Goal: Task Accomplishment & Management: Manage account settings

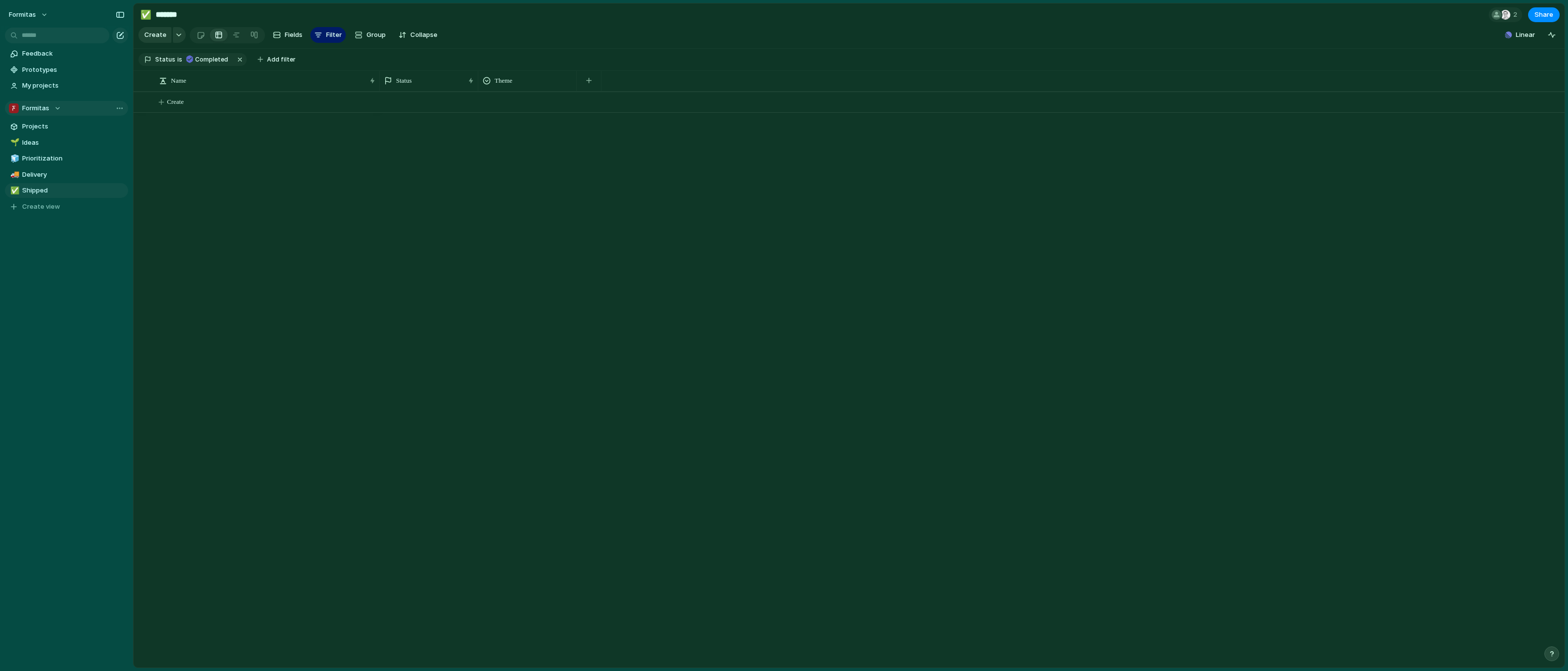
click at [57, 107] on div "Formitas" at bounding box center [35, 108] width 52 height 10
click at [86, 106] on div "Formitas ⚡ Fo DTA ⚡ Fo DTS 🛠️ Qubedoo Create new team" at bounding box center [784, 335] width 1568 height 671
click at [120, 37] on div "button" at bounding box center [120, 35] width 8 height 8
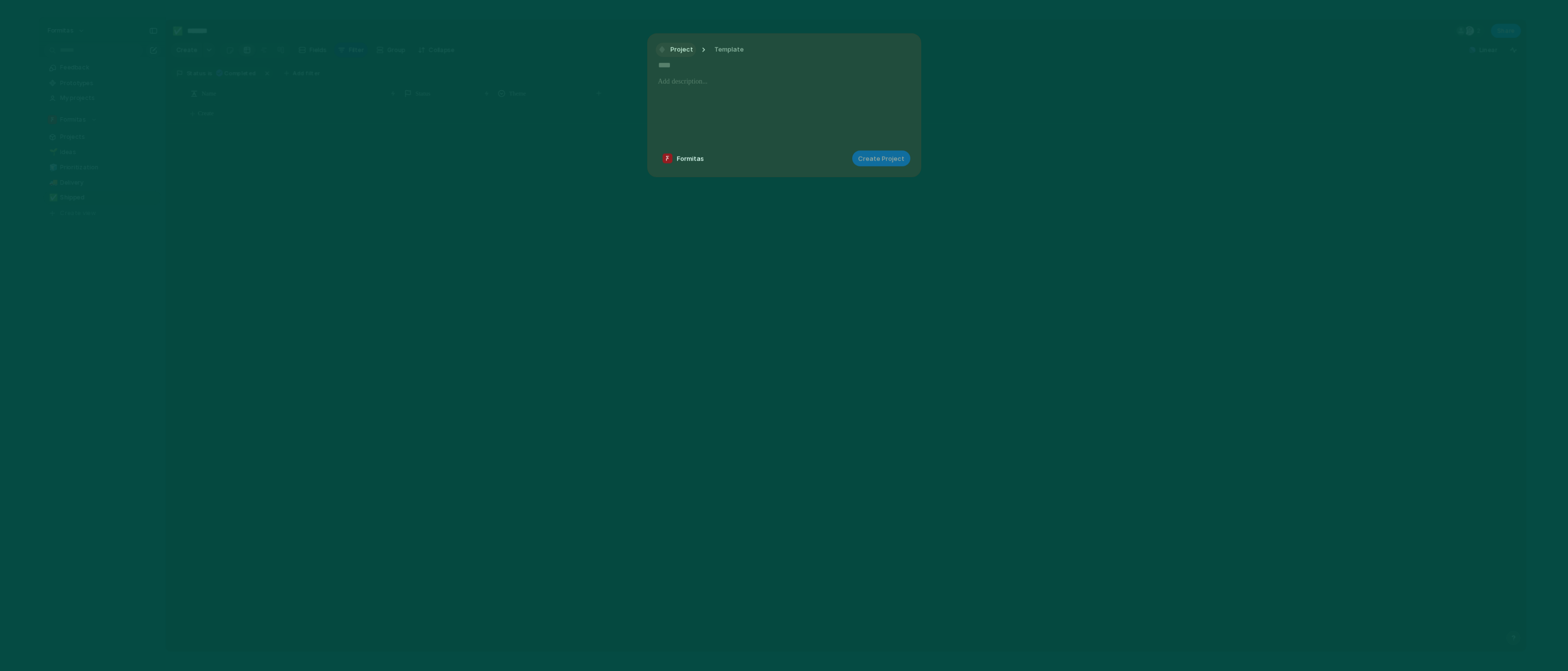
click at [683, 49] on span "Project" at bounding box center [681, 50] width 23 height 10
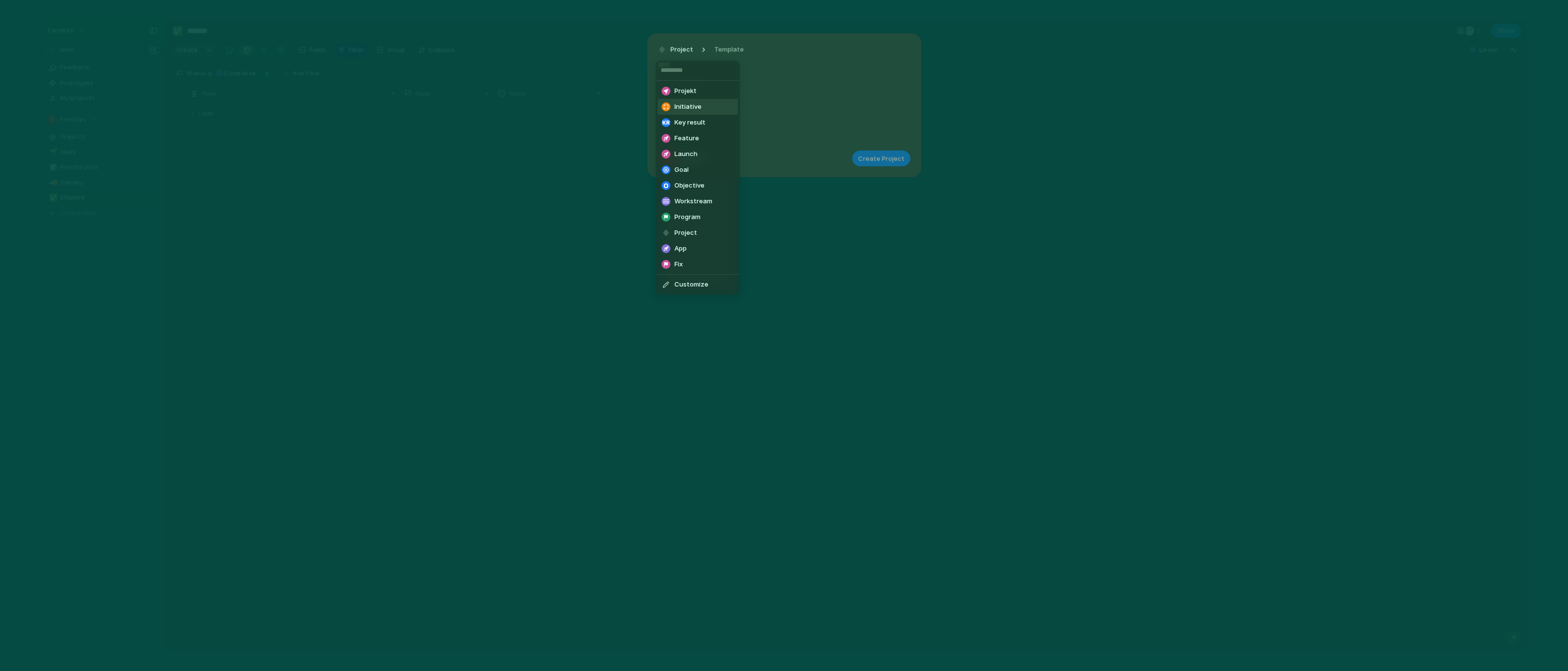
click at [686, 105] on span "Initiative" at bounding box center [688, 107] width 27 height 10
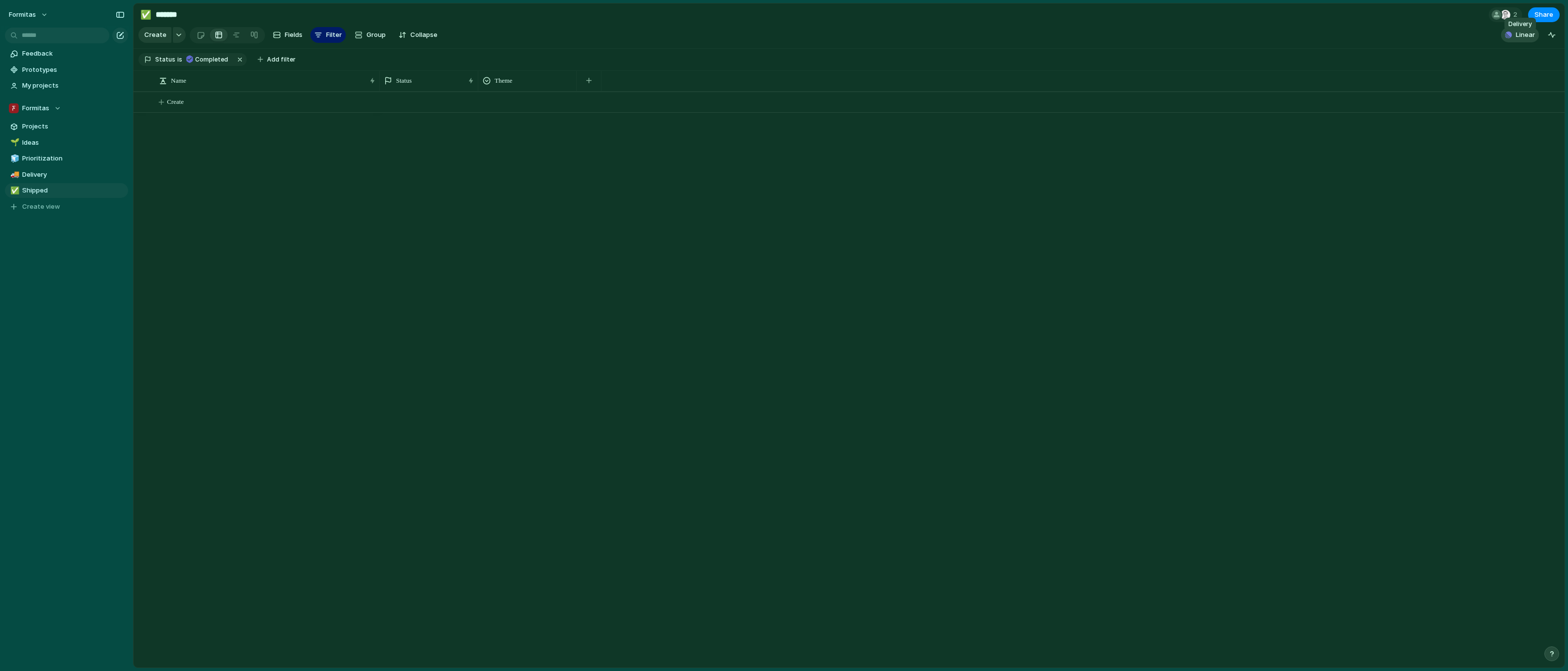
click at [1522, 40] on span "Linear" at bounding box center [1525, 35] width 19 height 10
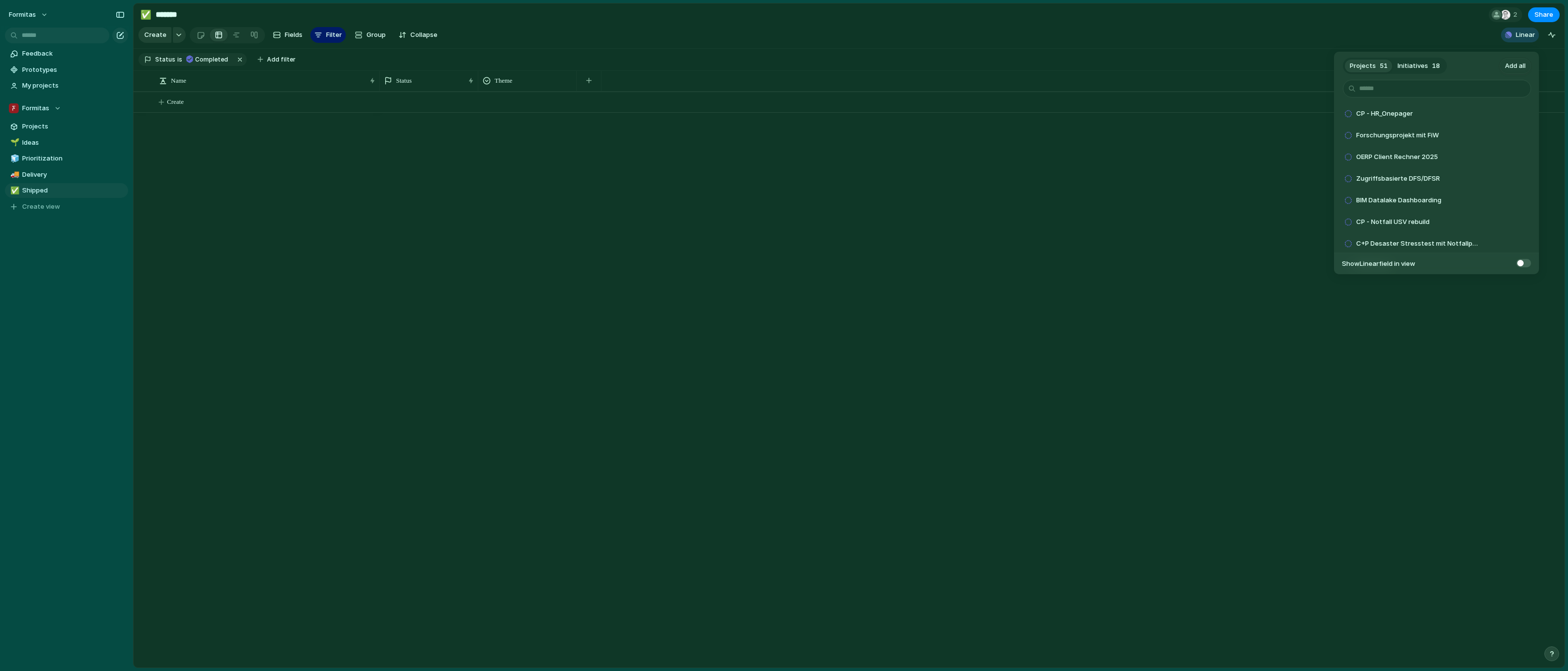
click at [1411, 68] on span "Initiatives" at bounding box center [1413, 66] width 30 height 10
click at [1492, 147] on span "Add" at bounding box center [1498, 147] width 12 height 10
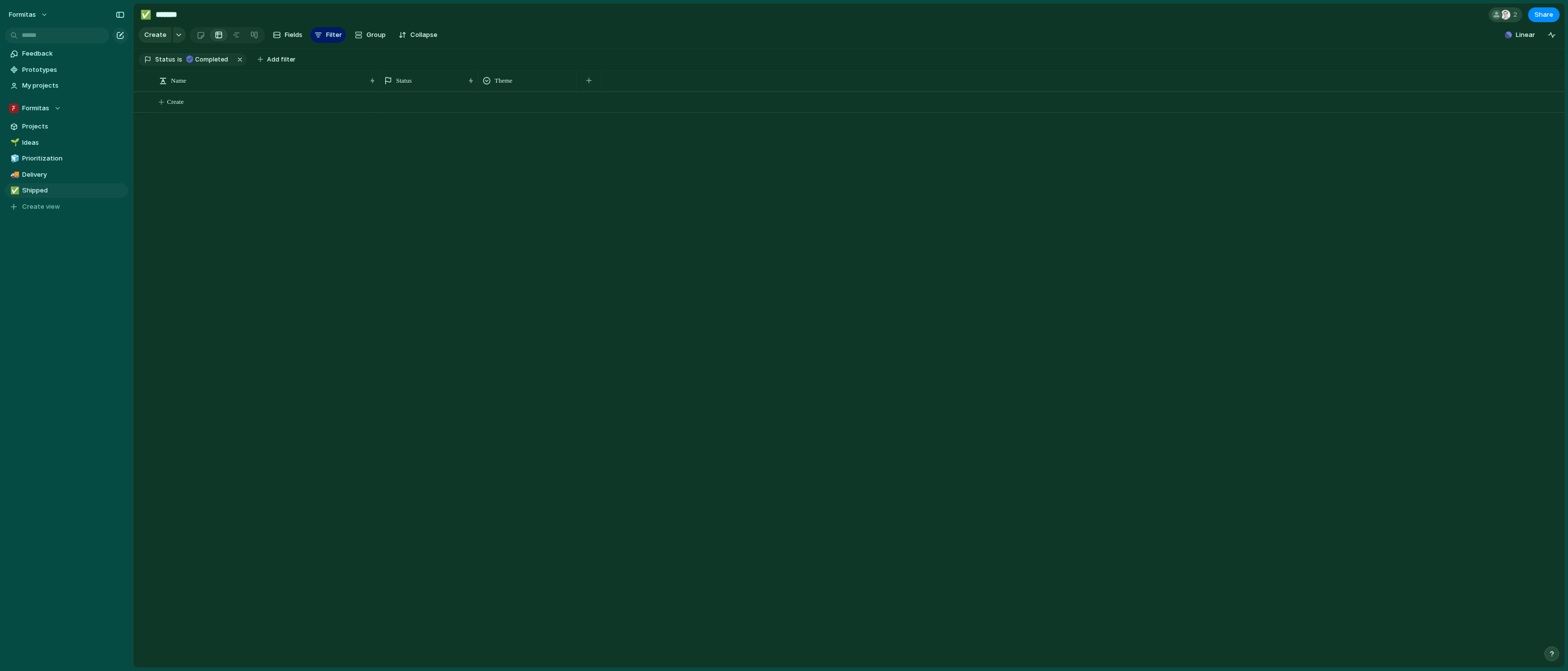
click at [1510, 12] on div "2" at bounding box center [1505, 15] width 33 height 15
click at [1464, 12] on div "Seen by [PERSON_NAME] [EMAIL_ADDRESS][DOMAIN_NAME]" at bounding box center [784, 335] width 1568 height 671
click at [33, 125] on span "Projects" at bounding box center [73, 127] width 102 height 10
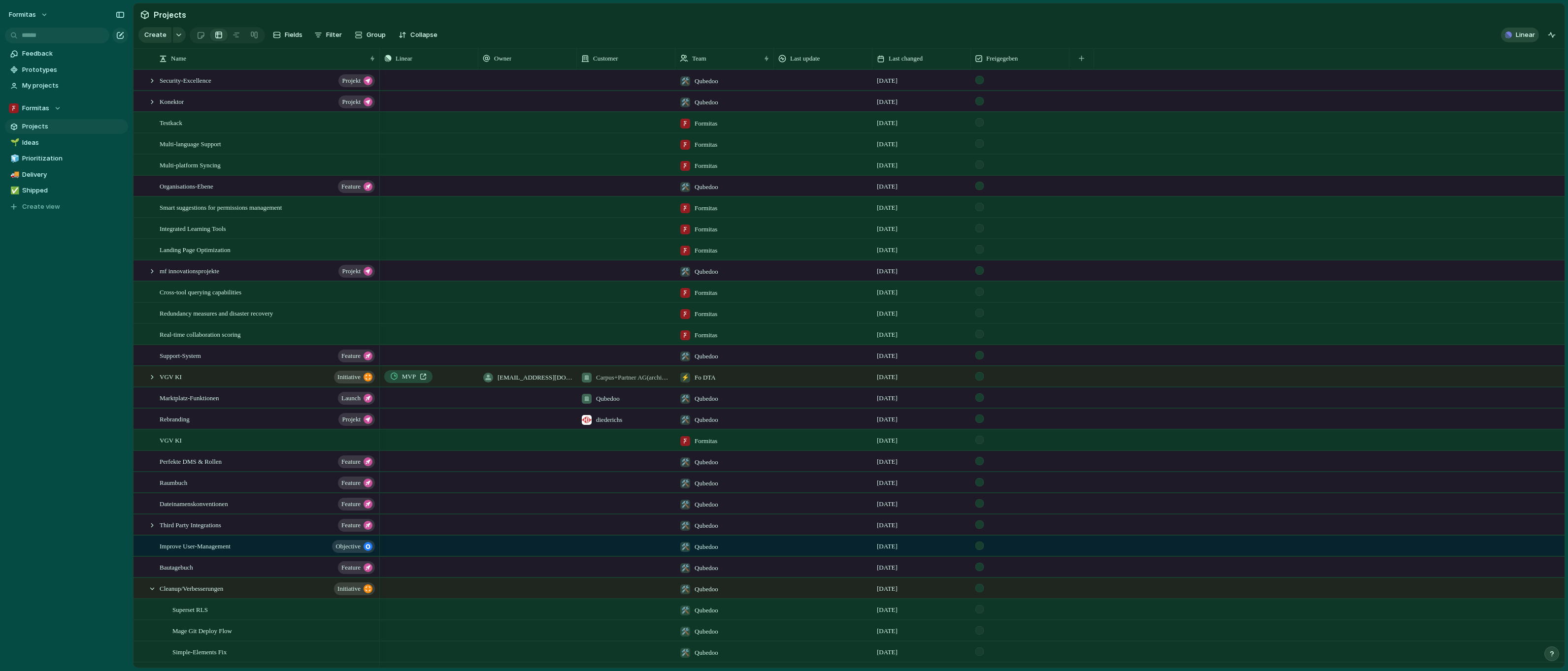
click at [1520, 40] on span "Linear" at bounding box center [1525, 35] width 19 height 10
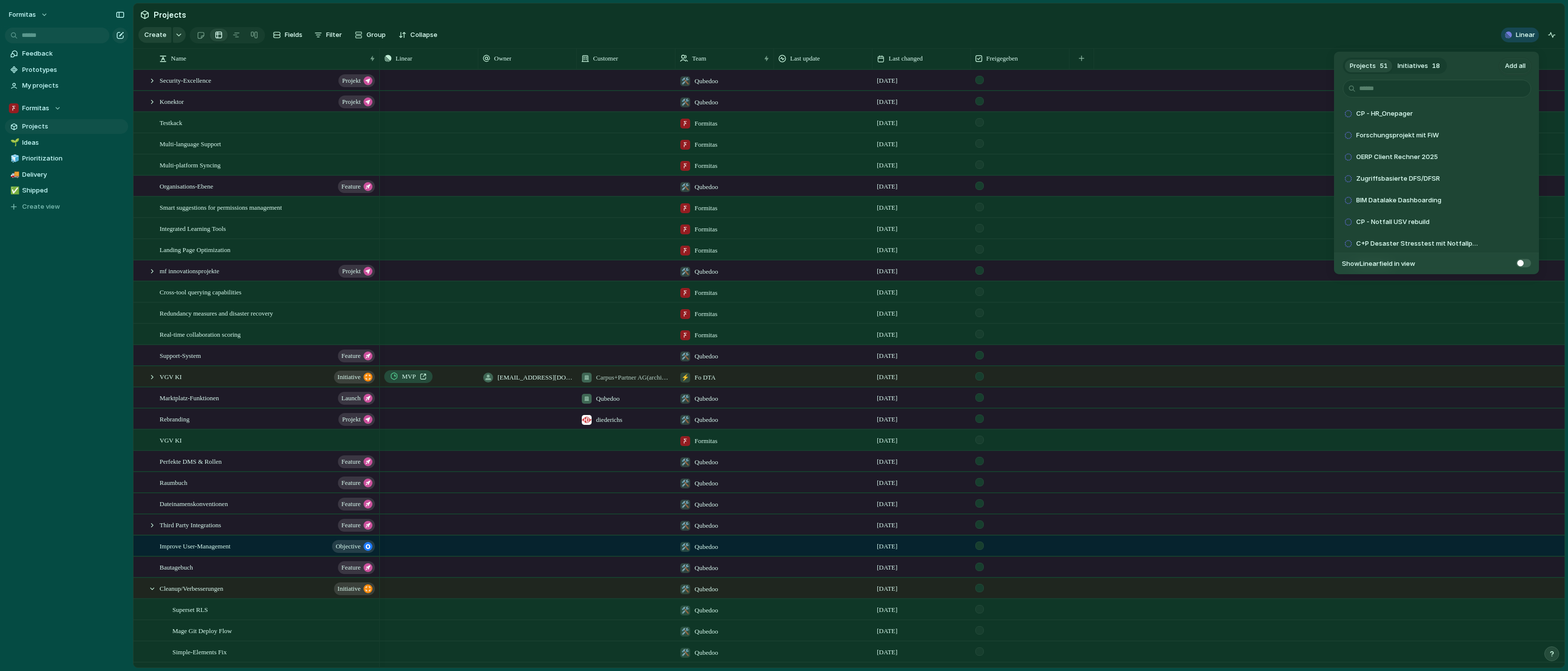
click at [1419, 66] on span "Initiatives" at bounding box center [1413, 66] width 30 height 10
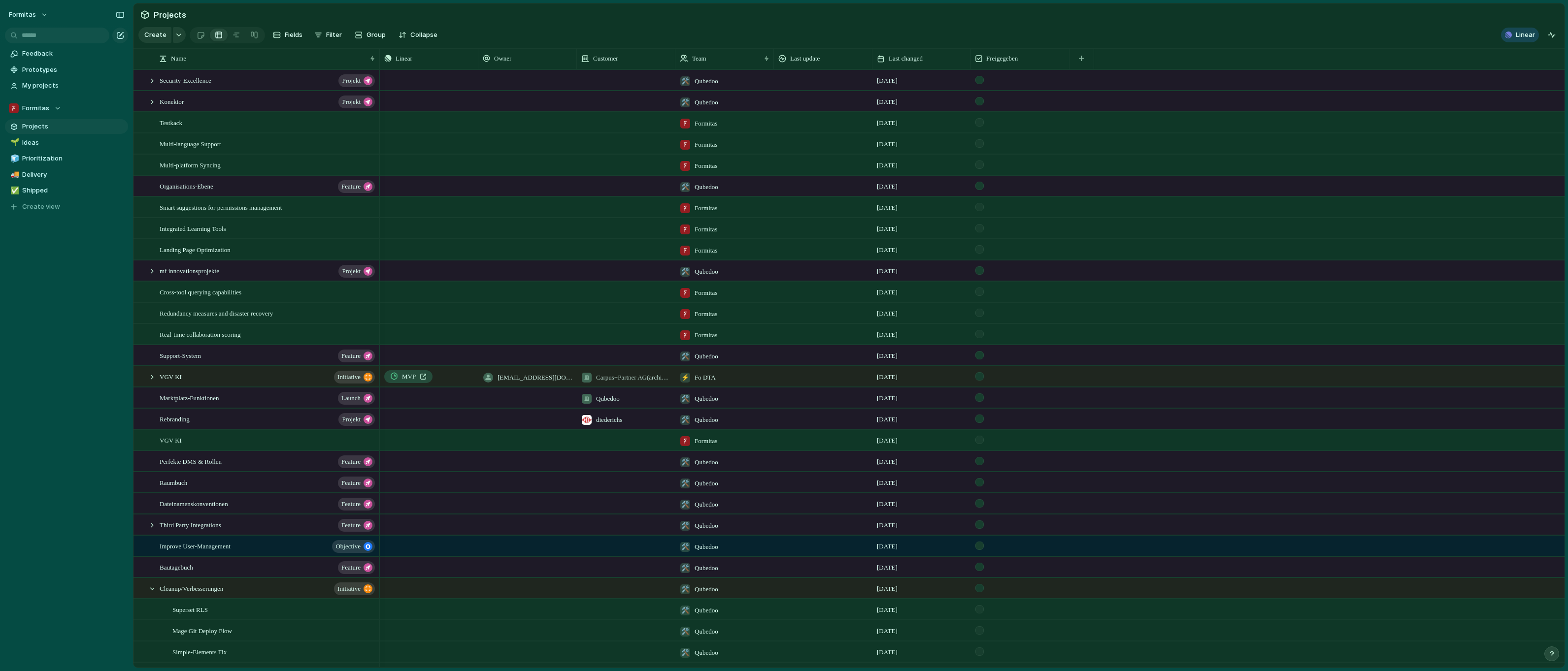
drag, startPoint x: 28, startPoint y: 100, endPoint x: 33, endPoint y: 102, distance: 5.4
click at [28, 100] on div "Projects 51 Initiatives 18 Add all Reezo Betrieb und Weiterentwicklung Add Form…" at bounding box center [784, 335] width 1568 height 671
click at [58, 110] on div "Formitas" at bounding box center [35, 108] width 52 height 10
click at [49, 183] on span "Fo DTS" at bounding box center [41, 182] width 22 height 10
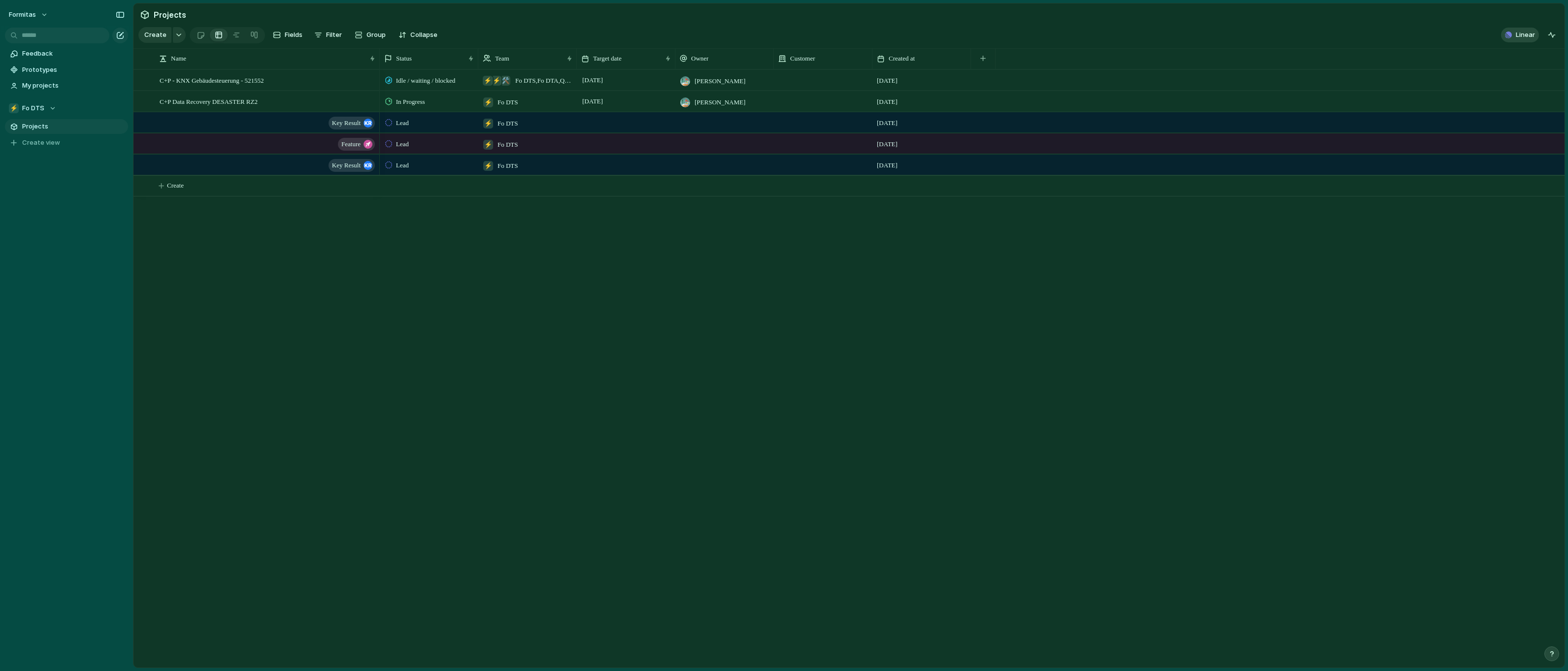
click at [1519, 40] on span "Linear" at bounding box center [1525, 35] width 19 height 10
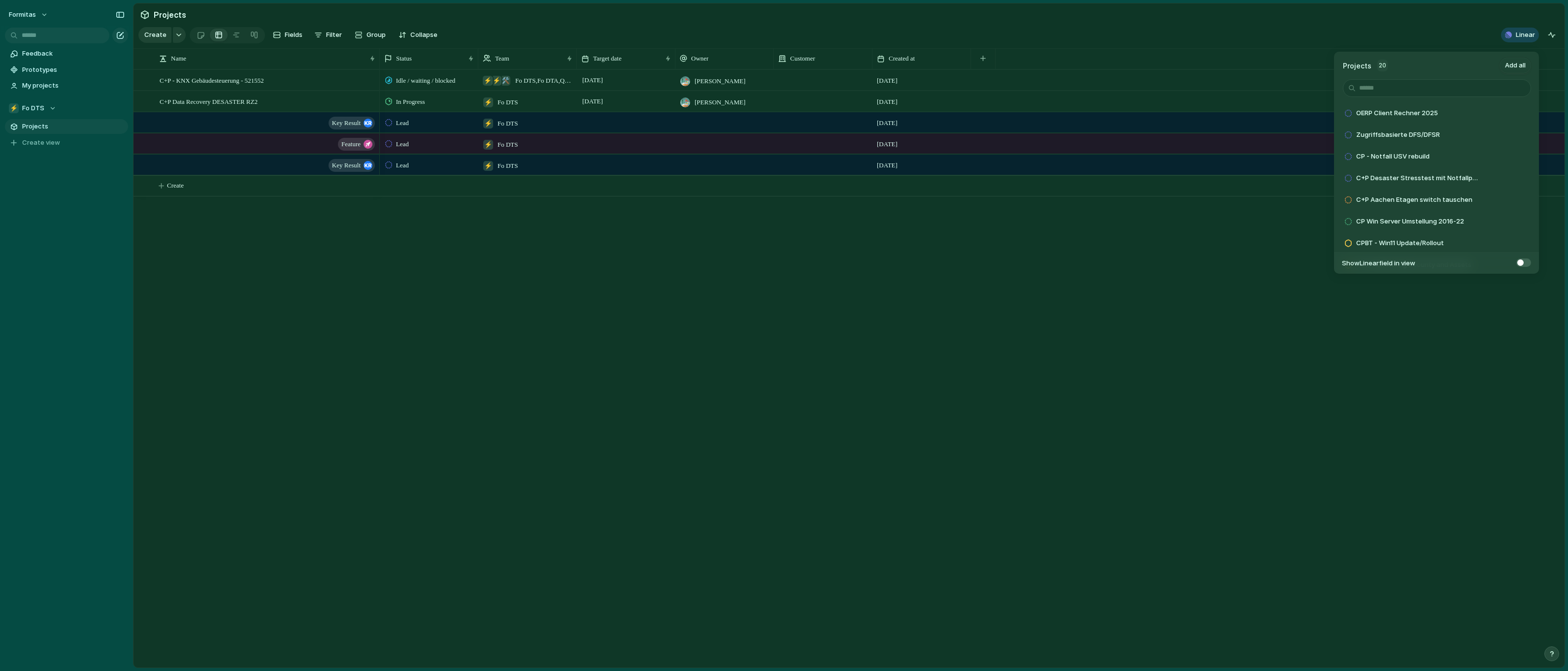
click at [1231, 39] on div "Projects 20 Add all OERP Client Rechner 2025 Add Zugriffsbasierte DFS/DFSR Add …" at bounding box center [784, 335] width 1568 height 671
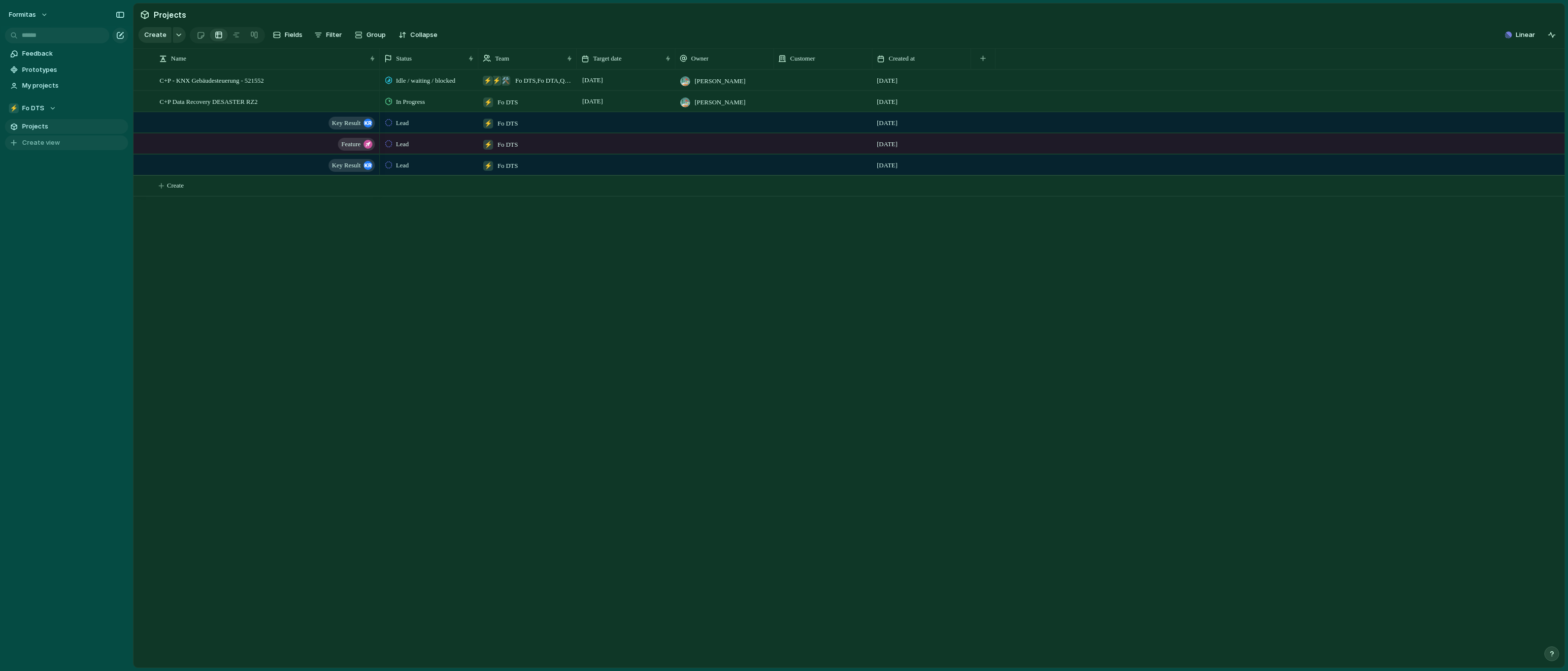
click at [32, 145] on span "Create view" at bounding box center [41, 143] width 38 height 10
click at [51, 179] on div "Feedback Prototypes My projects ⚡ Fo DTS Projects 🎲 To pick up a draggable item…" at bounding box center [66, 123] width 133 height 246
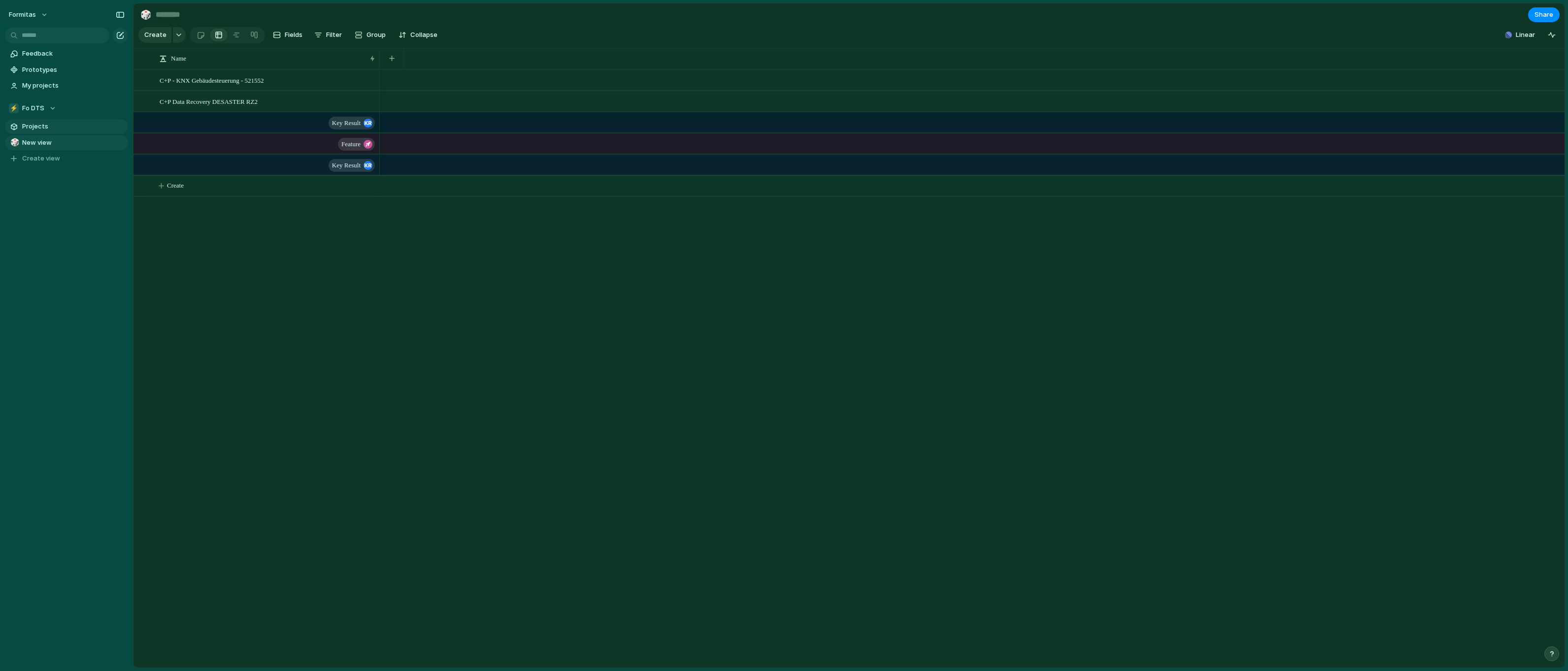
click at [48, 128] on span "Projects" at bounding box center [73, 127] width 102 height 10
click at [1527, 40] on span "Linear" at bounding box center [1525, 35] width 19 height 10
click at [1201, 20] on div "Projects 20 Add all OERP Client Rechner 2025 Add Zugriffsbasierte DFS/DFSR Add …" at bounding box center [784, 335] width 1568 height 671
click at [46, 110] on div "⚡ Fo DTS" at bounding box center [33, 108] width 47 height 10
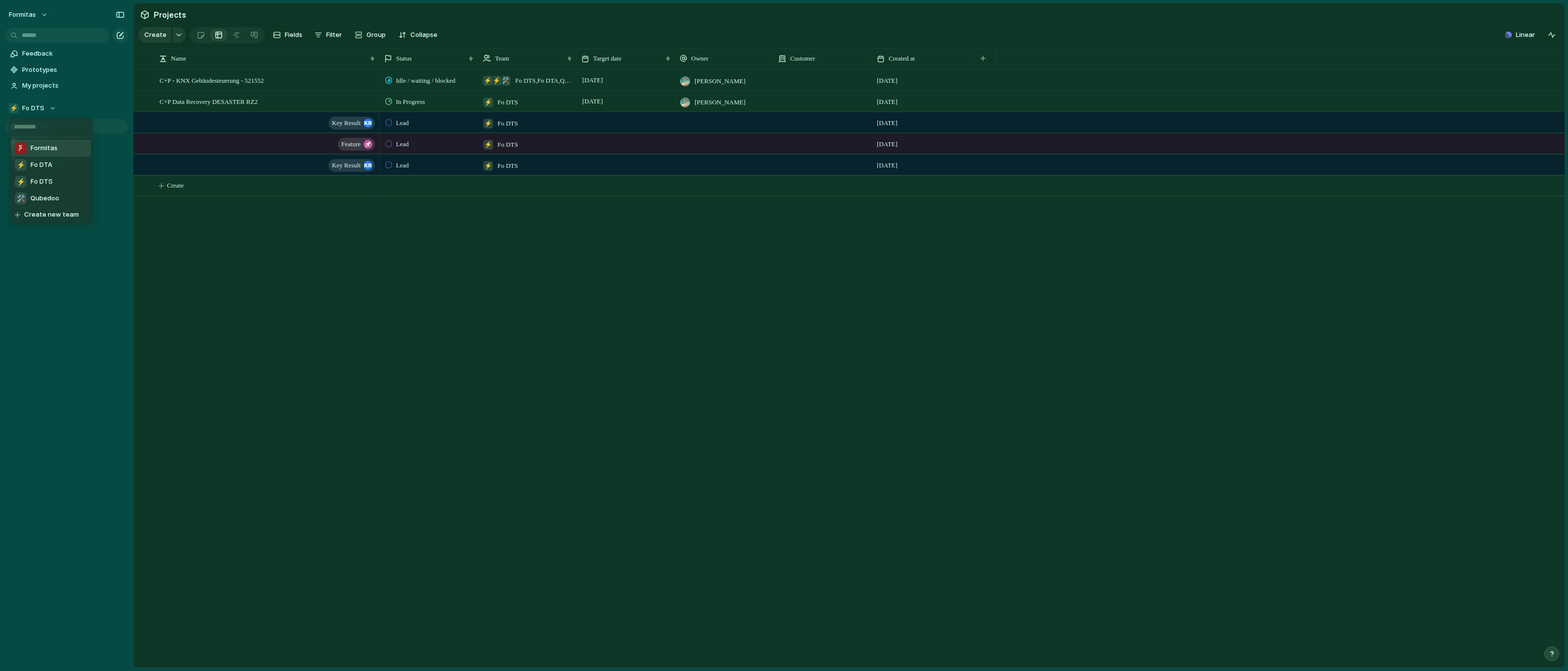
click at [43, 147] on span "Formitas" at bounding box center [44, 148] width 27 height 10
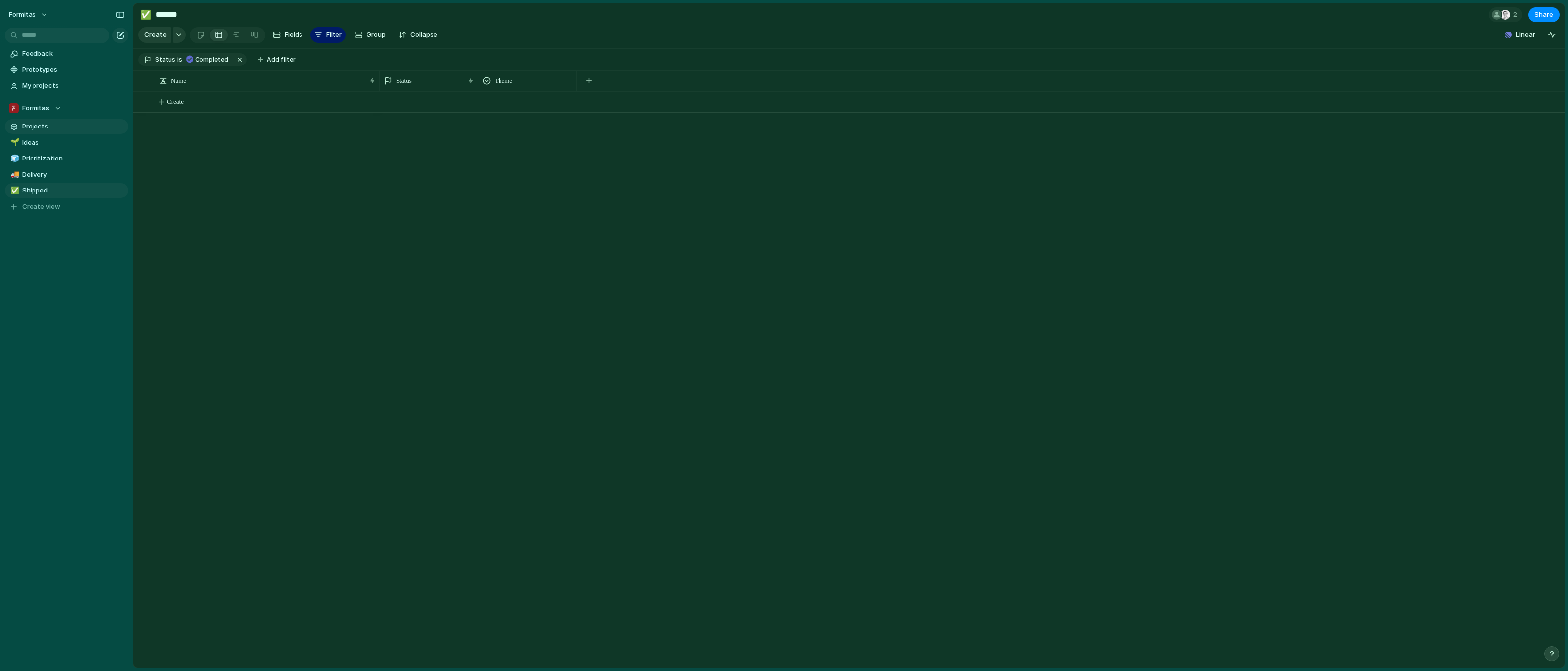
click at [65, 122] on span "Projects" at bounding box center [73, 127] width 102 height 10
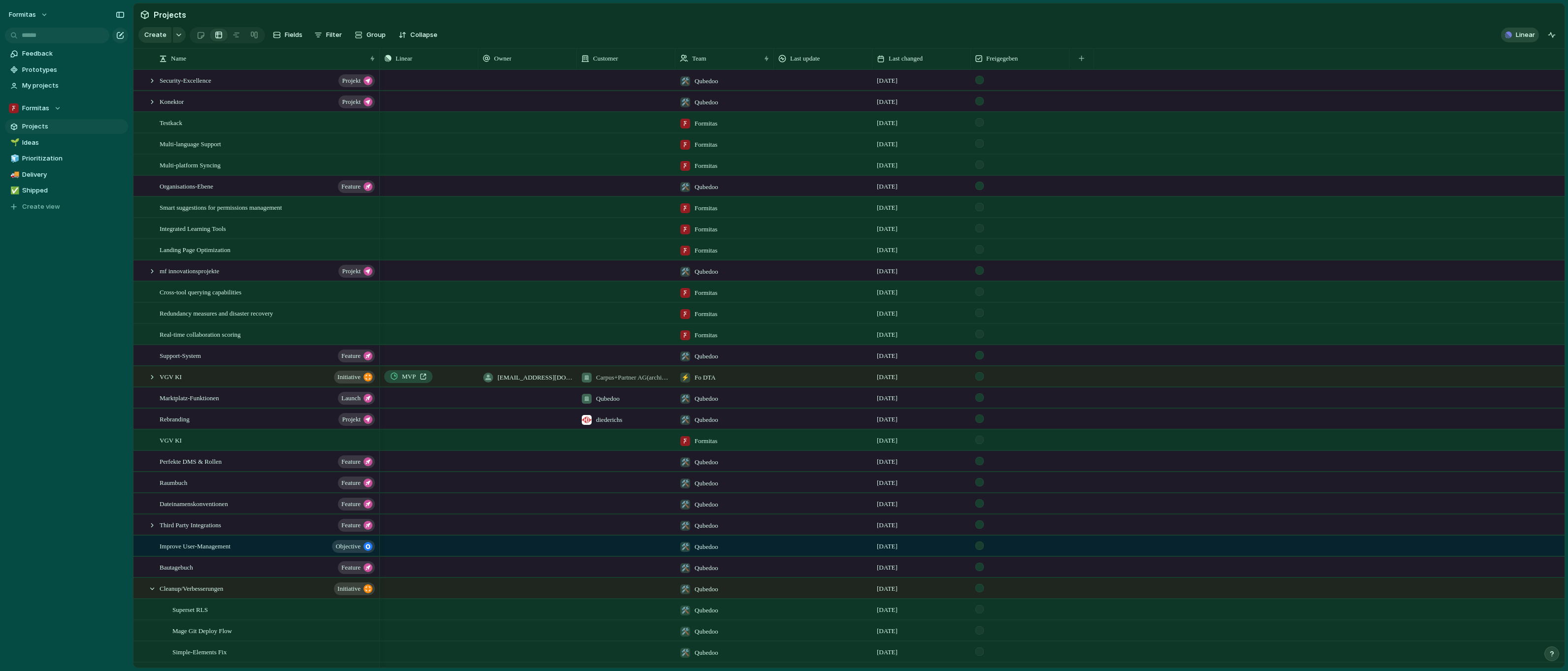
click at [1524, 40] on span "Linear" at bounding box center [1525, 35] width 19 height 10
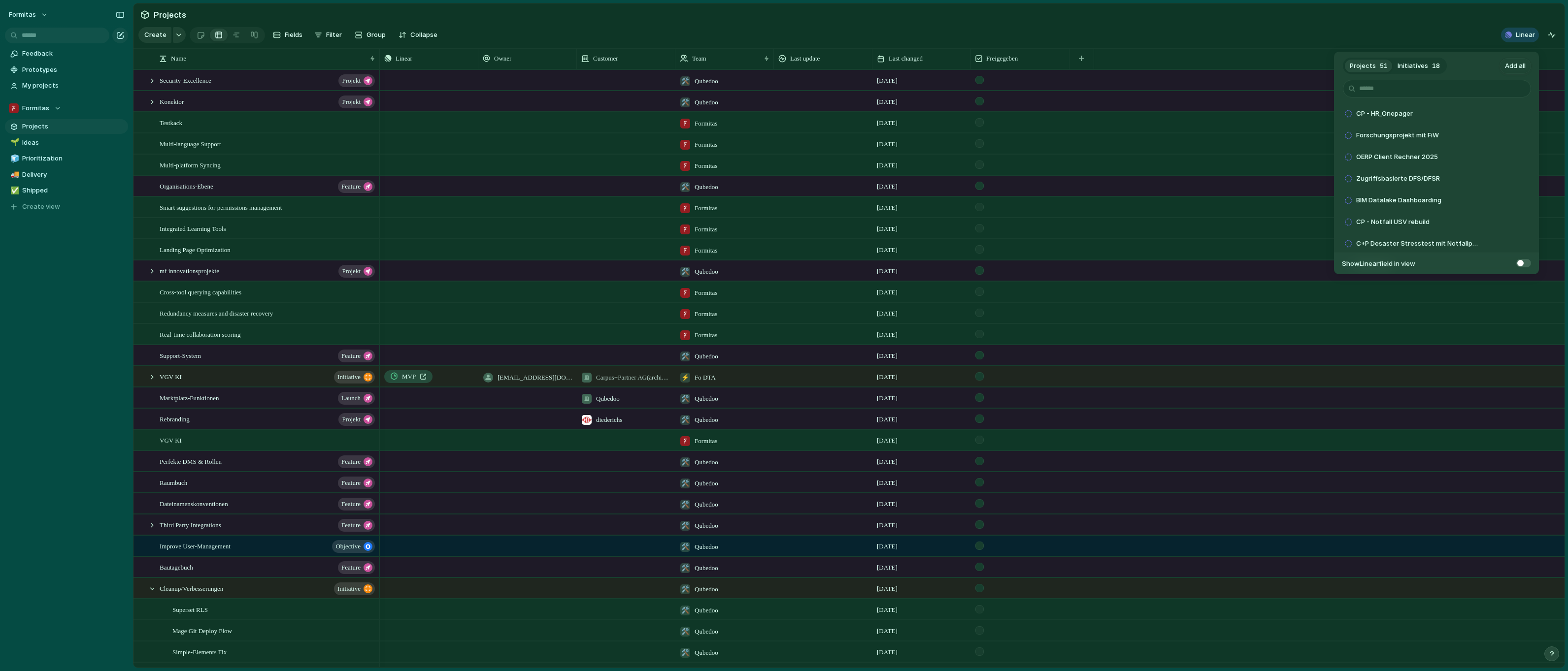
click at [1432, 64] on span "18" at bounding box center [1436, 66] width 8 height 10
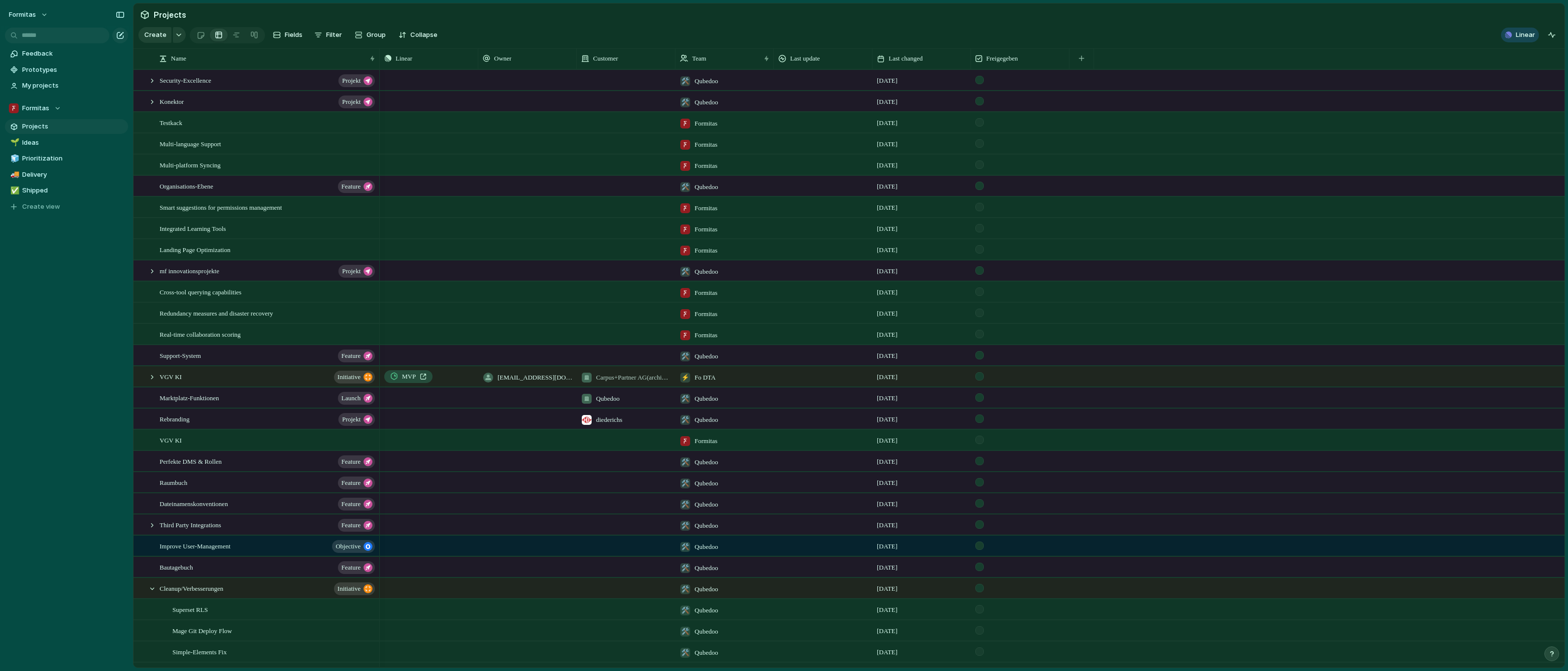
click at [150, 386] on div "Projects 51 Initiatives 18 Add all Reezo Betrieb und Weiterentwicklung Add Form…" at bounding box center [784, 335] width 1568 height 671
click at [152, 381] on div at bounding box center [152, 377] width 9 height 9
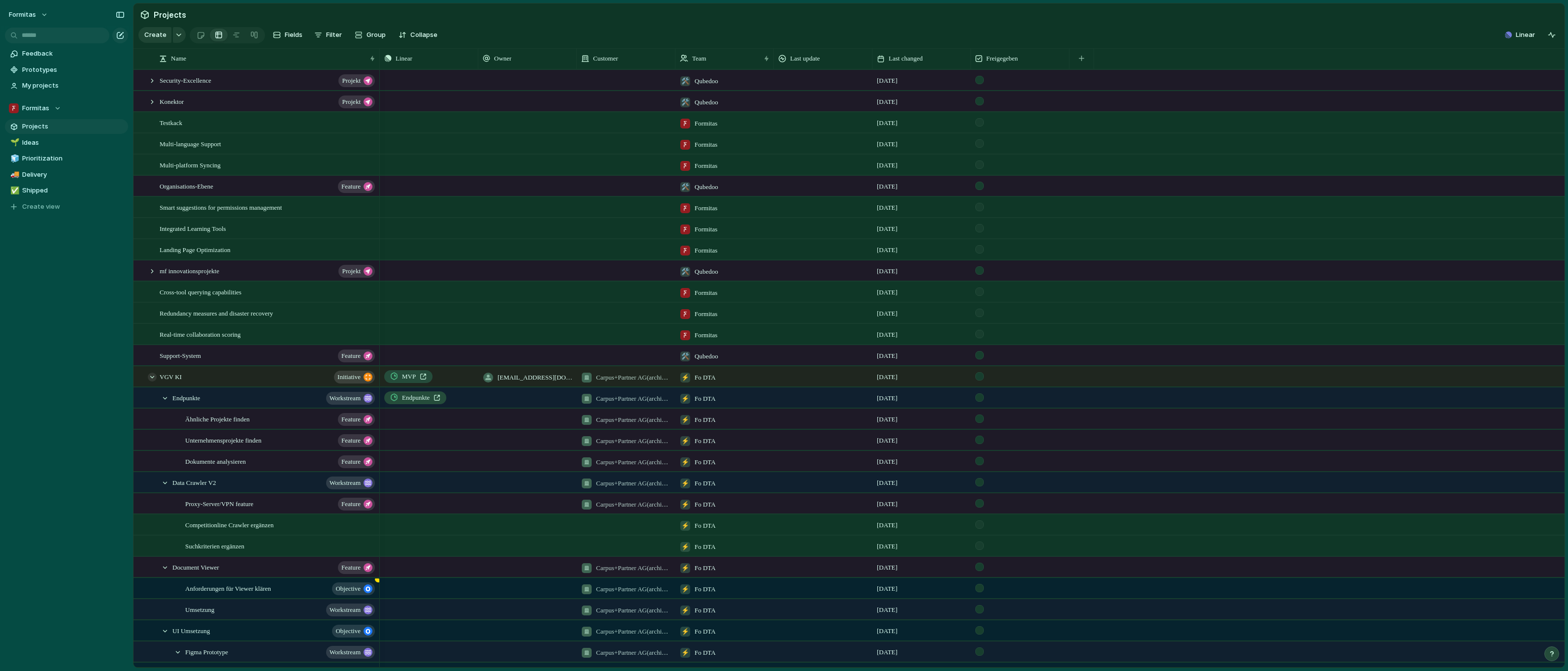
click at [152, 381] on div at bounding box center [152, 377] width 9 height 9
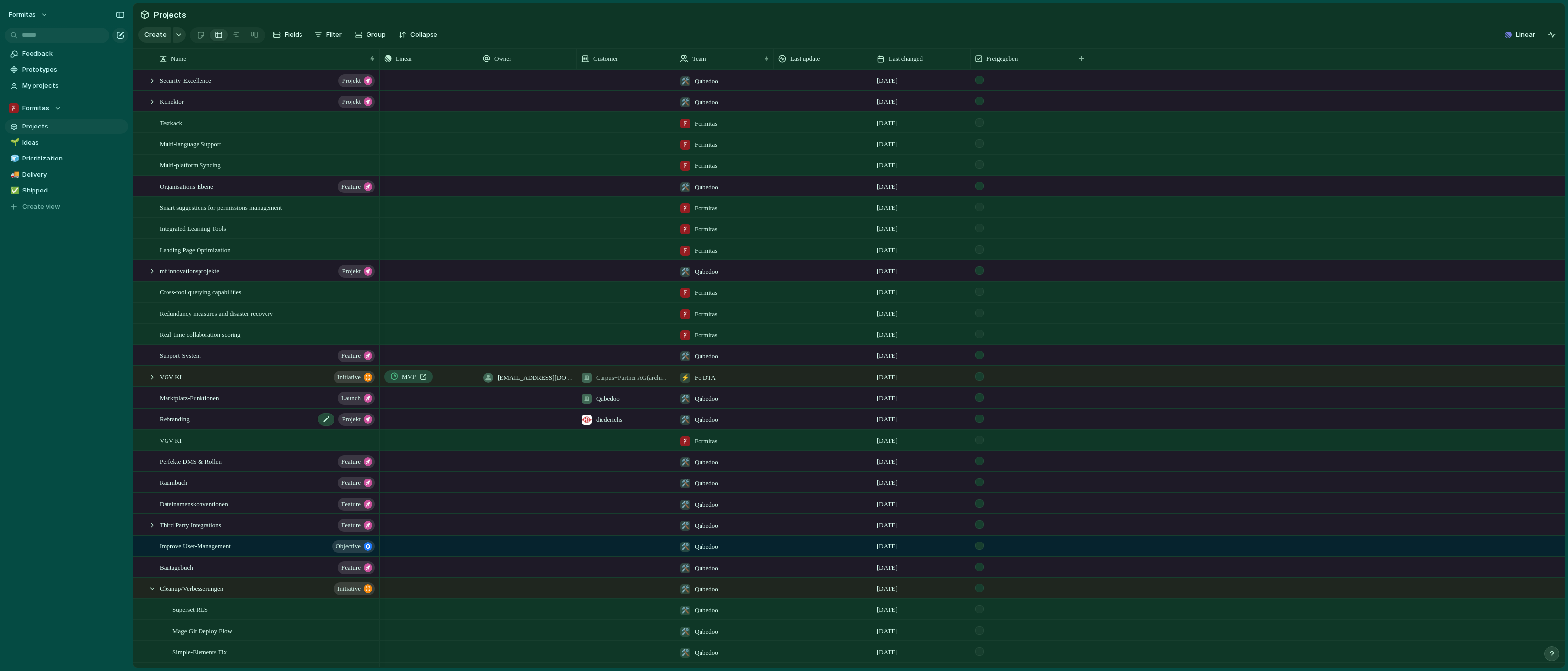
click at [171, 425] on span "Rebranding" at bounding box center [174, 419] width 30 height 12
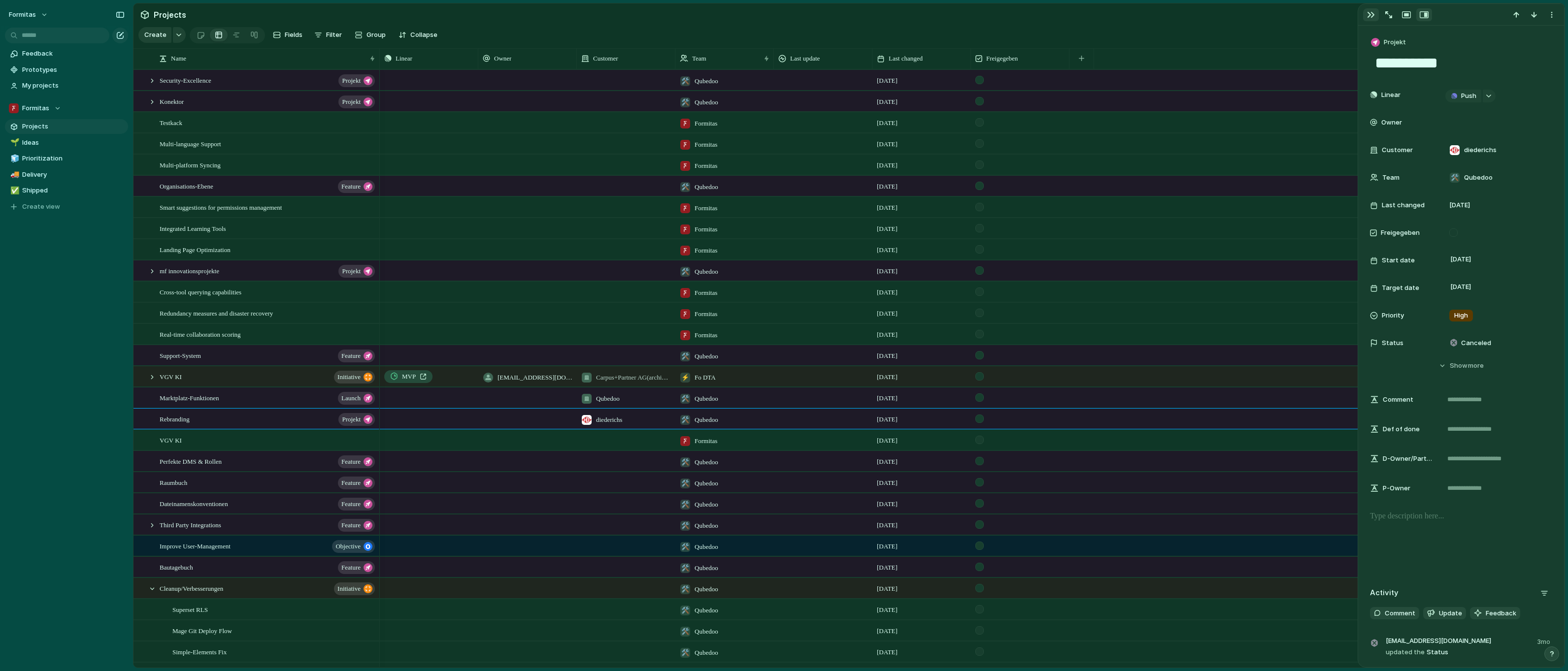
click at [1373, 17] on div "button" at bounding box center [1371, 15] width 8 height 8
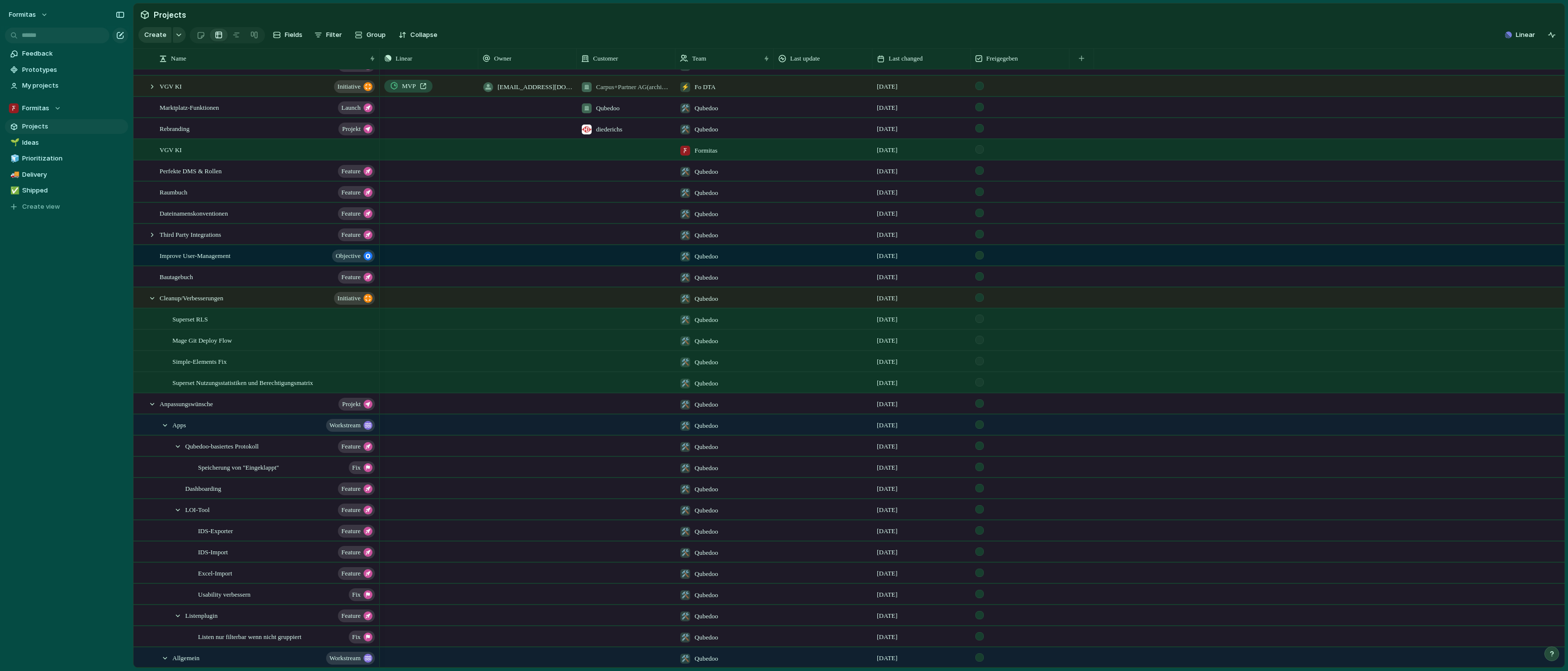
scroll to position [342, 0]
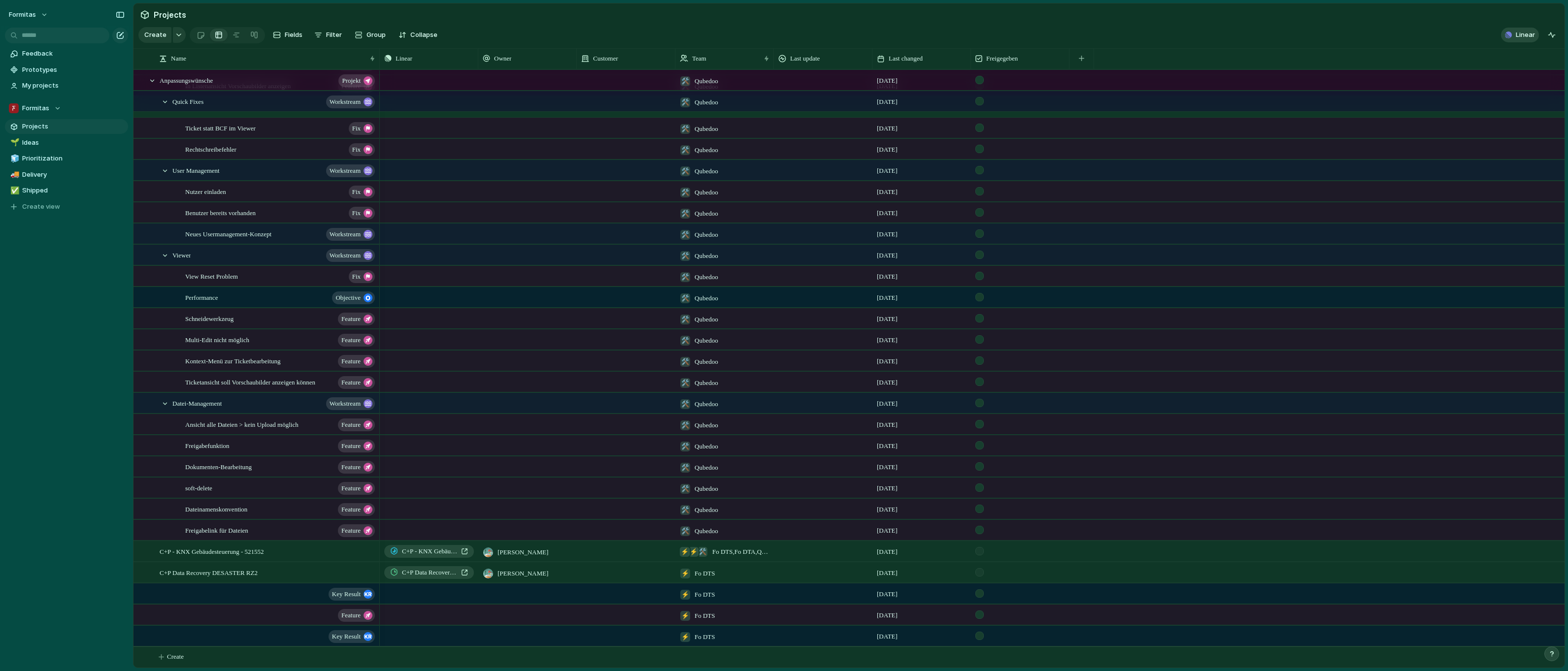
click at [1527, 40] on span "Linear" at bounding box center [1525, 35] width 19 height 10
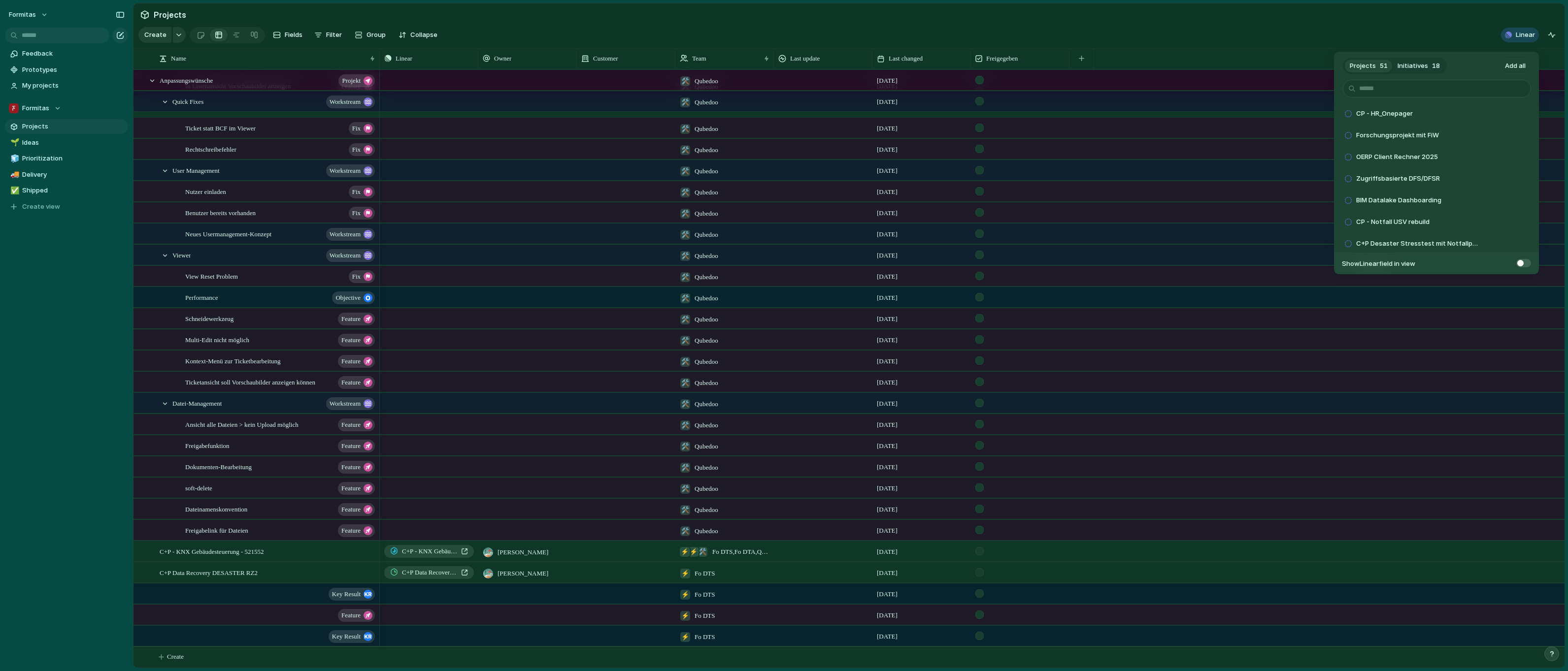
click at [1424, 66] on span "Initiatives" at bounding box center [1413, 66] width 30 height 10
click at [1497, 156] on span "Add" at bounding box center [1498, 157] width 12 height 10
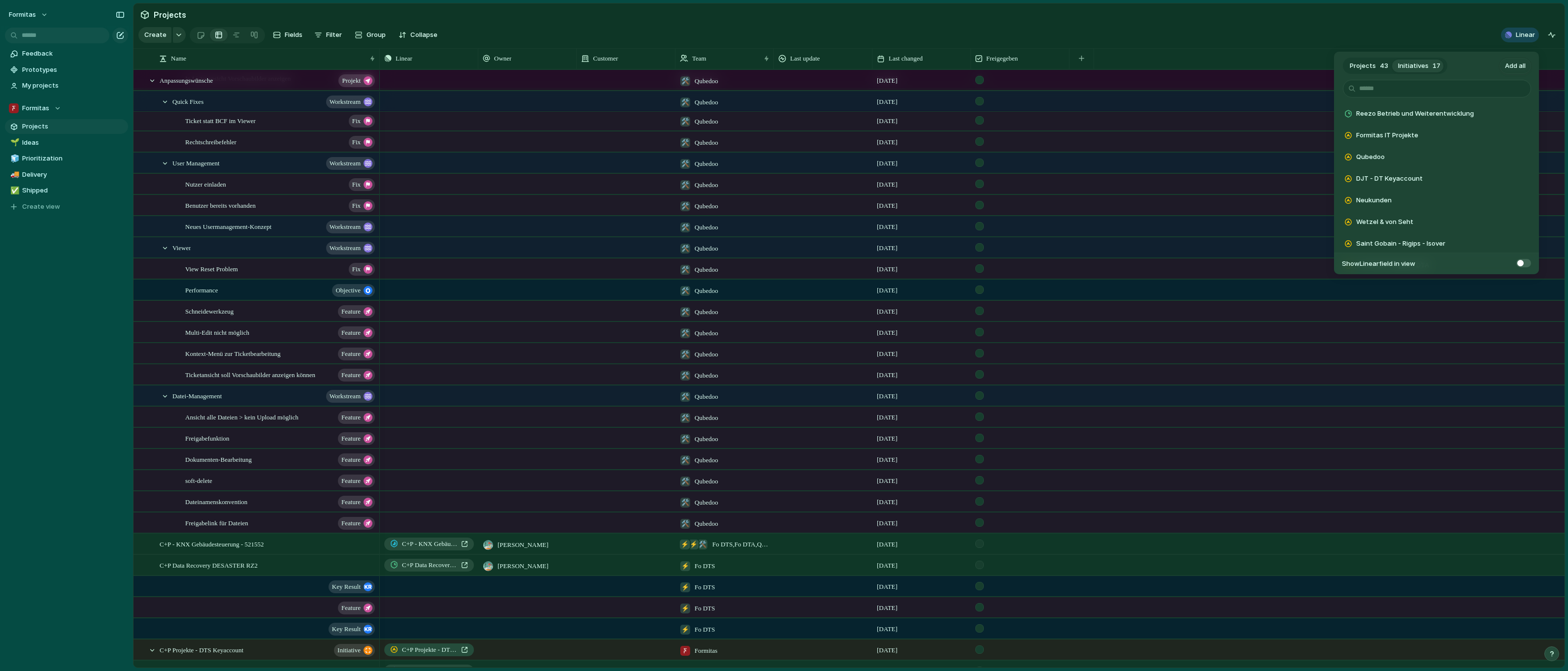
click at [154, 657] on div "Projects 43 Initiatives 17 Add all Reezo Betrieb und Weiterentwicklung Add Form…" at bounding box center [784, 335] width 1568 height 671
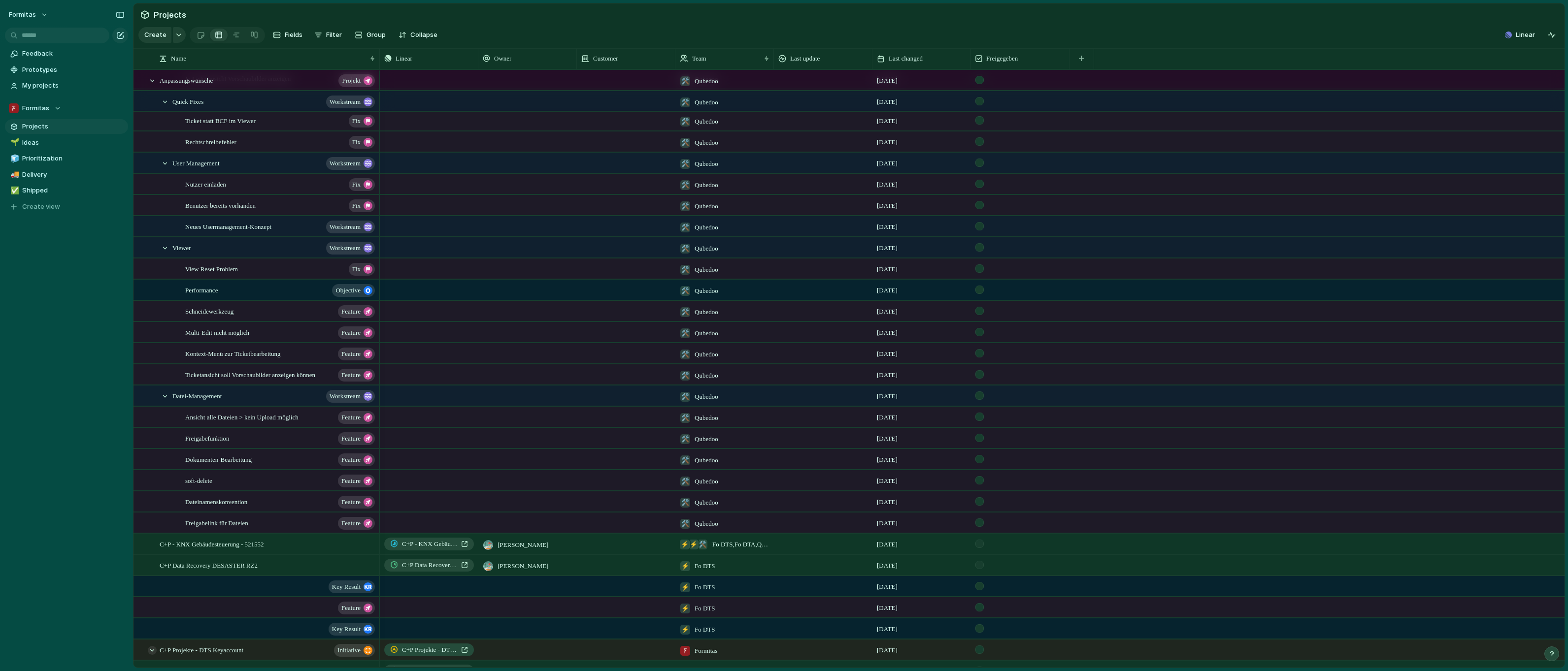
click at [152, 655] on div at bounding box center [152, 650] width 9 height 9
click at [154, 655] on div at bounding box center [152, 650] width 9 height 9
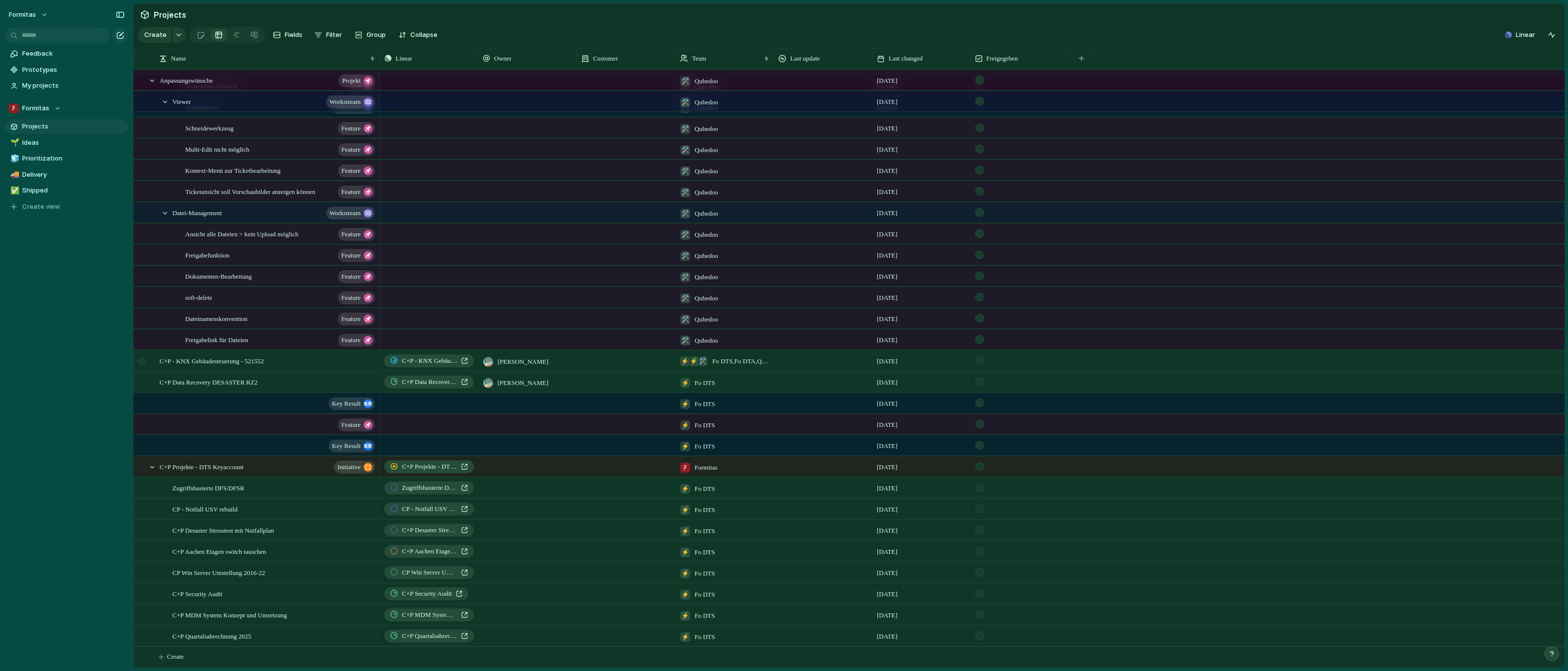
click at [141, 360] on div at bounding box center [142, 361] width 7 height 7
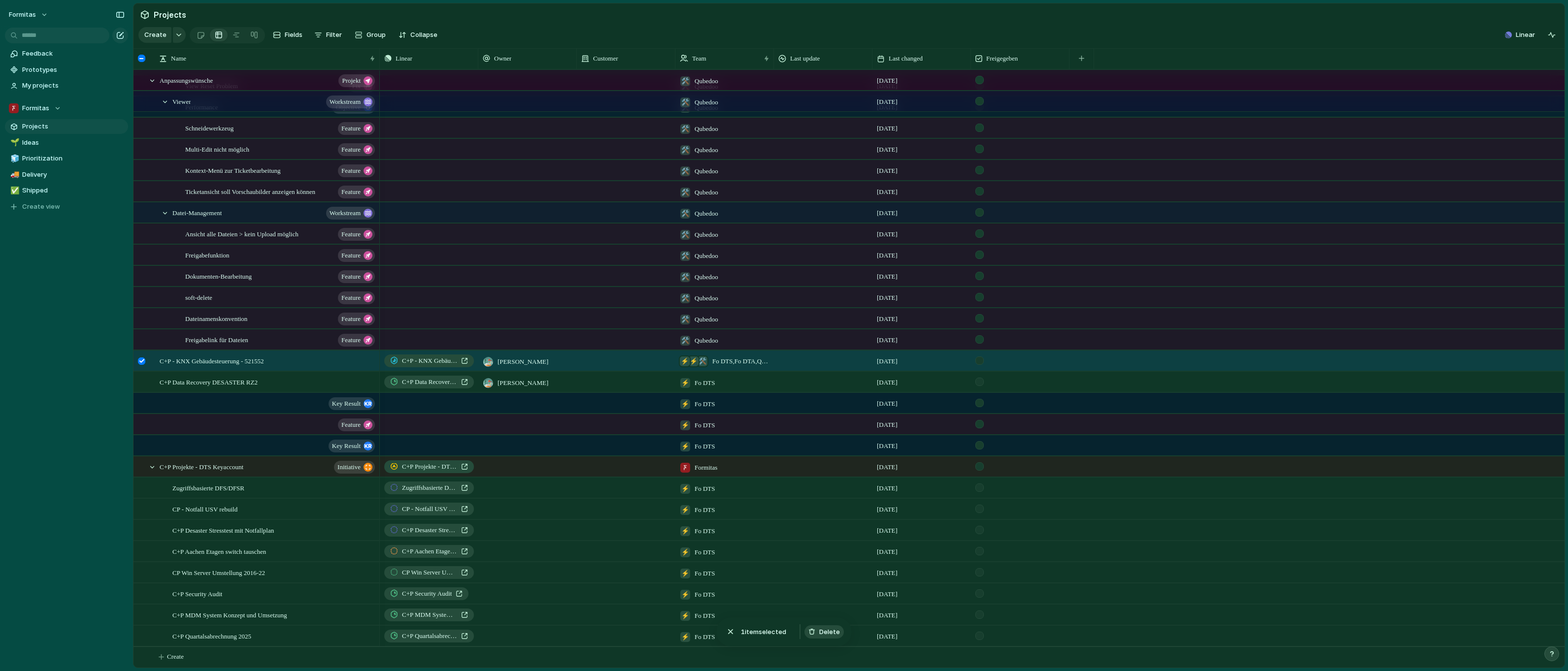
click at [828, 634] on span "Delete" at bounding box center [830, 632] width 21 height 10
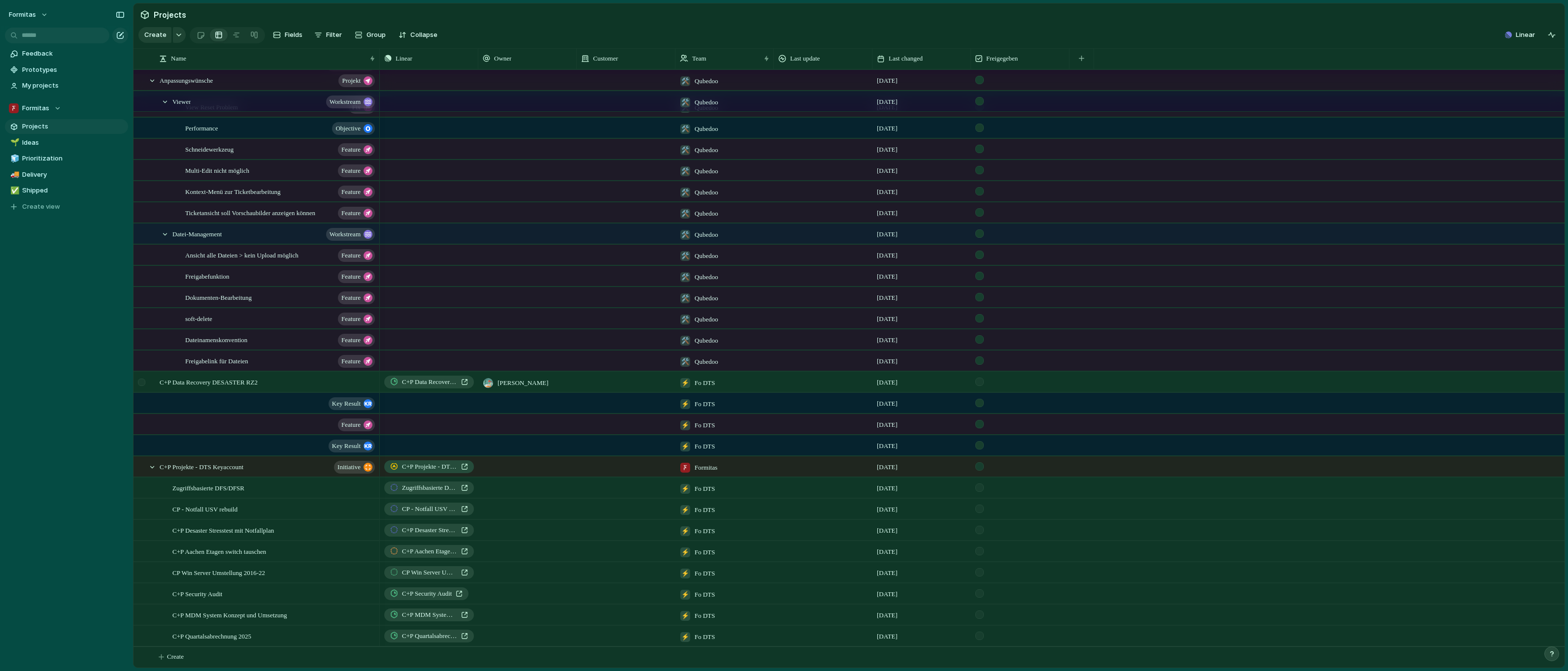
click at [151, 380] on div at bounding box center [142, 386] width 18 height 27
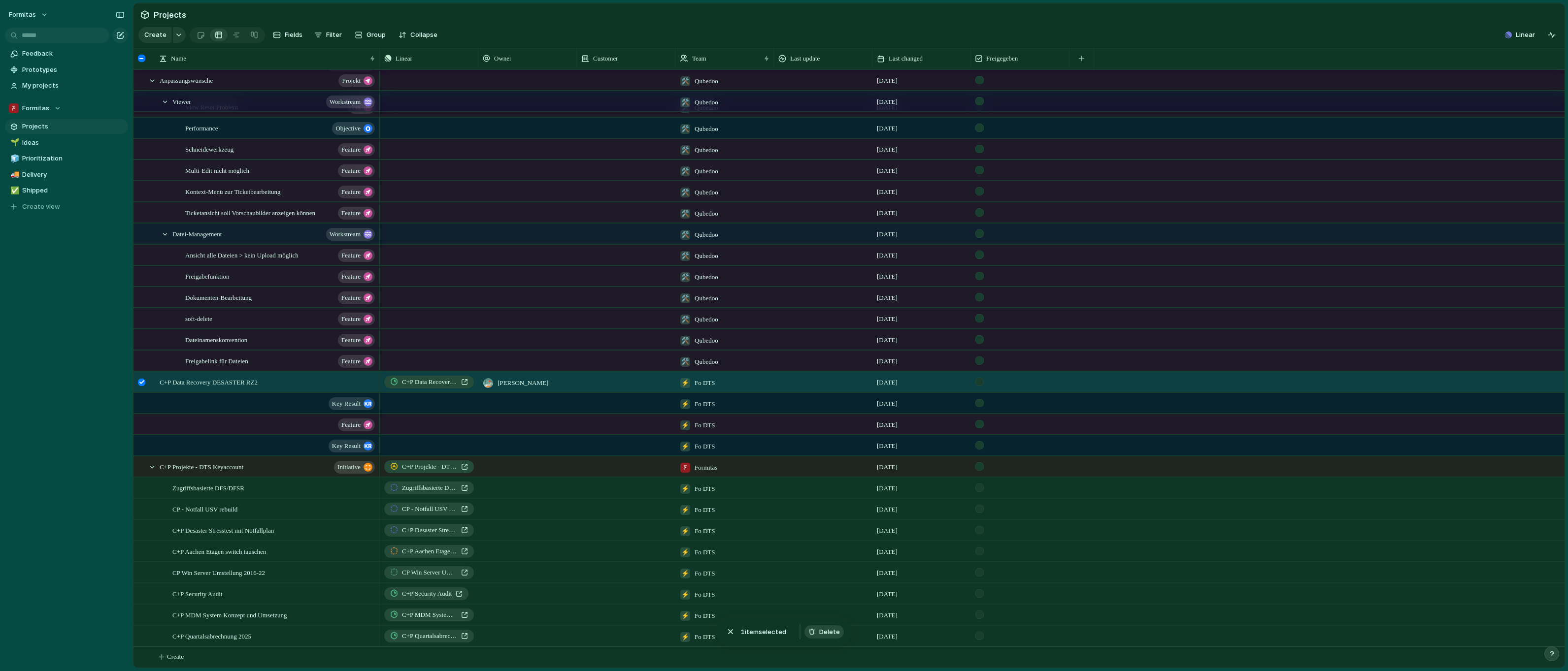
click at [830, 636] on button "Delete" at bounding box center [824, 632] width 40 height 14
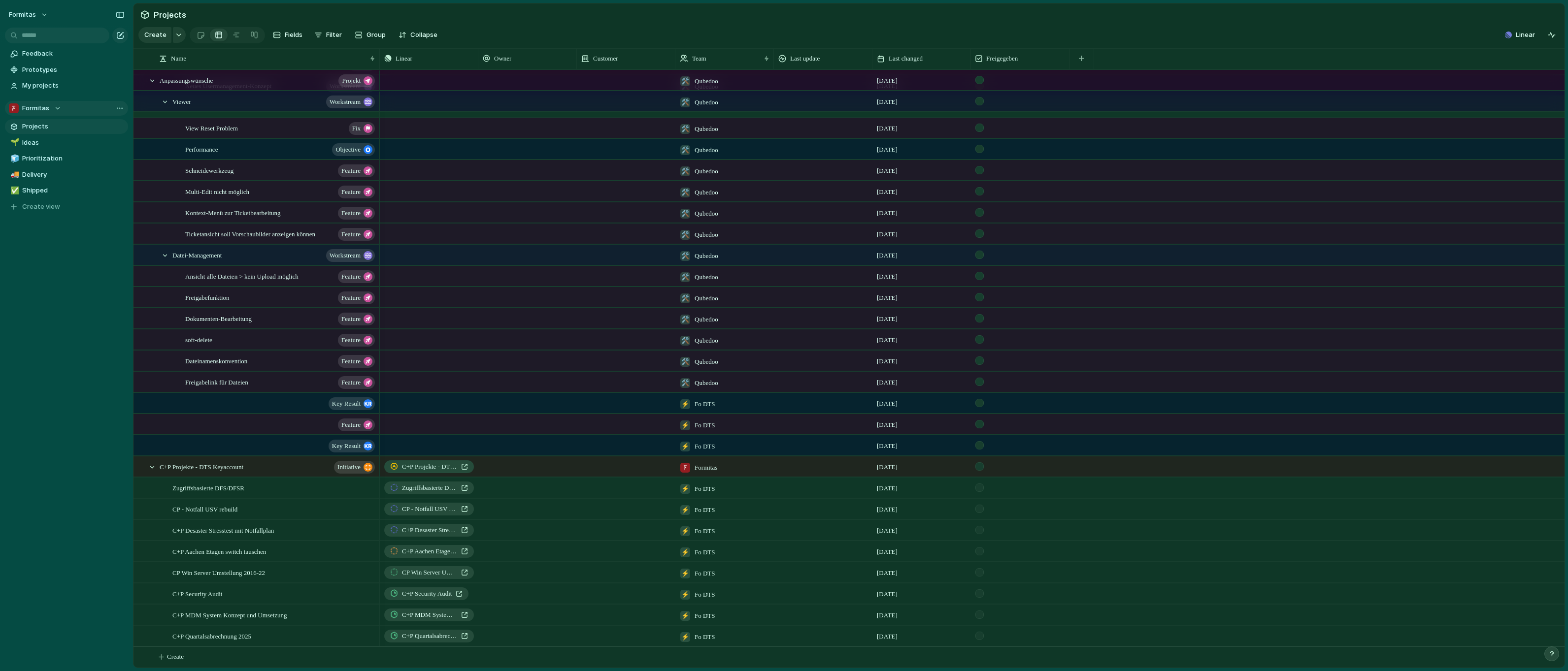
click at [55, 108] on div "Formitas" at bounding box center [35, 108] width 52 height 10
click at [45, 177] on span "Fo DTS" at bounding box center [41, 182] width 22 height 10
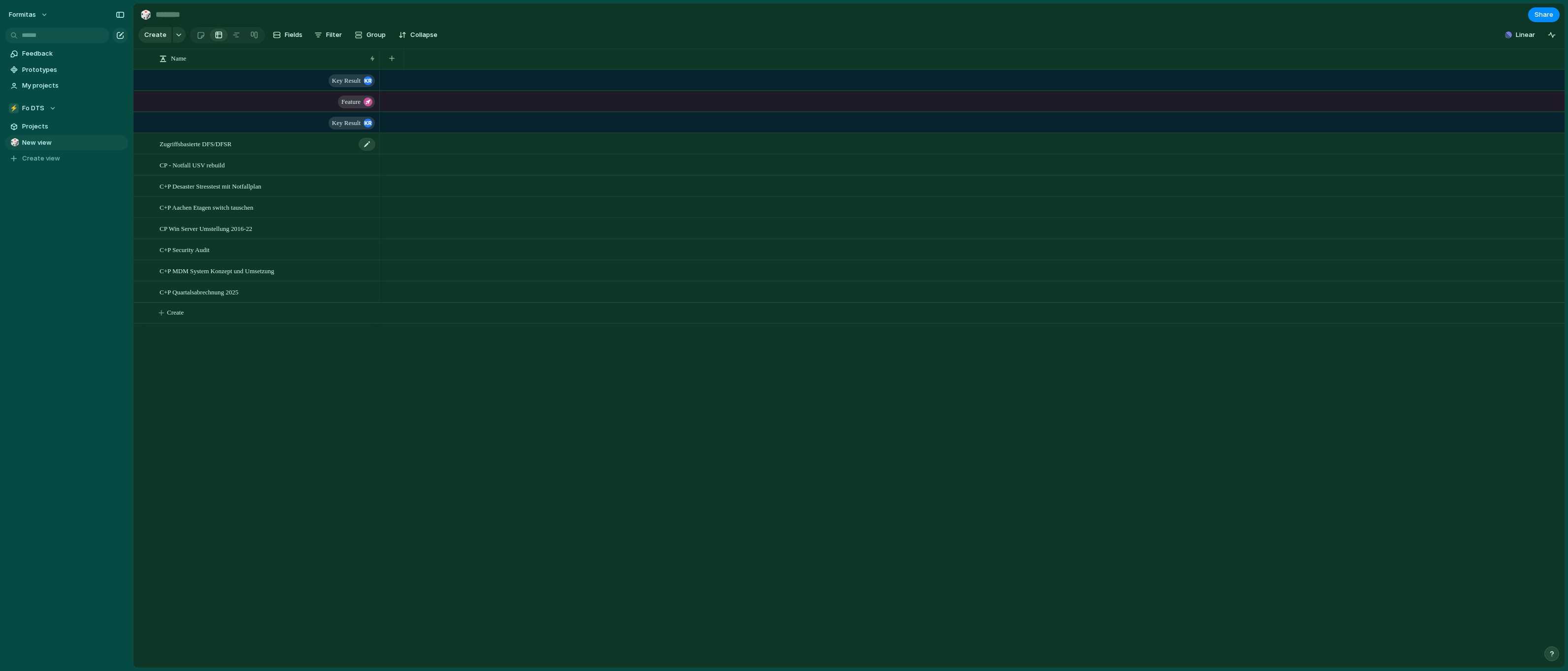
click at [268, 151] on div "Zugriffsbasierte DFS/DFSR" at bounding box center [268, 144] width 217 height 20
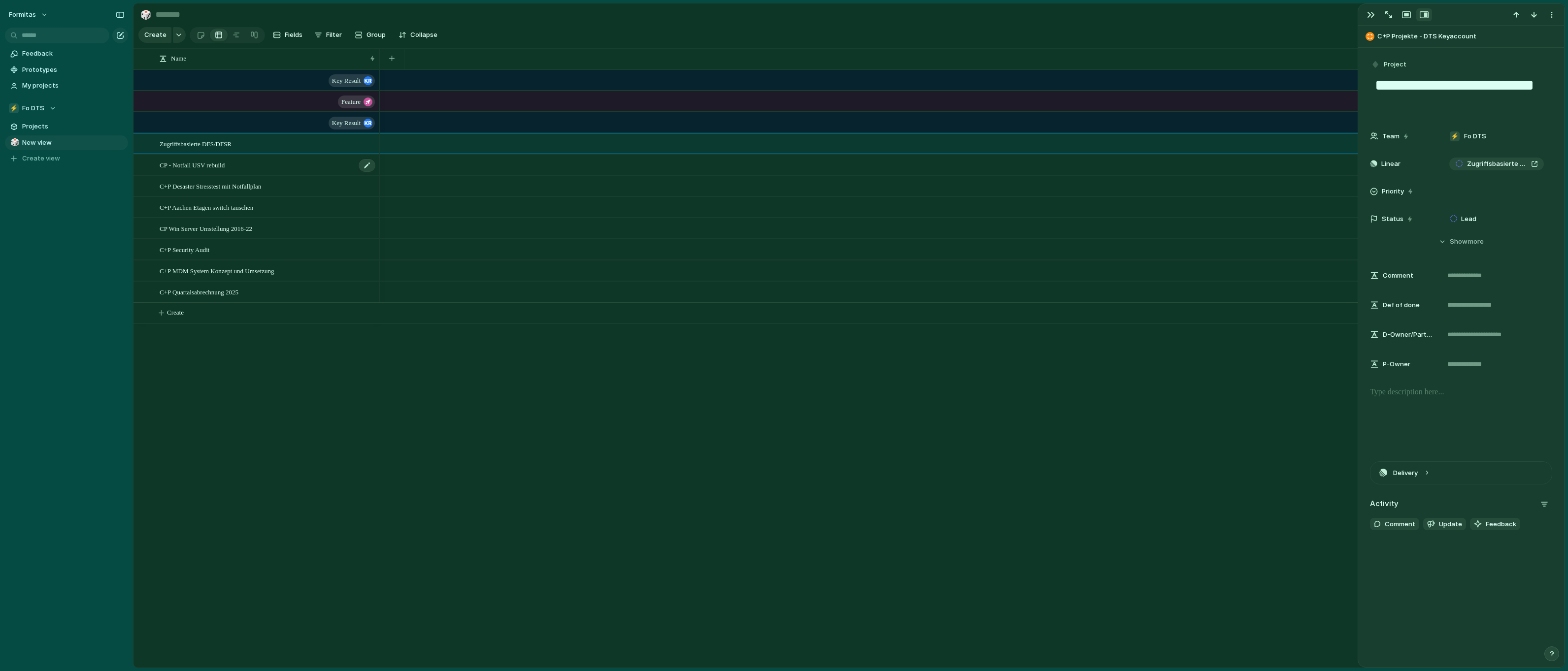
click at [249, 173] on div "CP - Notfall USV rebuild" at bounding box center [268, 165] width 217 height 20
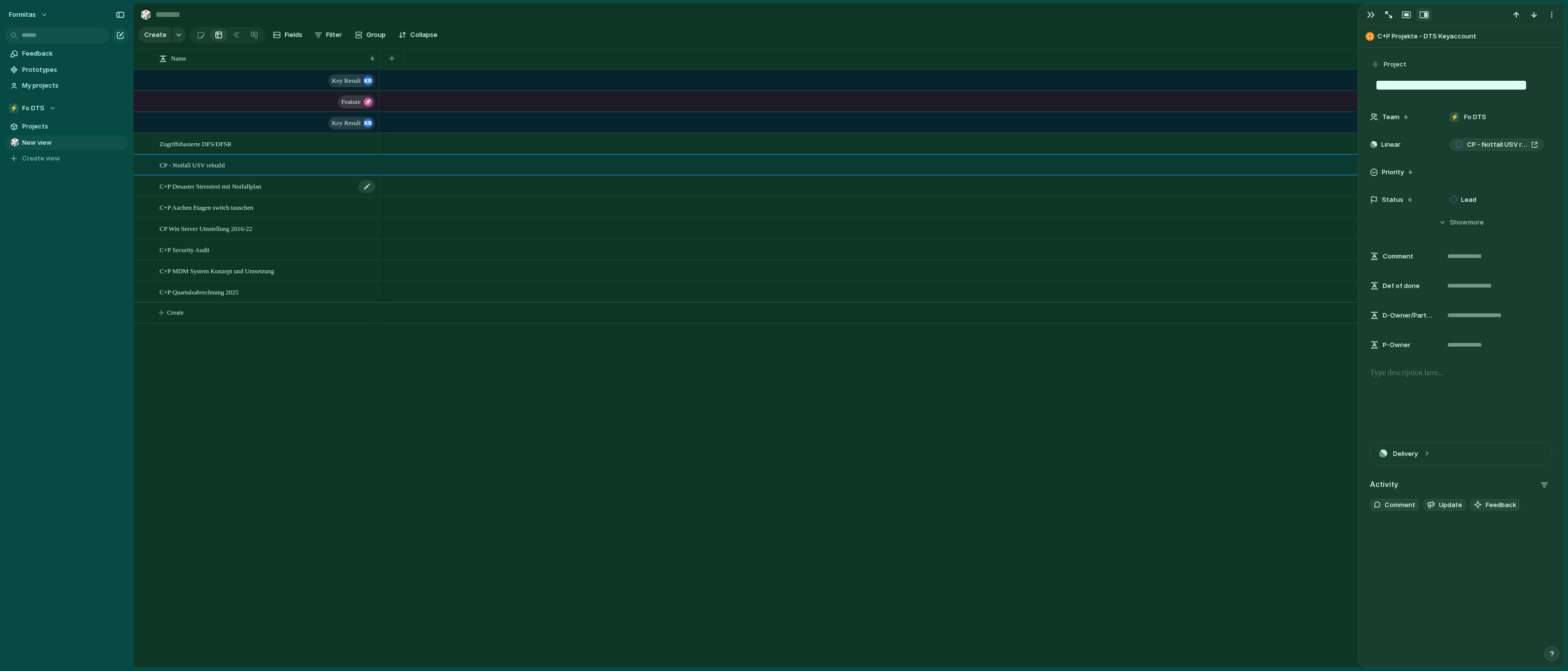
click at [261, 192] on span "C+P Desaster Stresstest mit Notfallplan" at bounding box center [210, 186] width 102 height 12
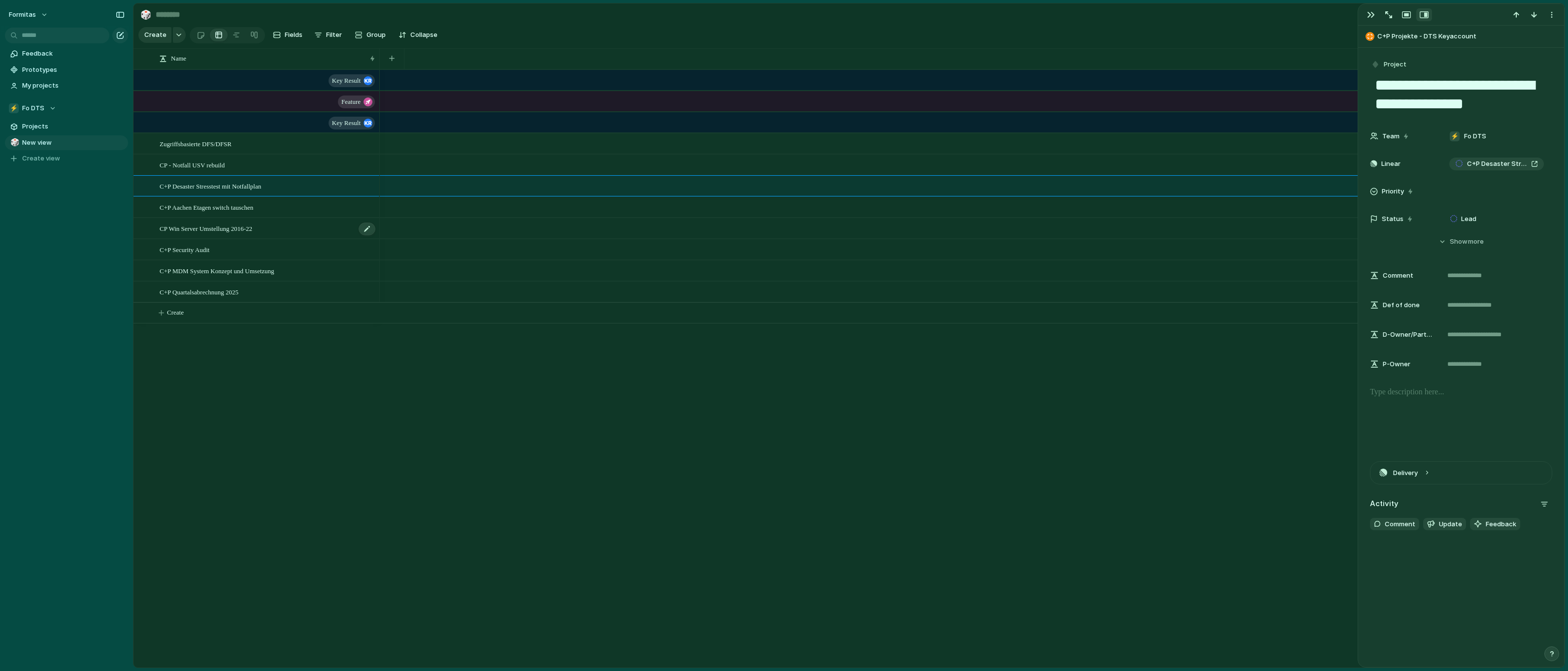
click at [238, 234] on span "CP Win Server Umstellung 2016-22" at bounding box center [206, 228] width 93 height 12
type textarea "**********"
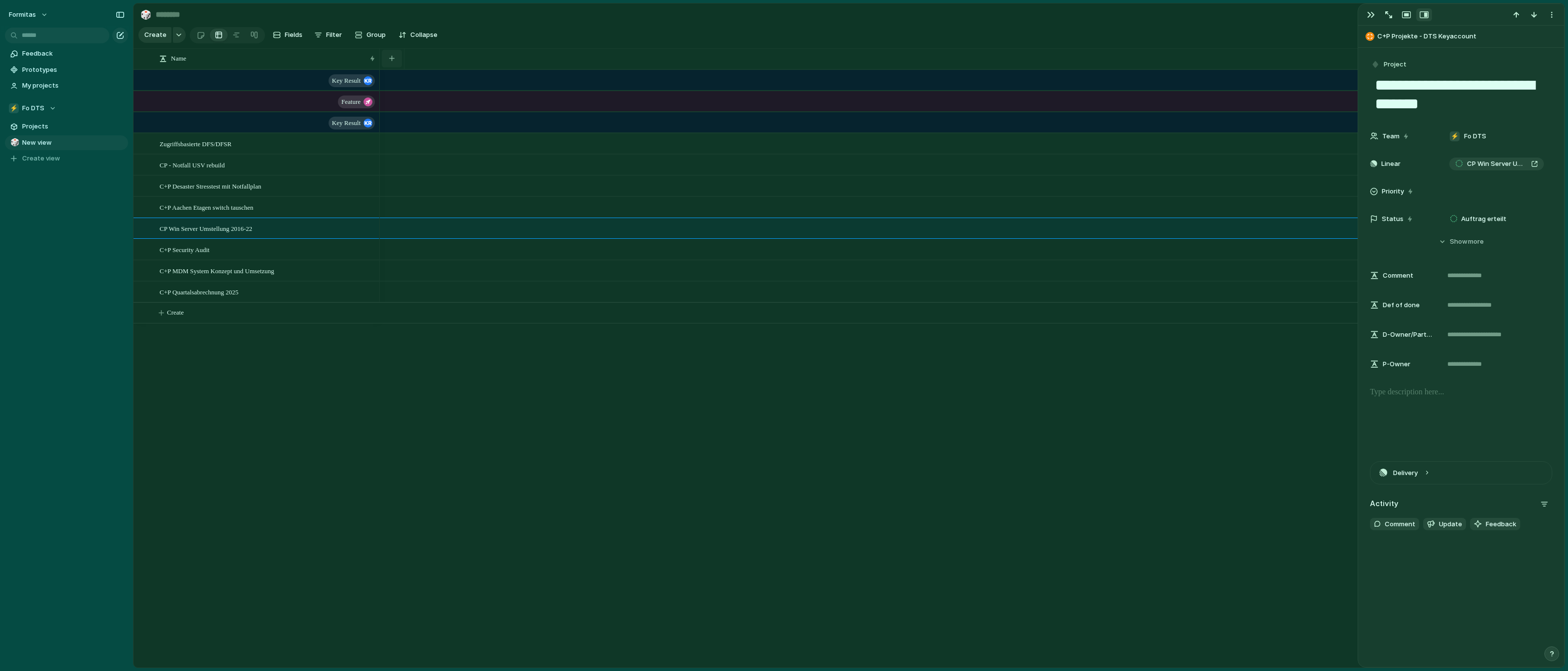
click at [391, 61] on div "button" at bounding box center [391, 58] width 5 height 5
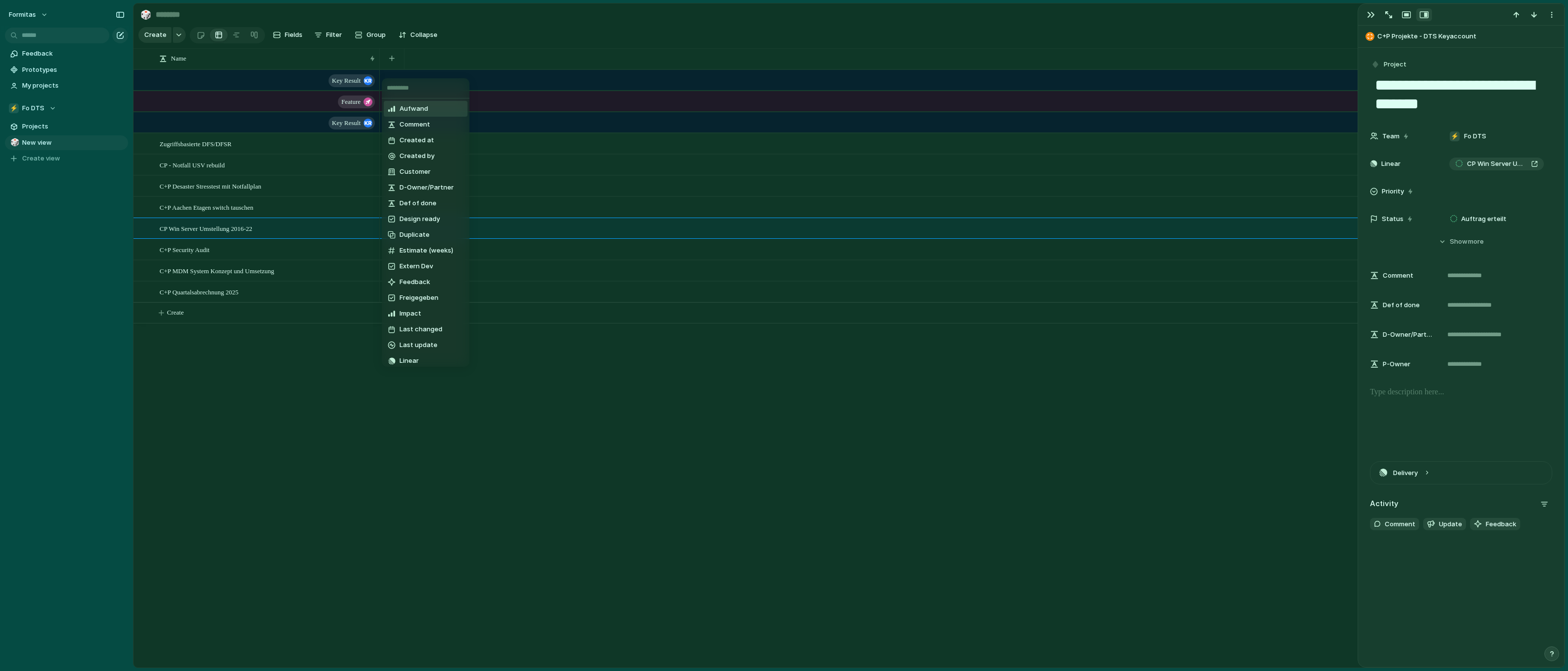
click at [532, 58] on div "Aufwand Comment Created at Created by Customer D-Owner/Partner Def of done Desi…" at bounding box center [784, 335] width 1568 height 671
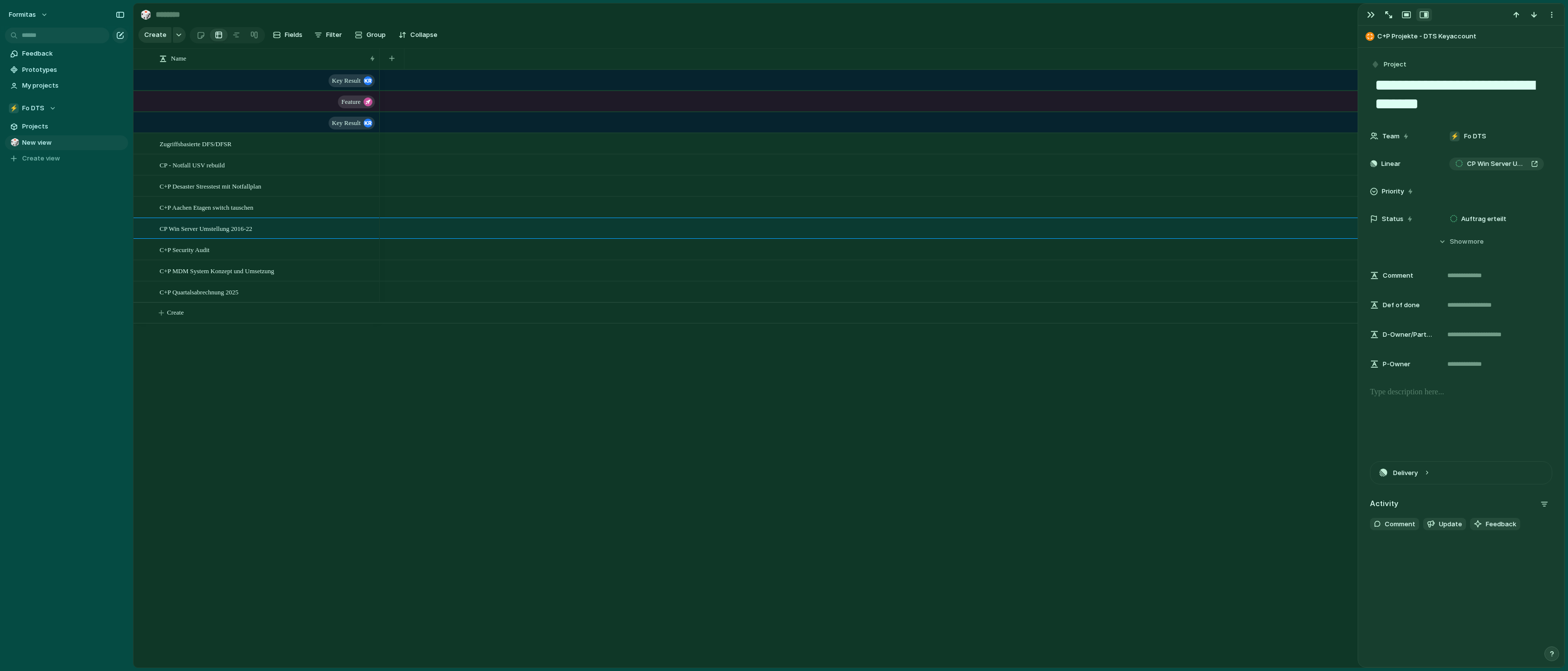
click at [532, 58] on div at bounding box center [972, 58] width 1185 height 21
click at [391, 61] on div "button" at bounding box center [391, 58] width 5 height 5
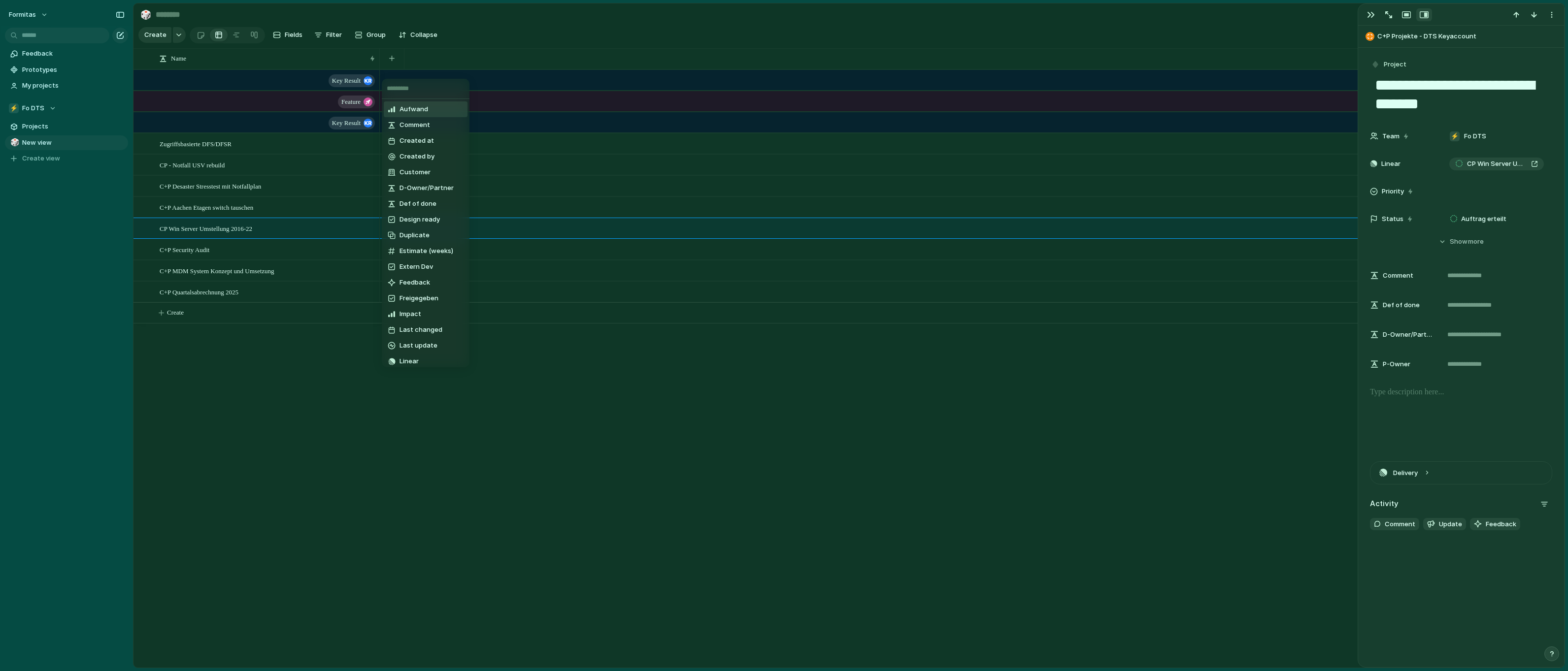
click at [301, 31] on div "Aufwand Comment Created at Created by Customer D-Owner/Partner Def of done Desi…" at bounding box center [784, 335] width 1568 height 671
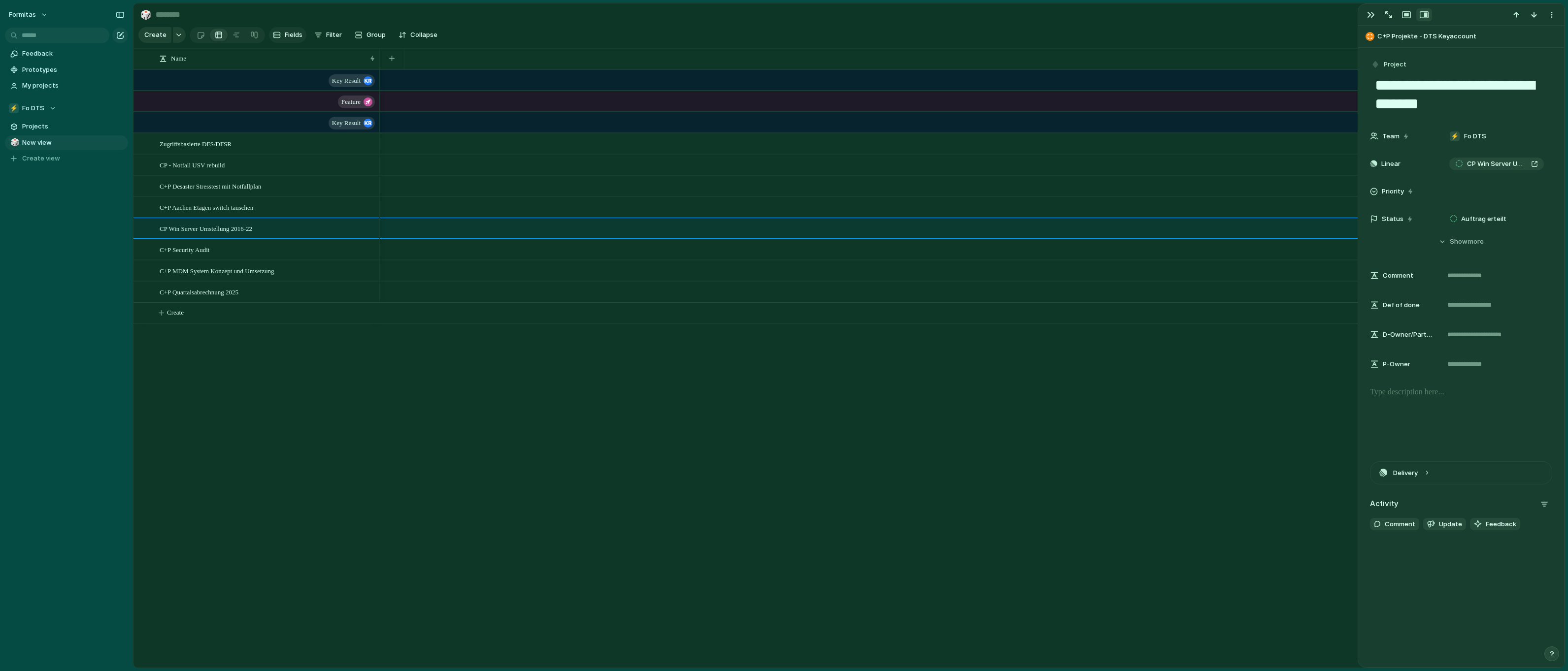
click at [294, 35] on span "Fields" at bounding box center [293, 35] width 18 height 10
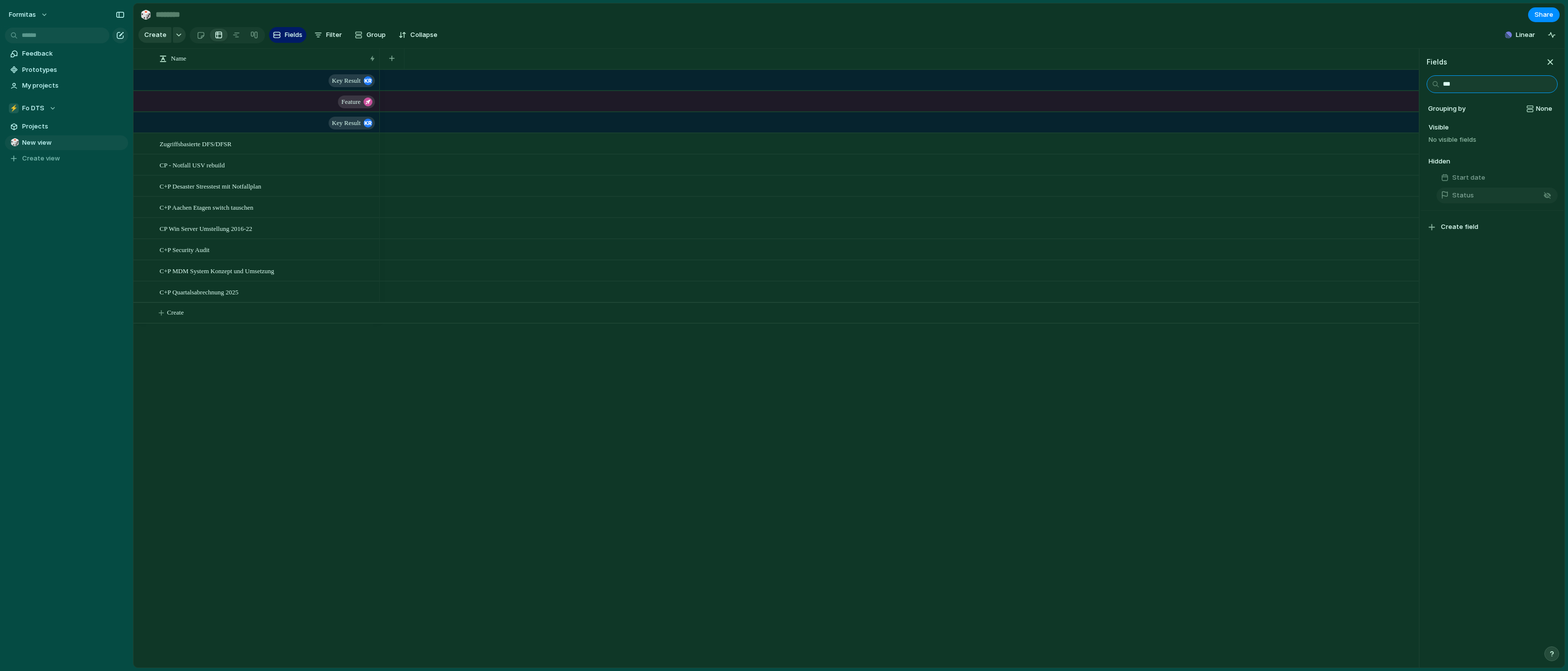
type input "***"
click at [1507, 203] on button "Status" at bounding box center [1497, 195] width 121 height 16
click at [1434, 154] on div "button" at bounding box center [1433, 149] width 9 height 9
click at [1438, 156] on button "Hide in view" at bounding box center [1493, 149] width 137 height 17
click at [1438, 156] on button "Show in view" at bounding box center [1493, 149] width 137 height 17
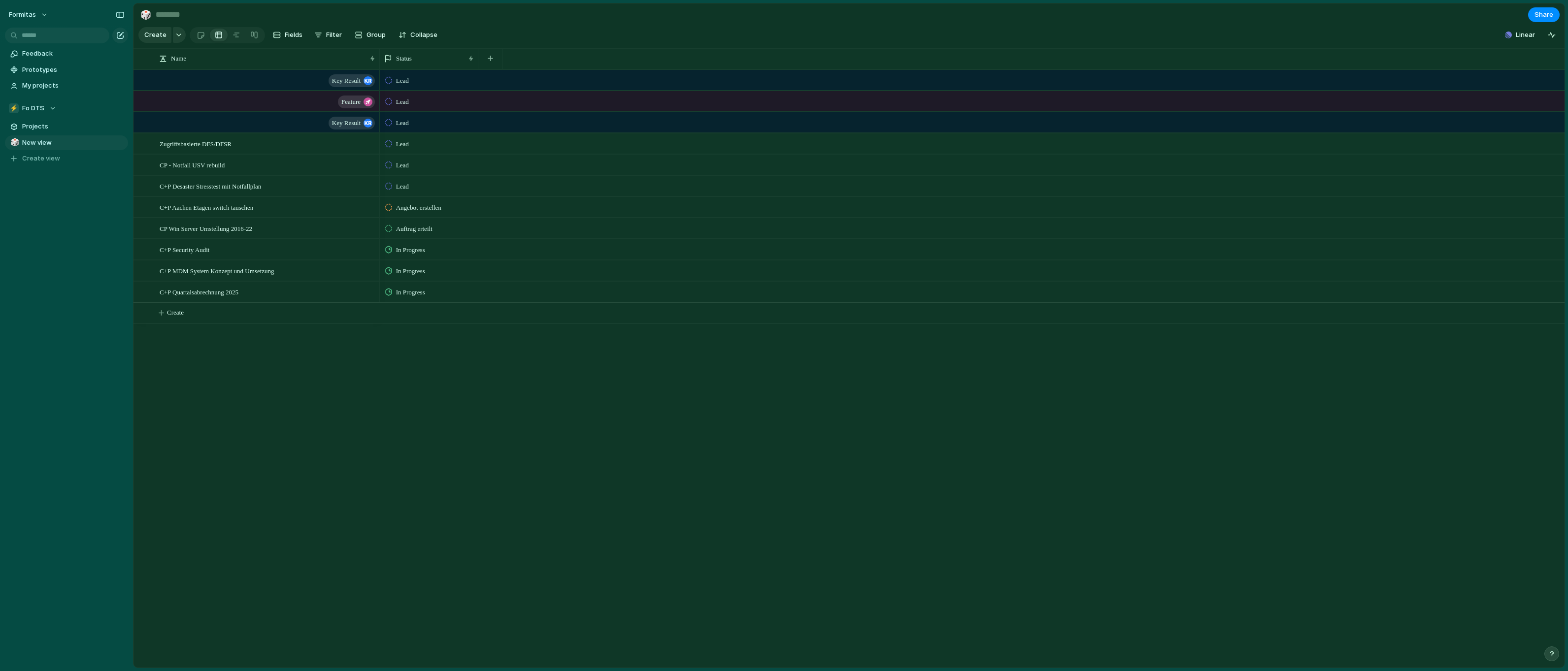
click at [1210, 49] on section "Create Fields Filter Group Zoom Collapse Linear" at bounding box center [849, 37] width 1431 height 24
click at [285, 251] on div "C+P Security Audit" at bounding box center [268, 249] width 217 height 20
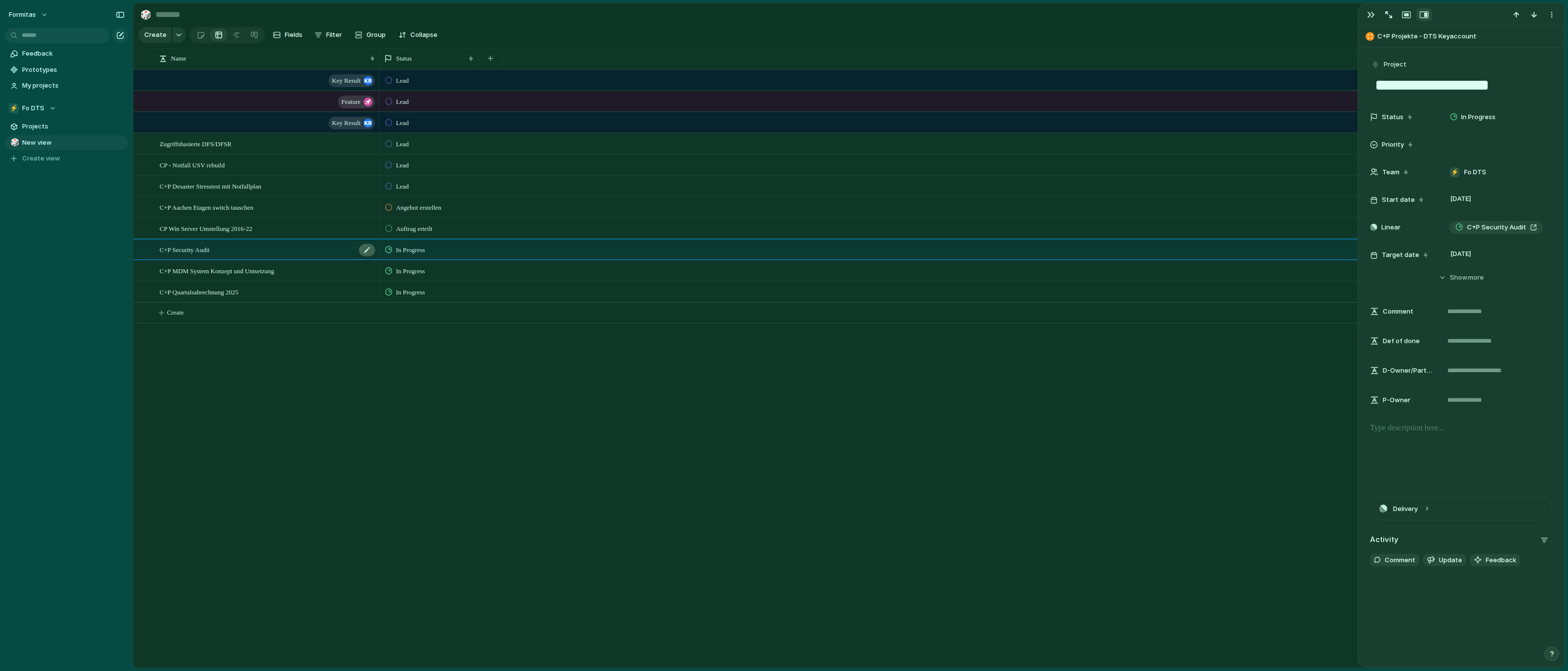
click at [366, 255] on div at bounding box center [367, 250] width 17 height 13
click at [229, 405] on div "Key result Feature Key result Zugriffsbasierte DFS/DFSR CP - Notfall USV rebuil…" at bounding box center [849, 368] width 1431 height 598
click at [48, 107] on div "⚡ Fo DTS" at bounding box center [33, 108] width 47 height 10
click at [50, 229] on div "Formitas ⚡ Fo DTA ⚡ Fo DTS 🛠️ Qubedoo Create new team" at bounding box center [784, 335] width 1568 height 671
click at [48, 106] on div "⚡ Fo DTS" at bounding box center [33, 108] width 47 height 10
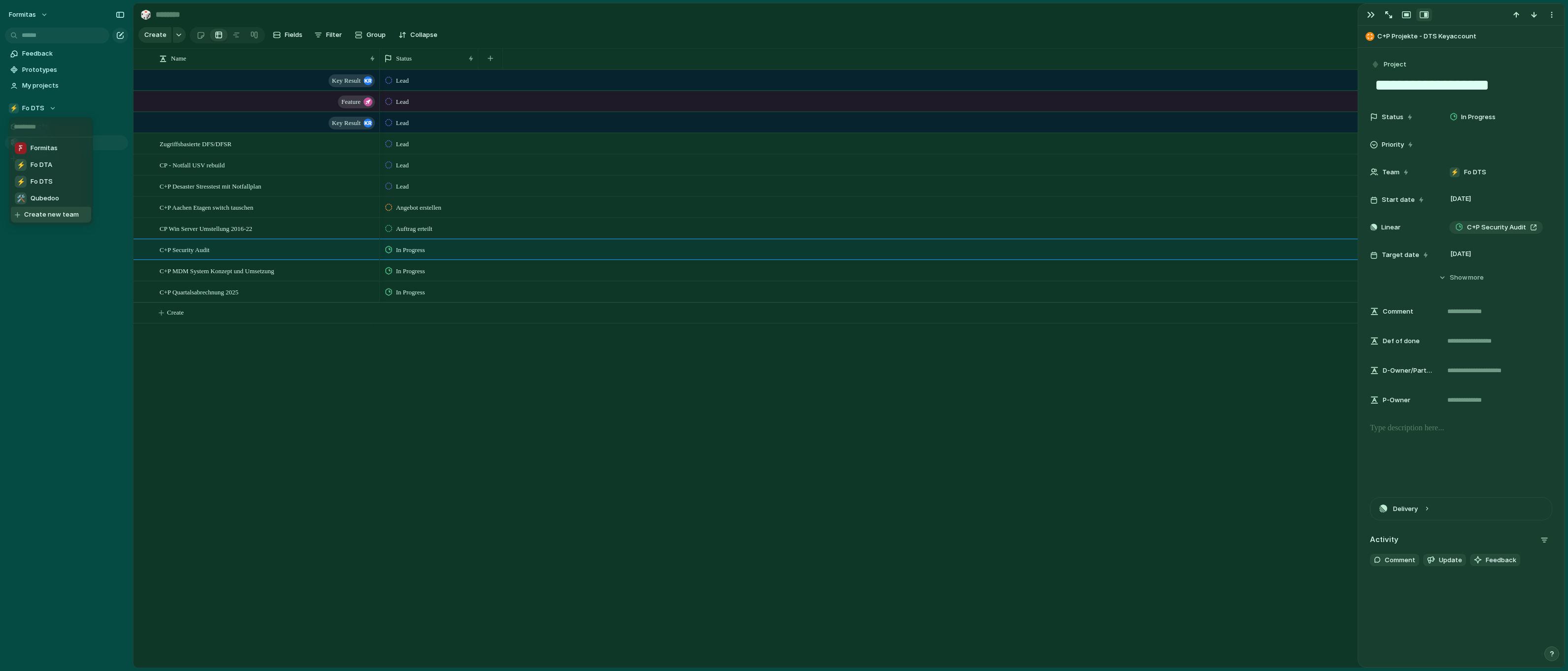
click at [69, 285] on div "Formitas ⚡ Fo DTA ⚡ Fo DTS 🛠️ Qubedoo Create new team" at bounding box center [784, 335] width 1568 height 671
click at [33, 113] on span "Fo DTS" at bounding box center [33, 108] width 22 height 10
click at [40, 154] on li "Formitas" at bounding box center [51, 148] width 80 height 17
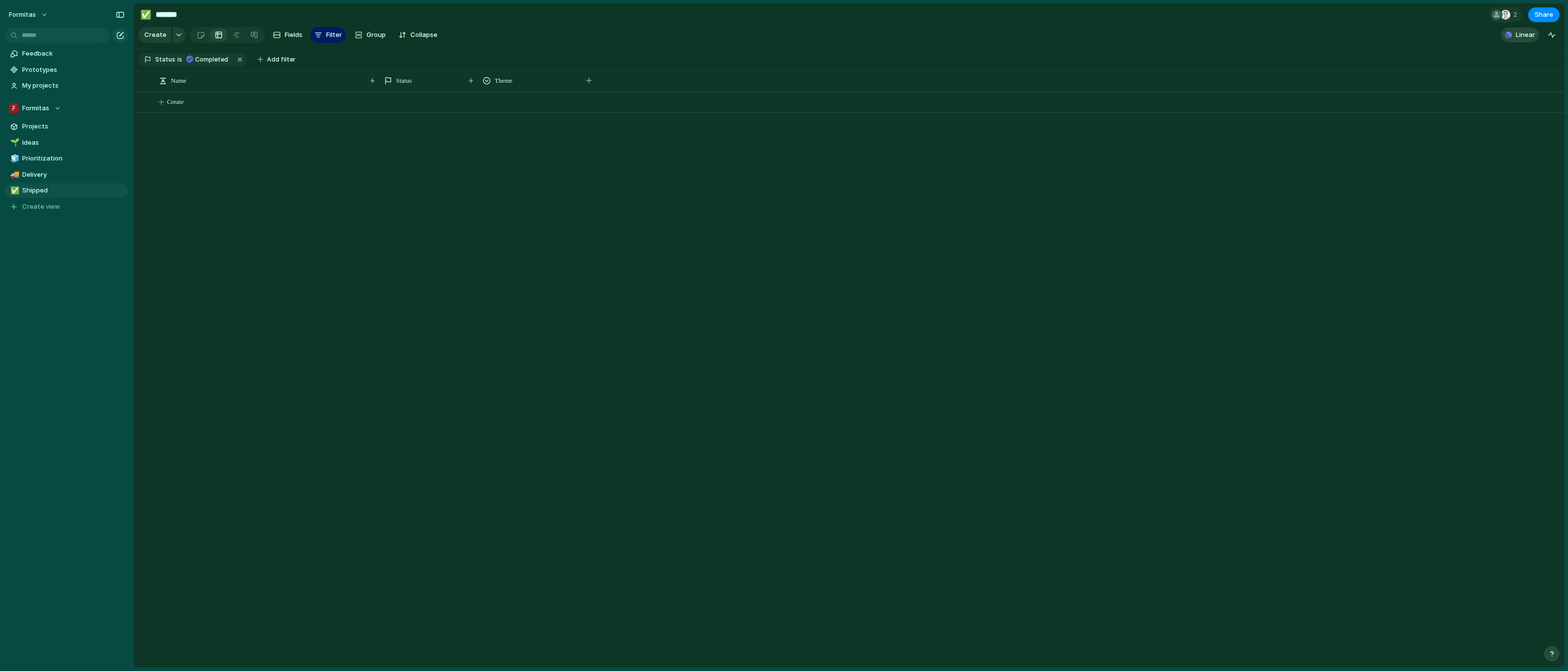
click at [1520, 40] on span "Linear" at bounding box center [1525, 35] width 19 height 10
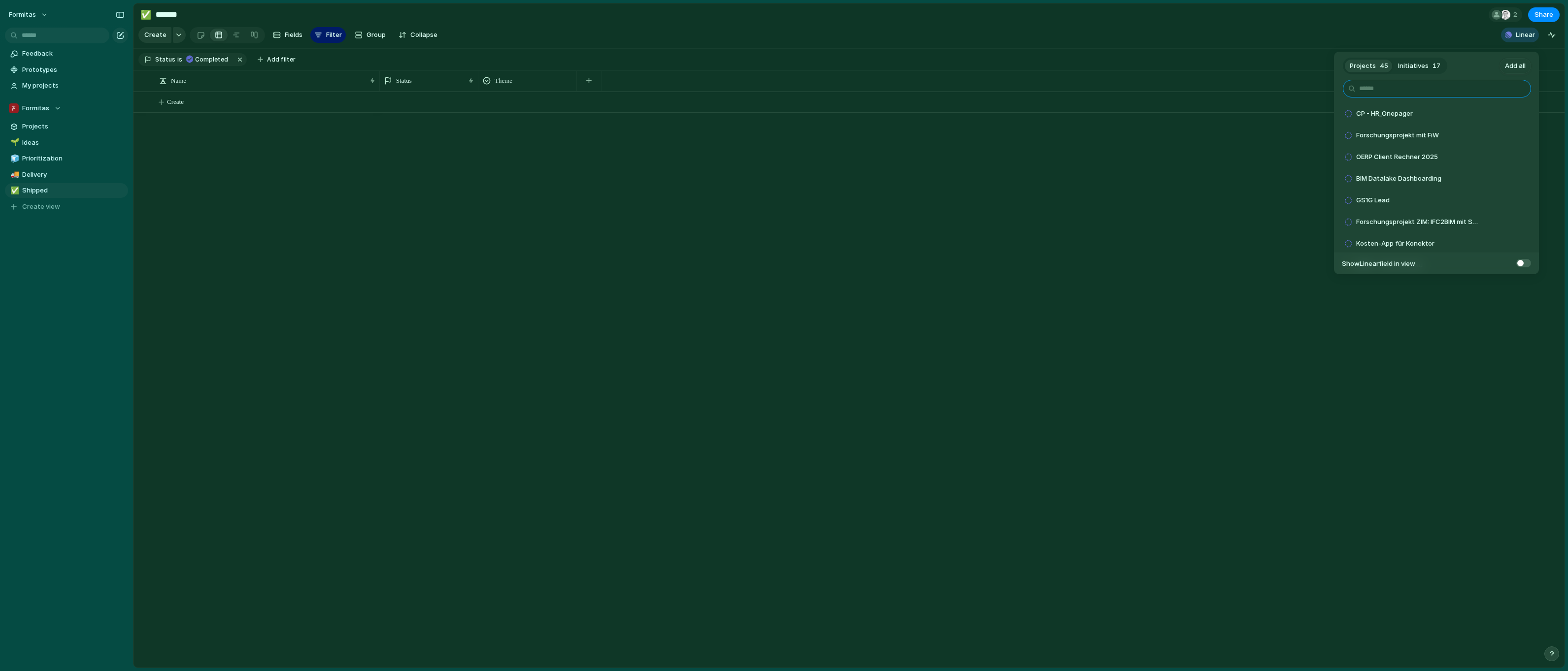
click at [1377, 86] on input "text" at bounding box center [1437, 88] width 188 height 18
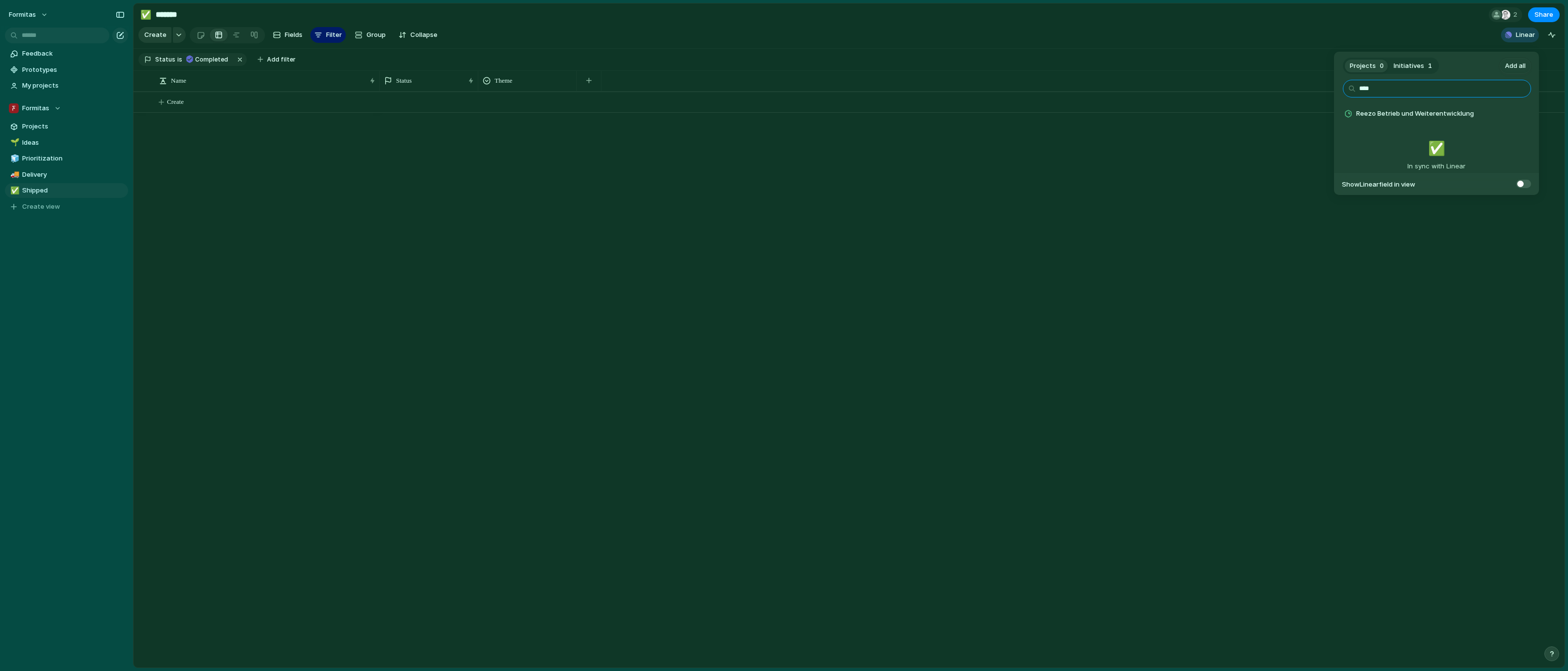
type input "****"
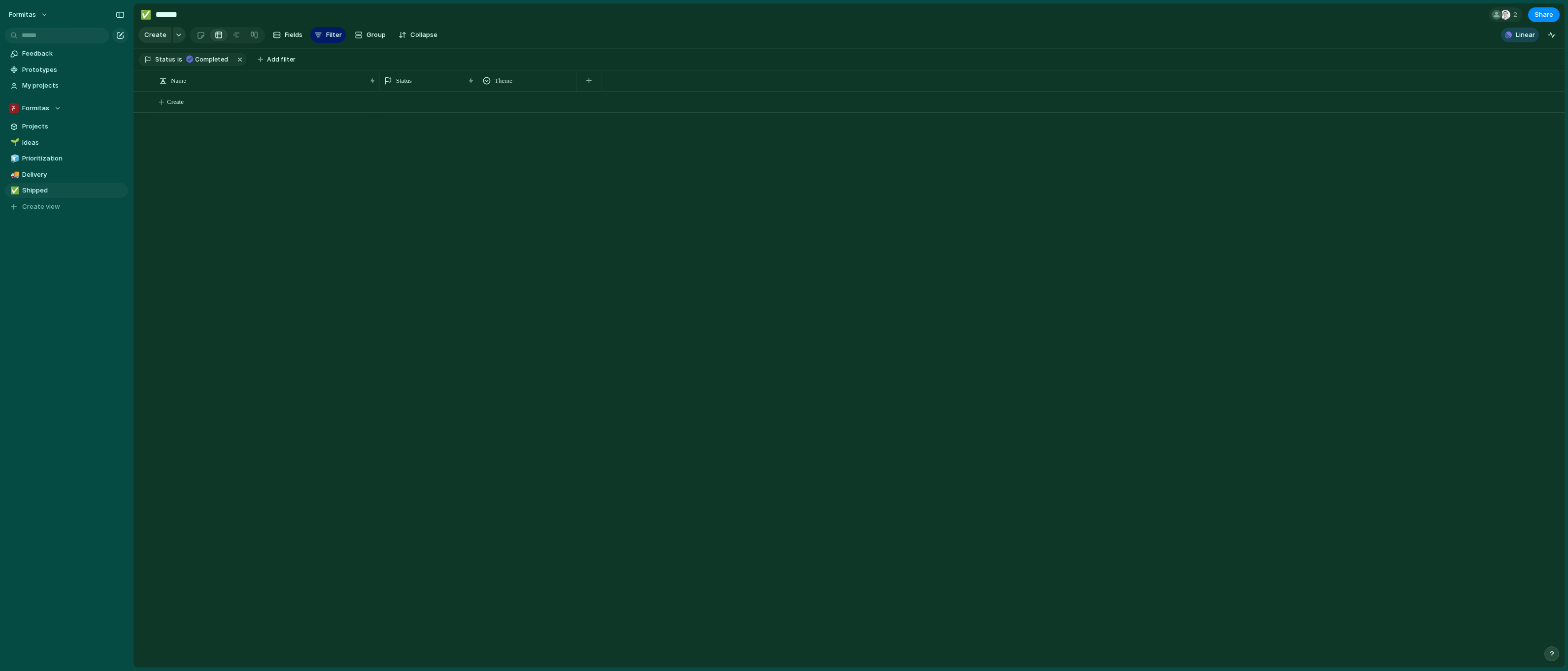
click at [1026, 195] on div "Projects 0 Initiatives 1 Add all **** Reezo Betrieb und Weiterentwicklung Add ✅…" at bounding box center [784, 335] width 1568 height 671
click at [40, 14] on button "Formitas" at bounding box center [29, 15] width 49 height 16
click at [61, 32] on li "Settings" at bounding box center [47, 37] width 82 height 16
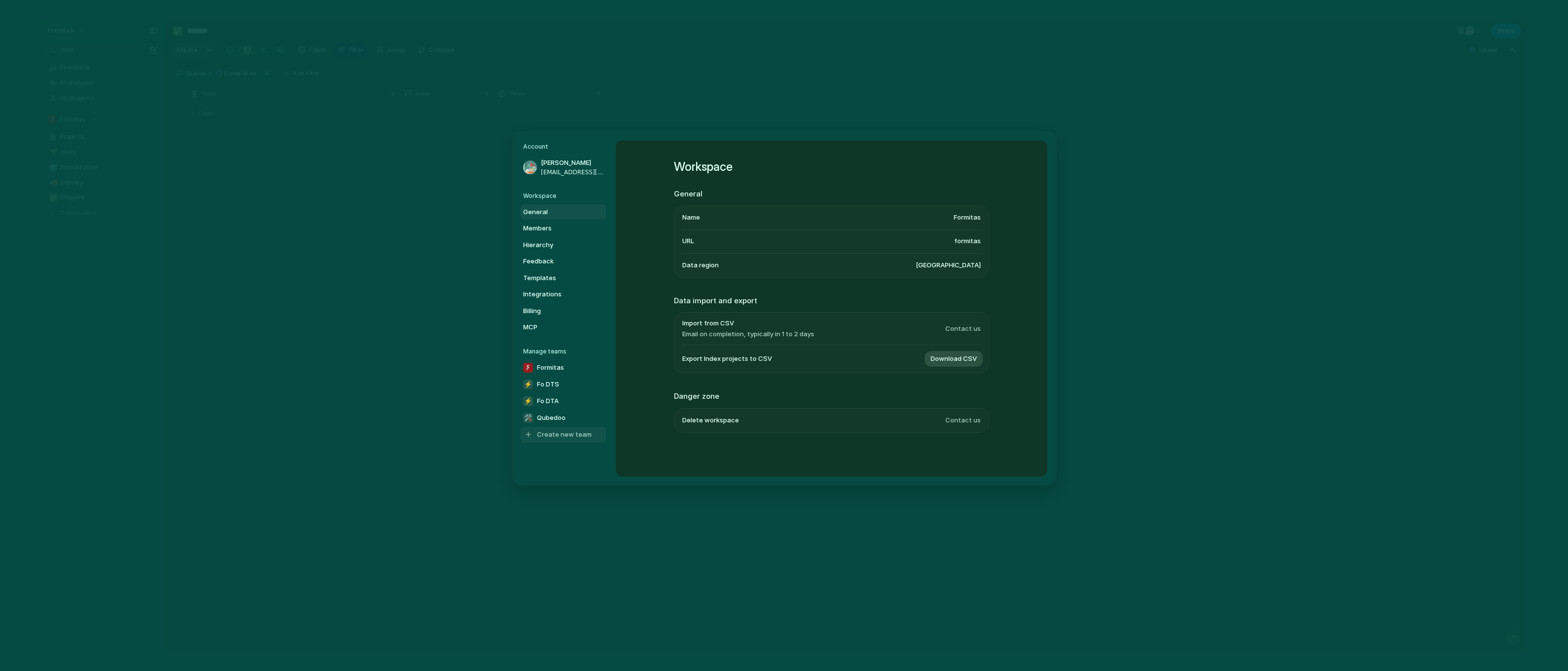
click at [556, 434] on span "Create new team" at bounding box center [564, 435] width 55 height 10
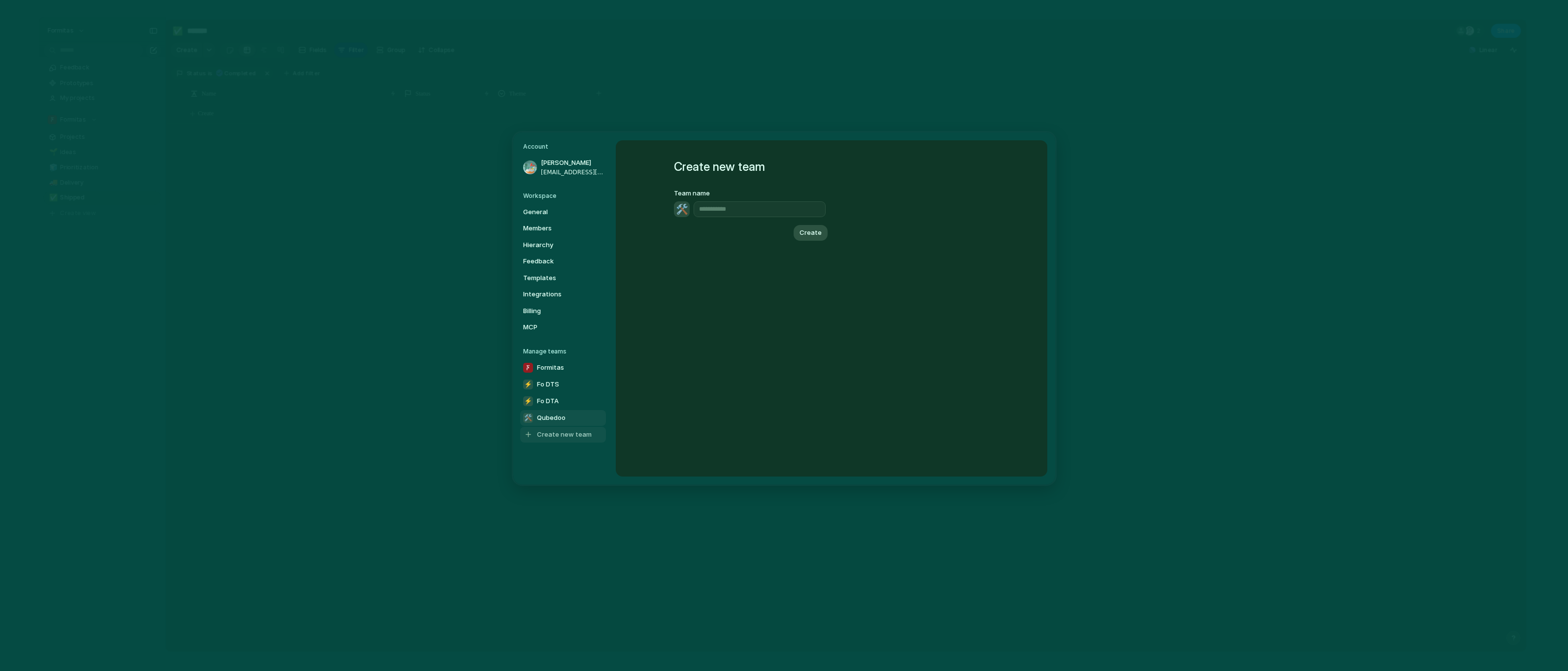
click at [561, 413] on span "Qubedoo" at bounding box center [551, 418] width 29 height 10
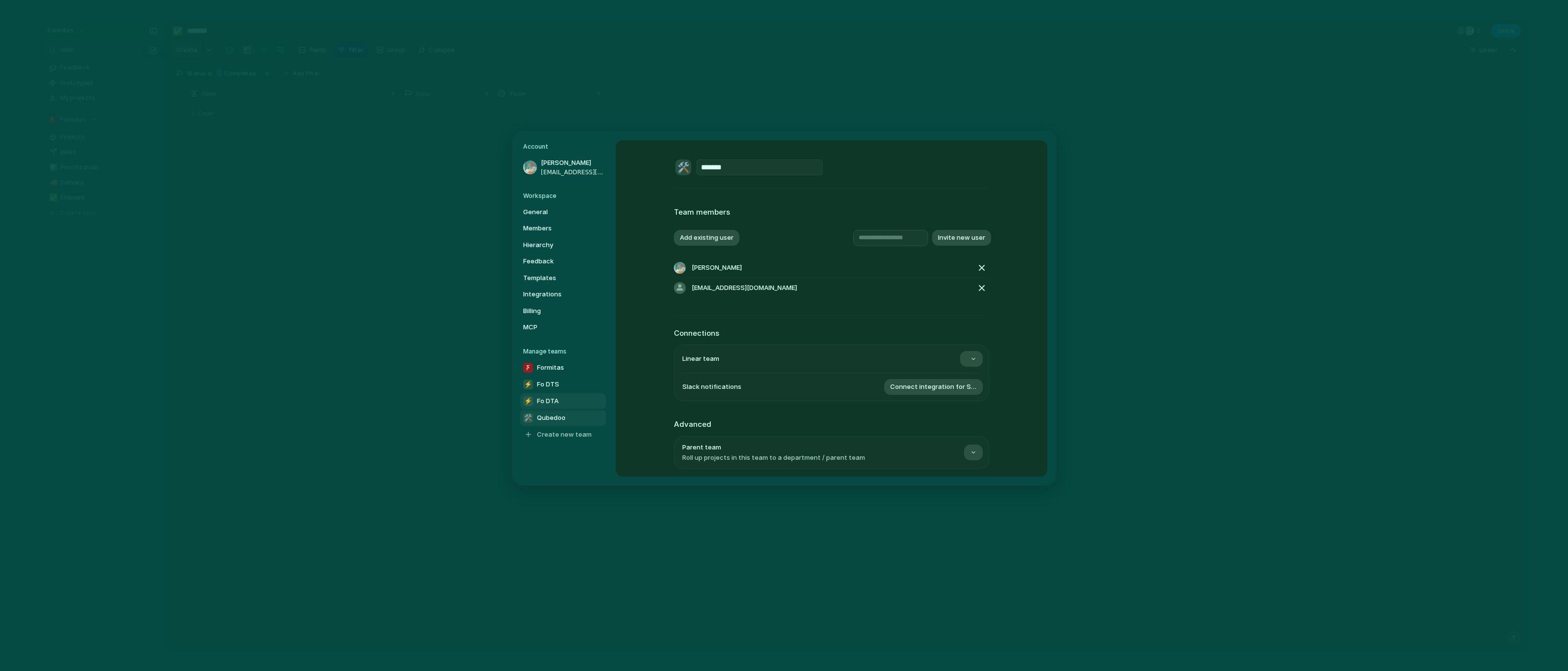
click at [556, 400] on span "Fo DTA" at bounding box center [548, 401] width 22 height 10
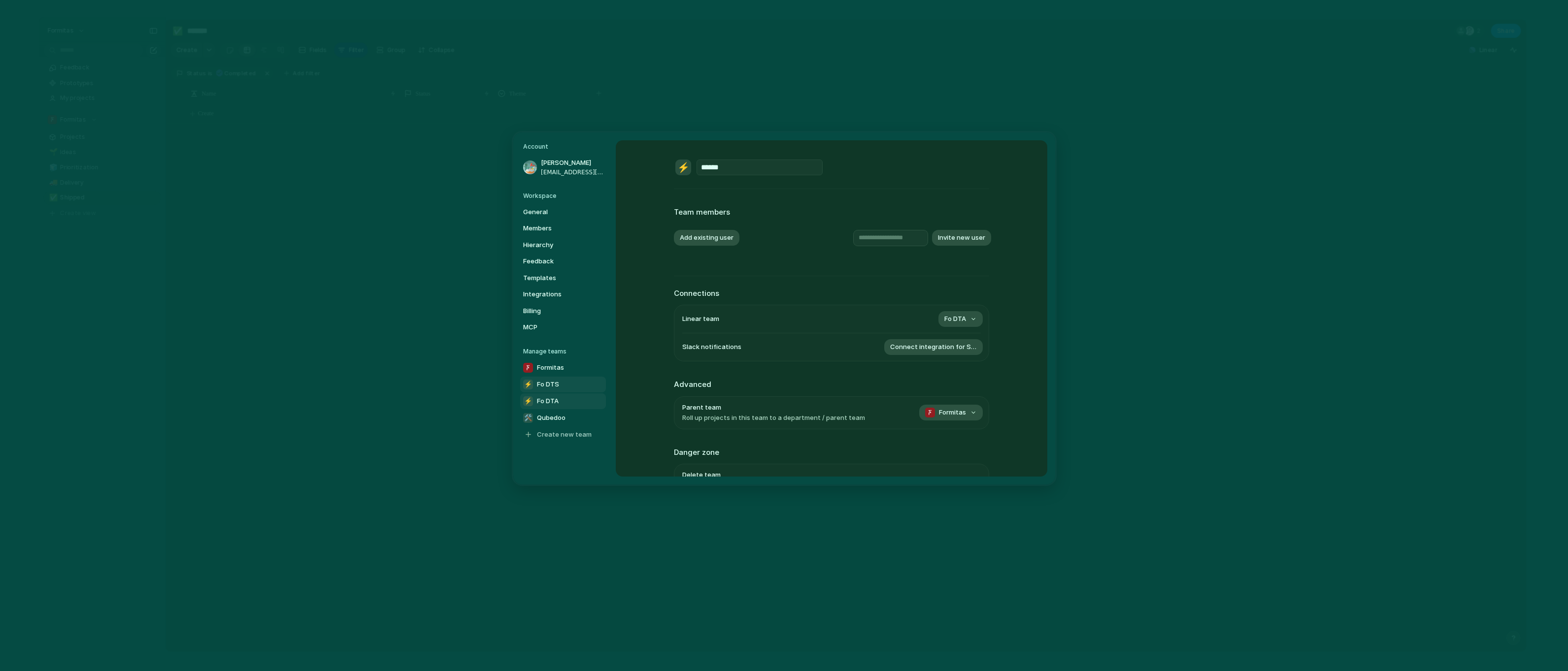
click at [559, 383] on link "⚡ Fo DTS" at bounding box center [563, 384] width 86 height 16
click at [561, 367] on span "Formitas" at bounding box center [550, 367] width 27 height 10
click at [562, 394] on link "⚡ Fo DTA" at bounding box center [563, 402] width 86 height 16
click at [563, 388] on link "⚡ Fo DTS" at bounding box center [563, 384] width 86 height 16
click at [562, 422] on span "Qubedoo" at bounding box center [551, 418] width 29 height 10
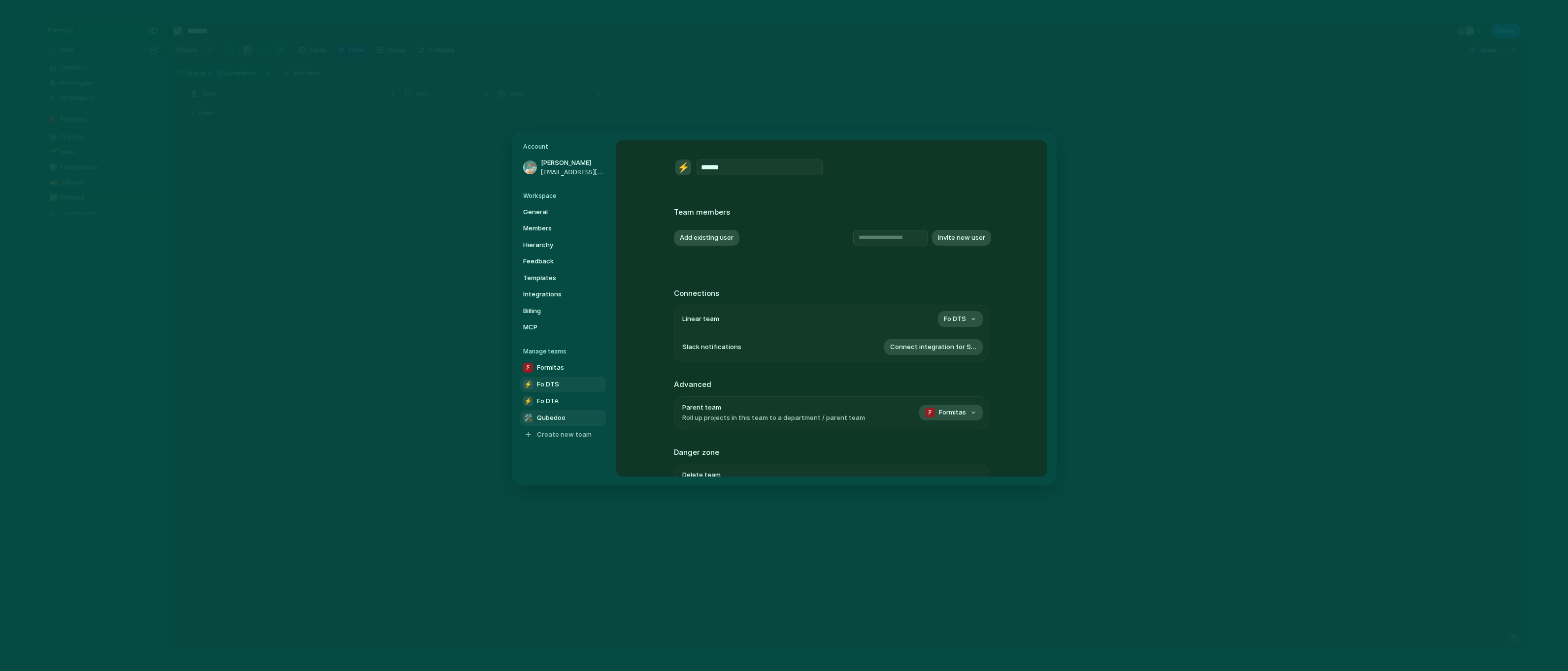
type input "*******"
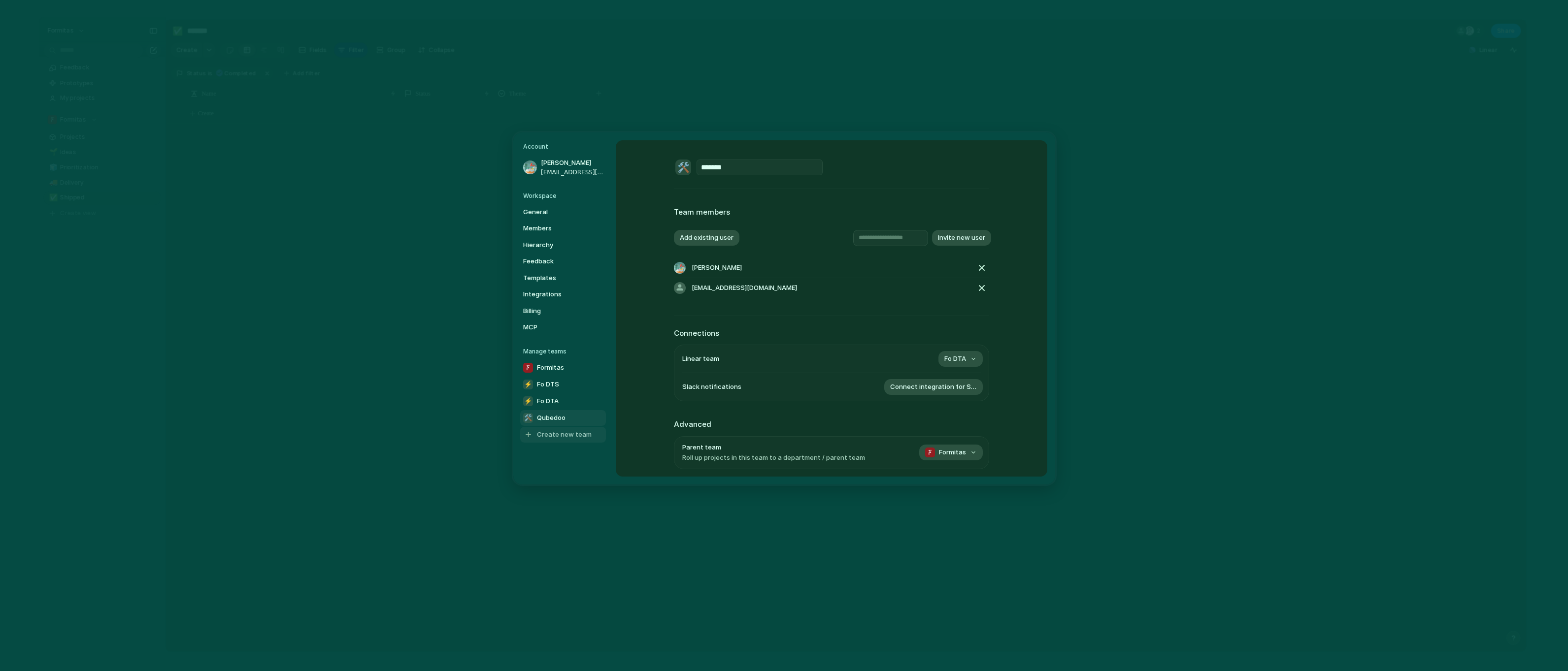
click at [564, 435] on span "Create new team" at bounding box center [564, 435] width 55 height 10
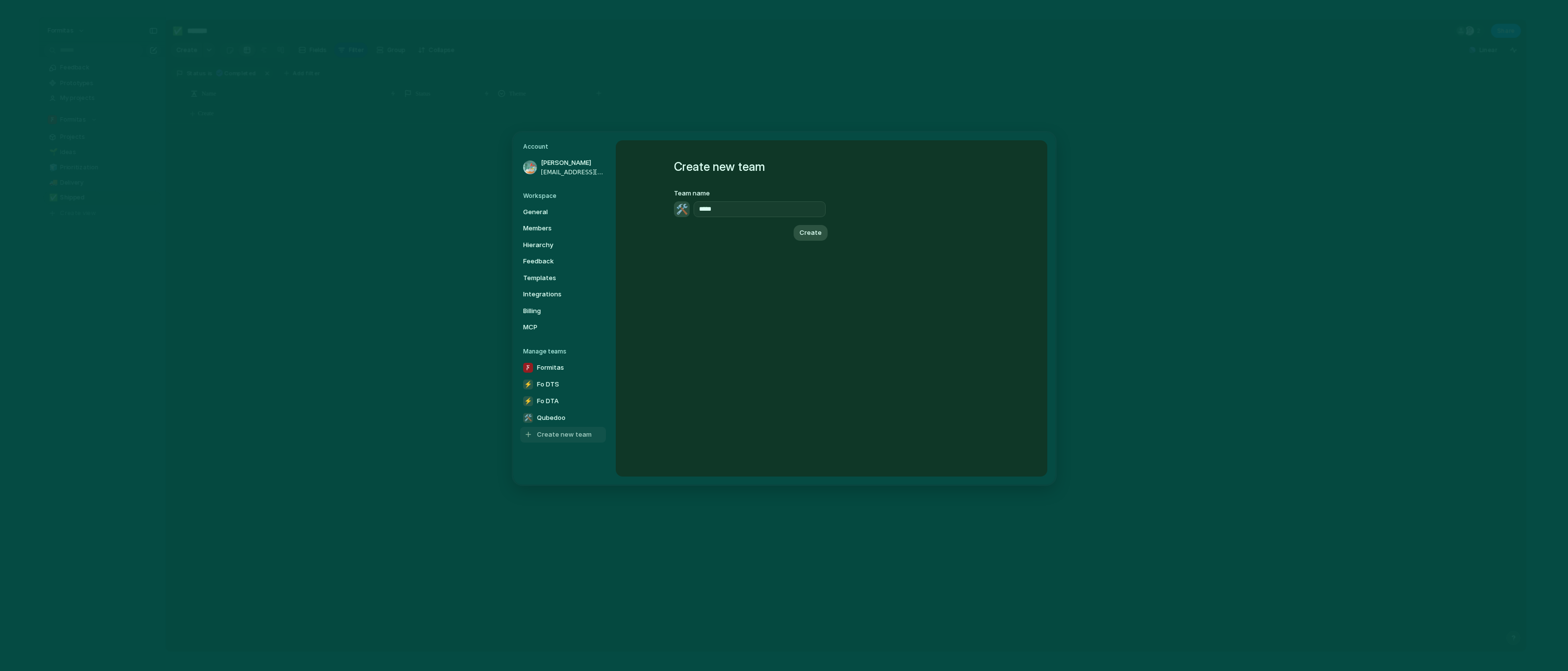
type input "*****"
click at [670, 208] on div "Create new team Team name 🛠️ ***** Create" at bounding box center [831, 308] width 351 height 336
click at [675, 208] on div "🛠️" at bounding box center [682, 209] width 16 height 16
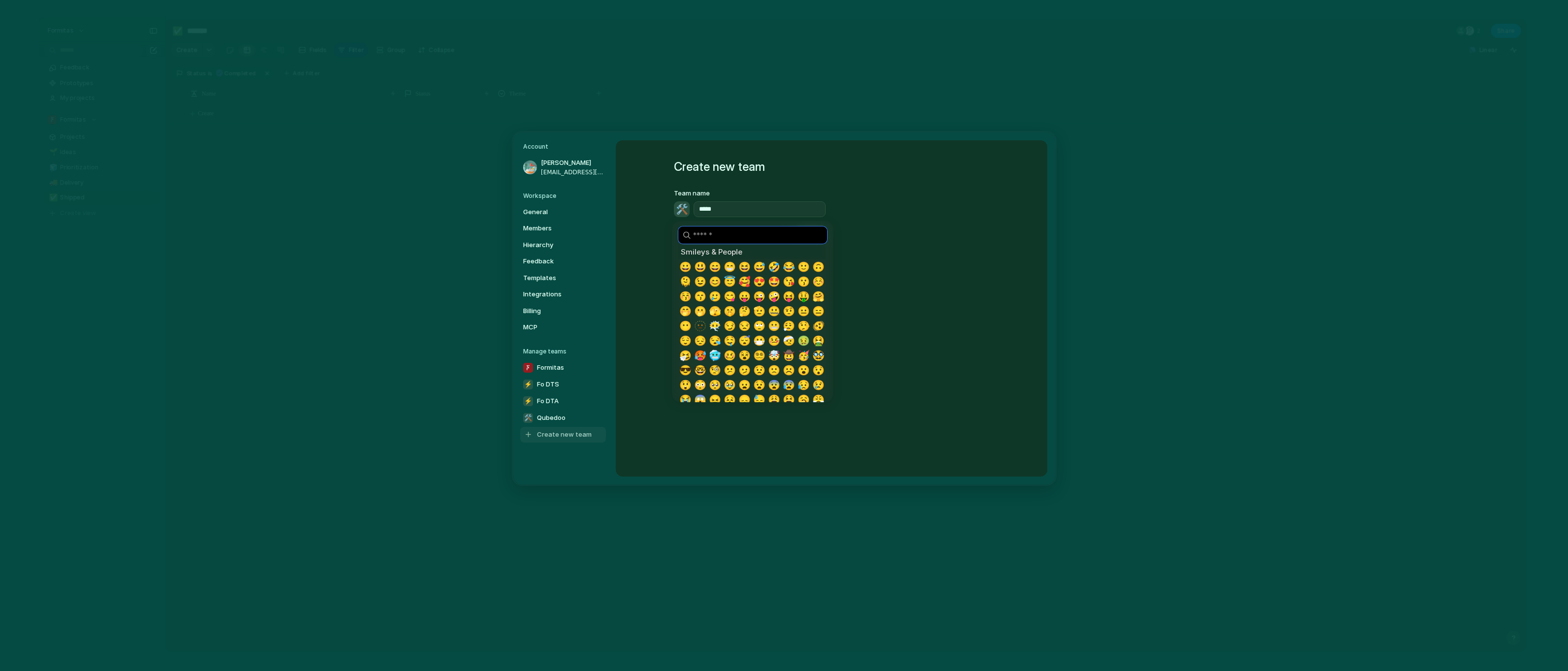
click at [723, 234] on input "search" at bounding box center [753, 235] width 150 height 18
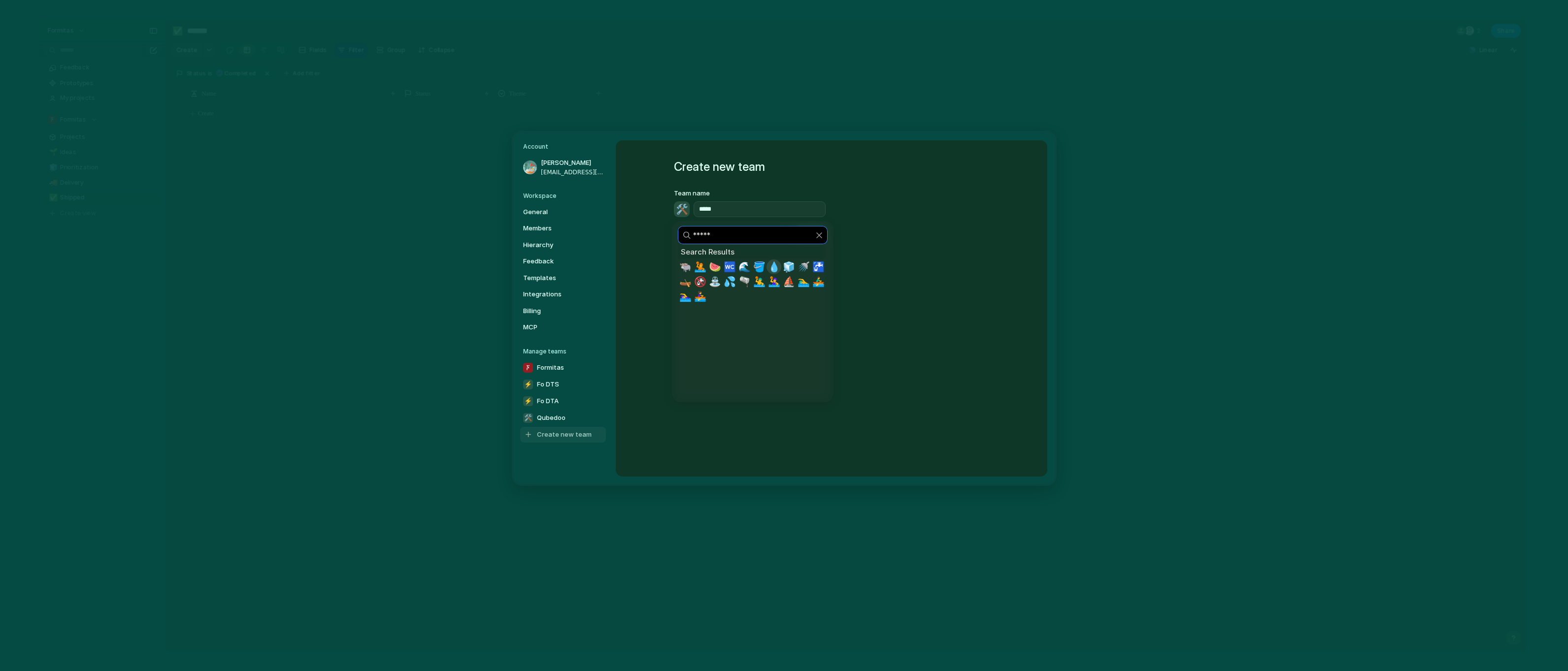
type input "*****"
click at [771, 264] on span "💧" at bounding box center [774, 266] width 12 height 12
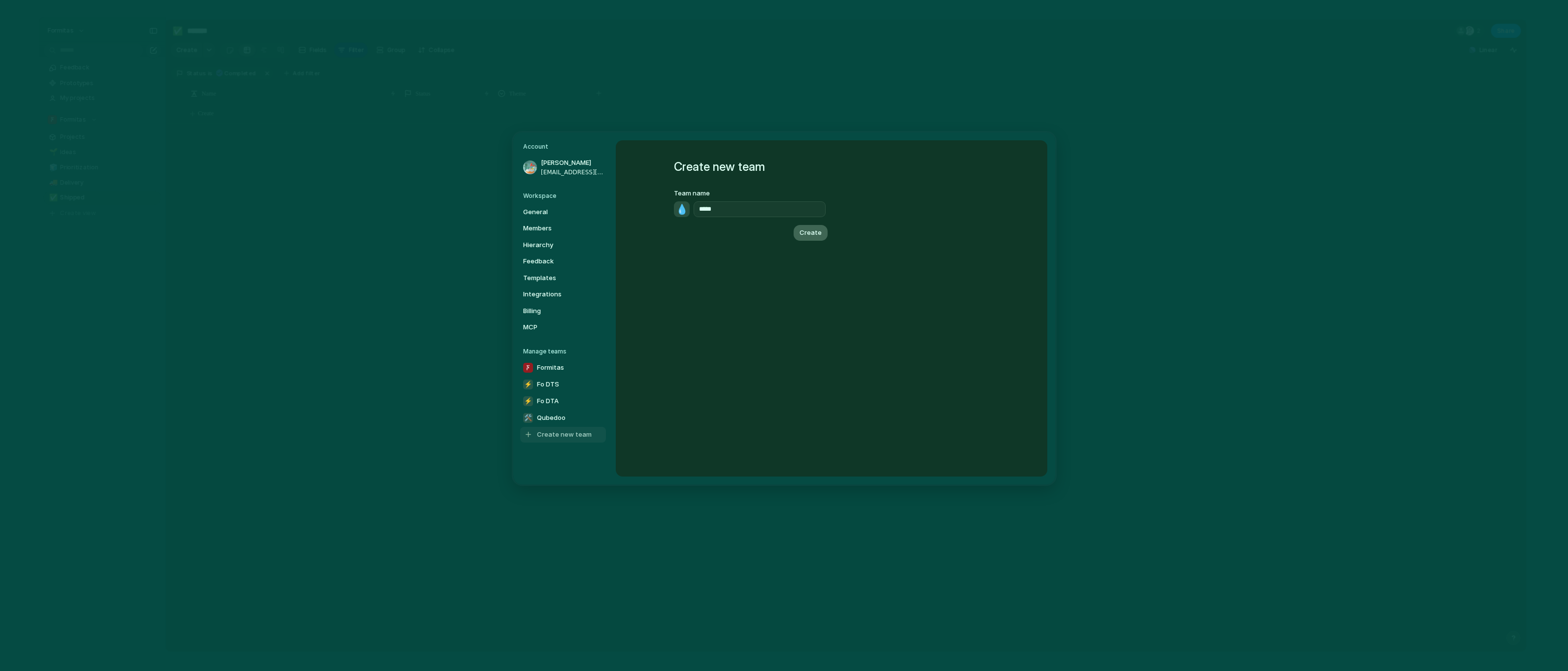
click at [811, 231] on span "Create" at bounding box center [810, 233] width 22 height 10
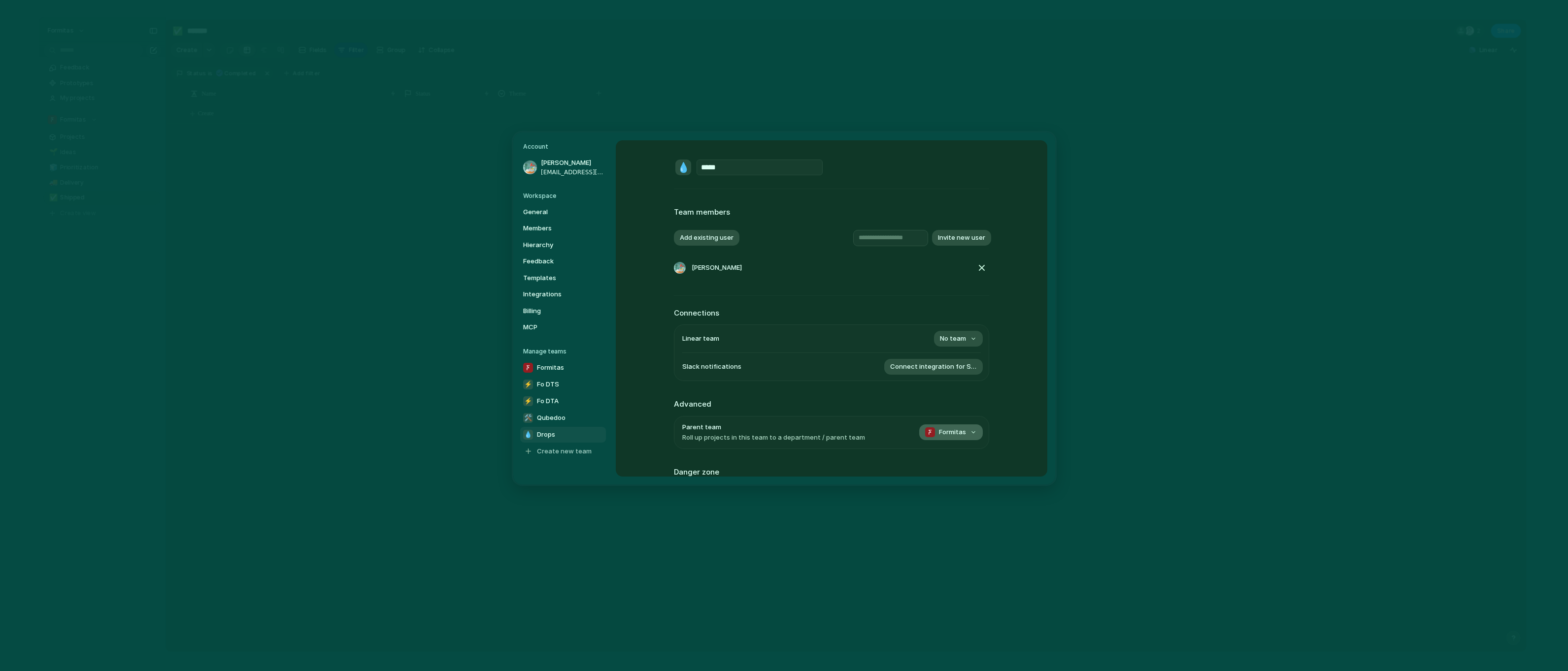
click at [965, 431] on button "Formitas" at bounding box center [951, 433] width 63 height 16
click at [936, 473] on div at bounding box center [937, 475] width 10 height 12
click at [960, 341] on span "No team" at bounding box center [953, 339] width 26 height 10
click at [936, 399] on span "Fo Drops" at bounding box center [929, 397] width 27 height 10
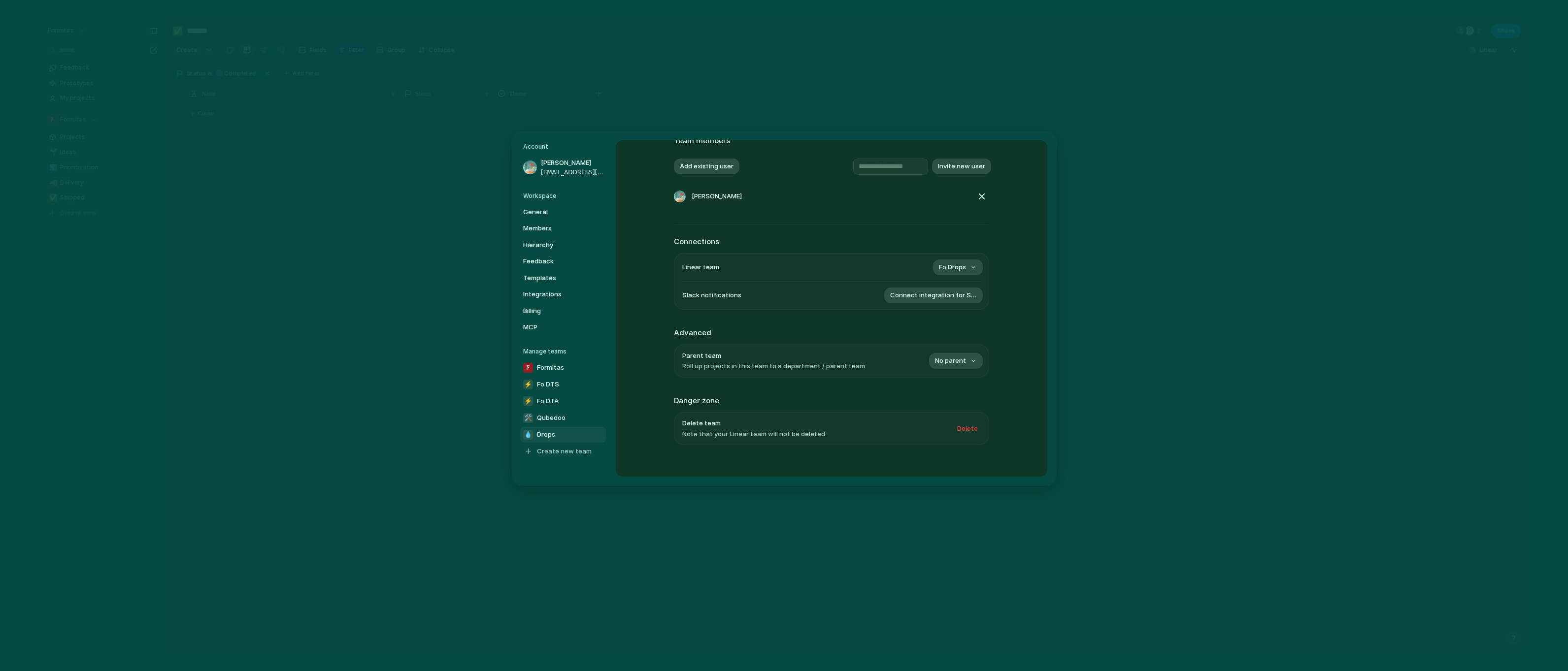
scroll to position [84, 0]
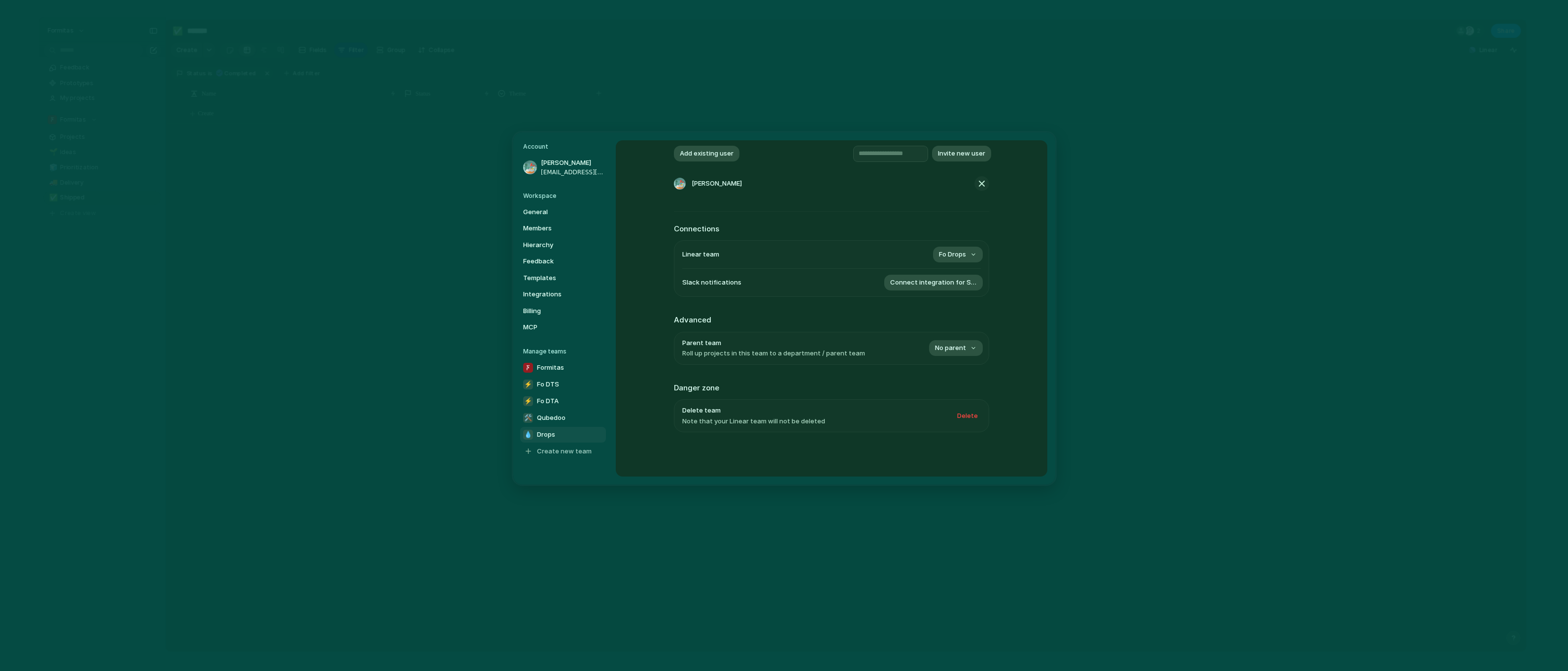
click at [978, 182] on div "button" at bounding box center [981, 183] width 12 height 12
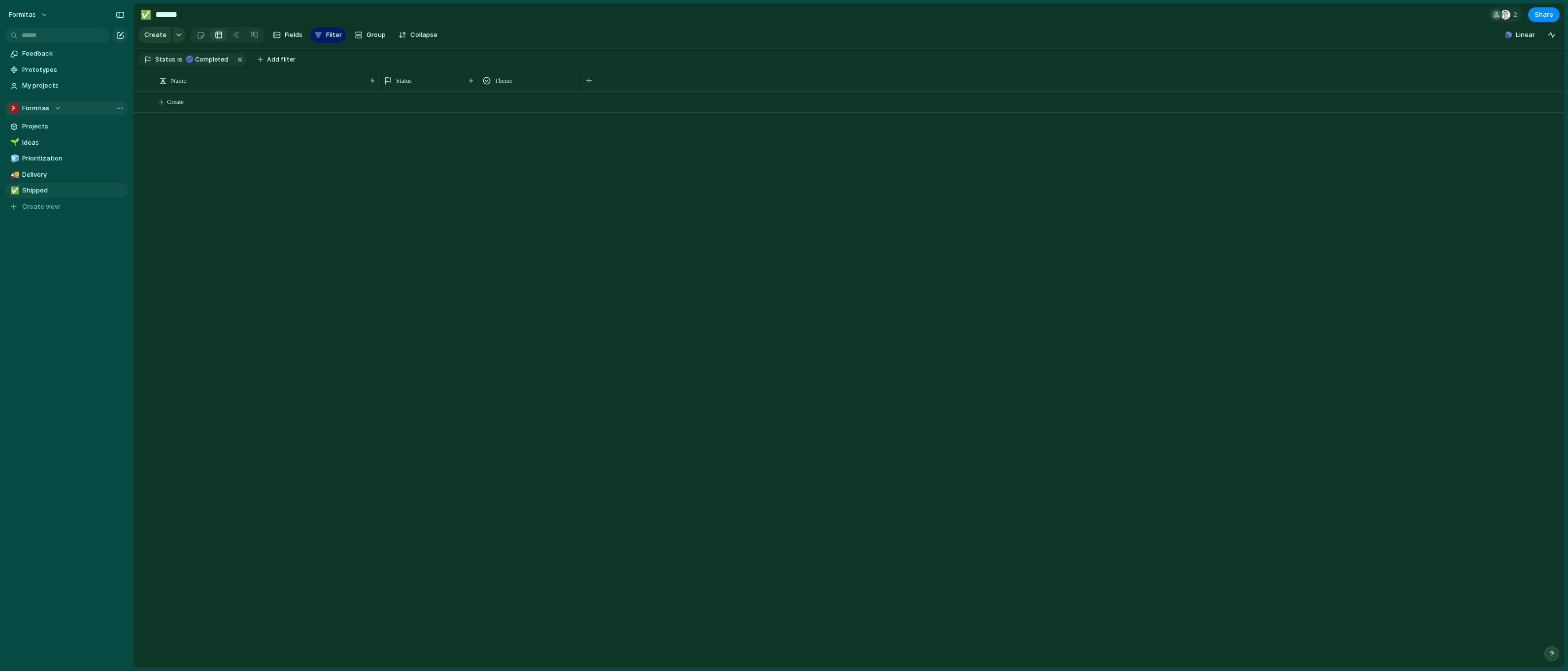
click at [57, 107] on div "Formitas" at bounding box center [35, 108] width 52 height 10
click at [43, 158] on li "💧 Drops" at bounding box center [51, 165] width 80 height 17
click at [1514, 40] on button "Linear" at bounding box center [1520, 35] width 38 height 15
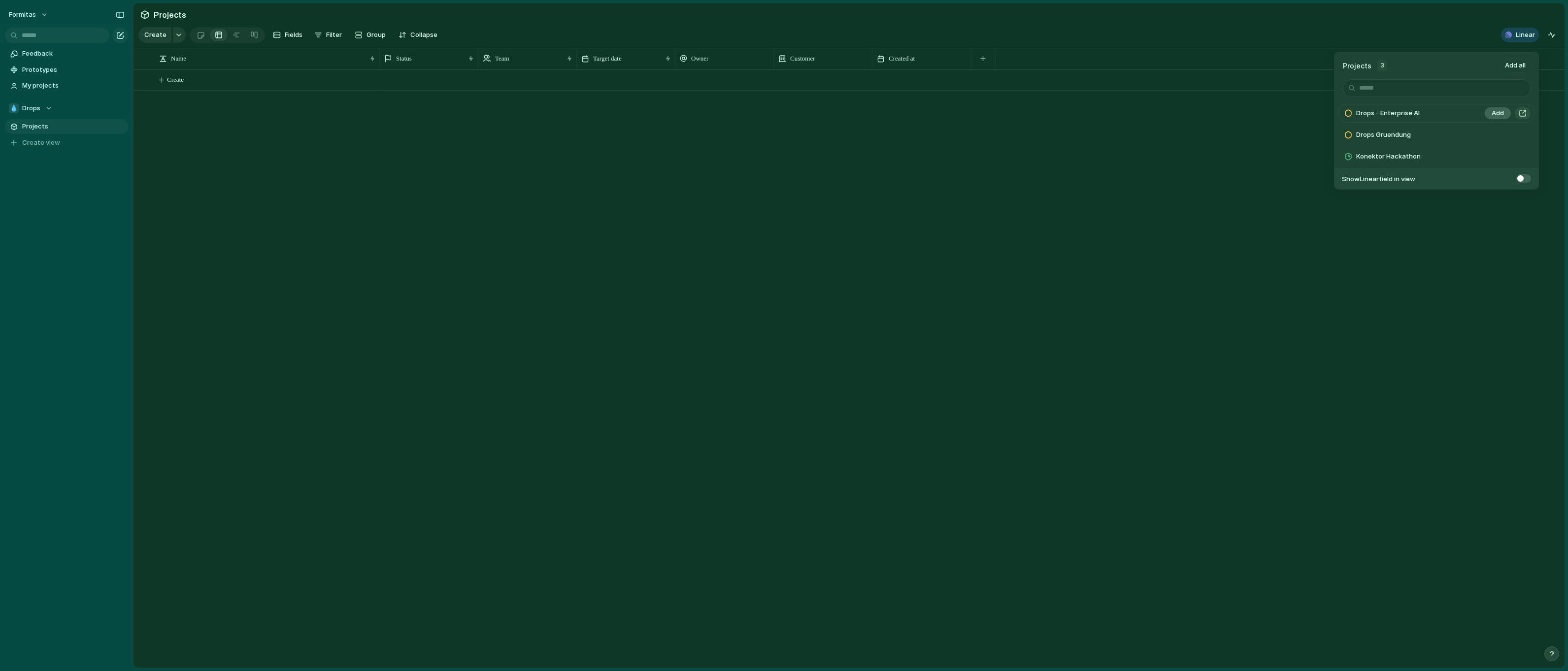
click at [1498, 114] on span "Add" at bounding box center [1498, 113] width 12 height 10
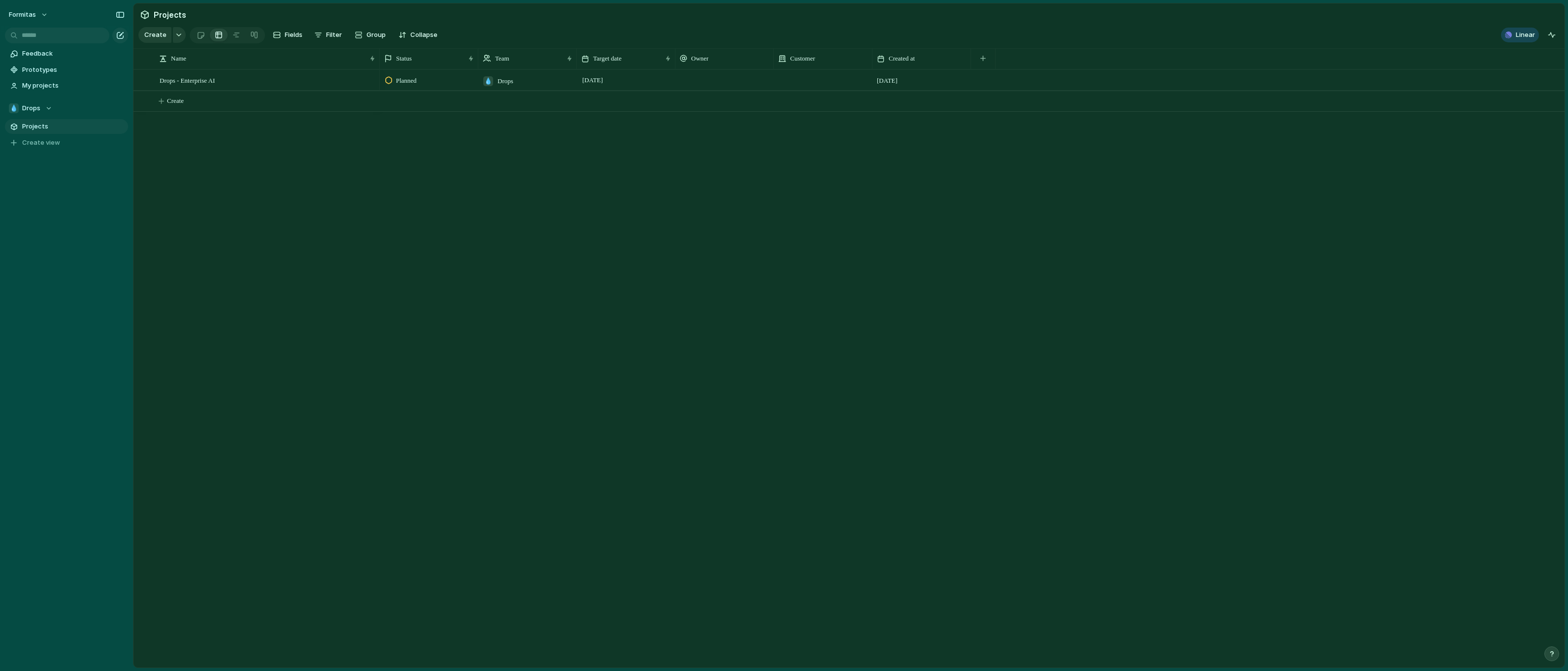
click at [1273, 148] on div "Projects 2 Add all Drops Gruendung Add Konektor Hackathon Add Show Linear field…" at bounding box center [784, 335] width 1568 height 671
click at [45, 105] on div "💧 Drops" at bounding box center [30, 108] width 43 height 10
click at [44, 192] on div "⚡ Fo DTS" at bounding box center [33, 198] width 38 height 12
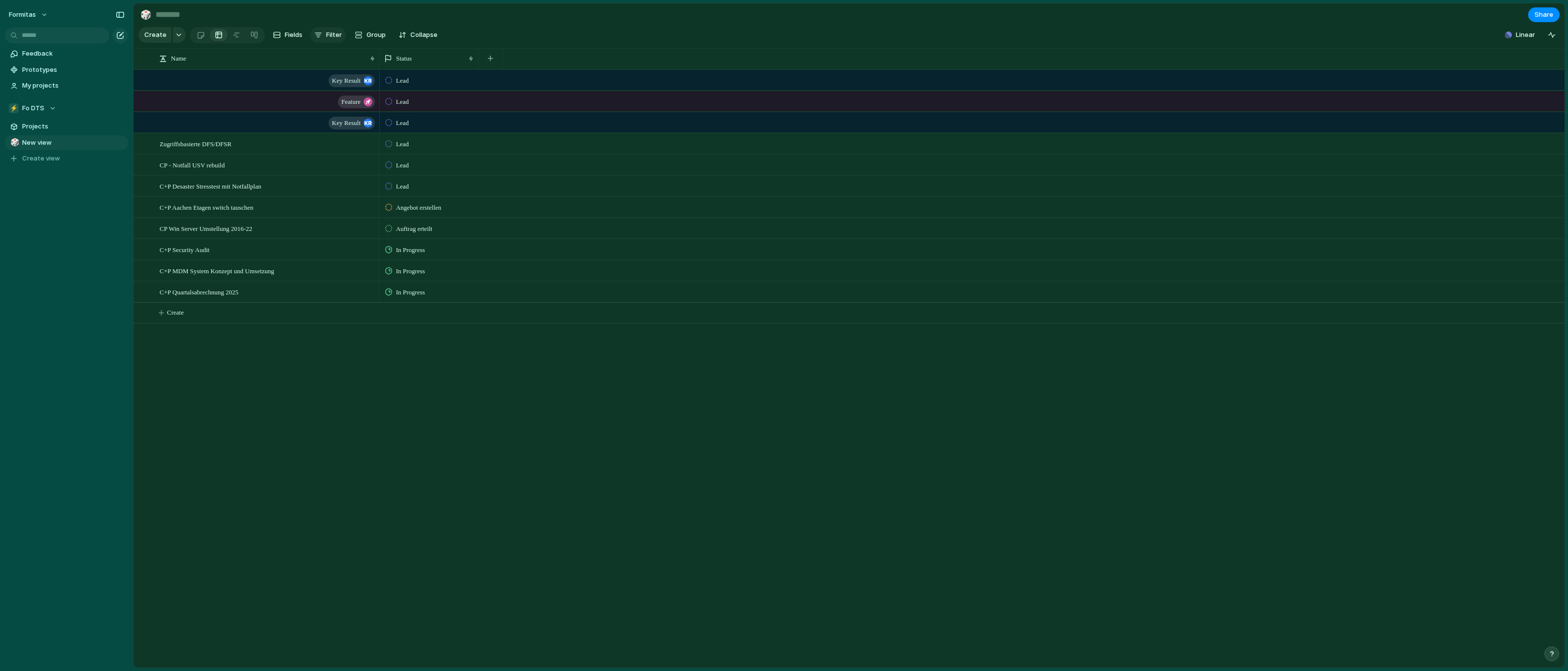
click at [321, 42] on button "Filter" at bounding box center [328, 35] width 35 height 16
click at [556, 27] on div "Freigegeben Comment Priority Def of done Aufwand D-Owner/Partner Extern Dev Sta…" at bounding box center [784, 335] width 1568 height 671
click at [326, 35] on span "Filter" at bounding box center [334, 35] width 16 height 10
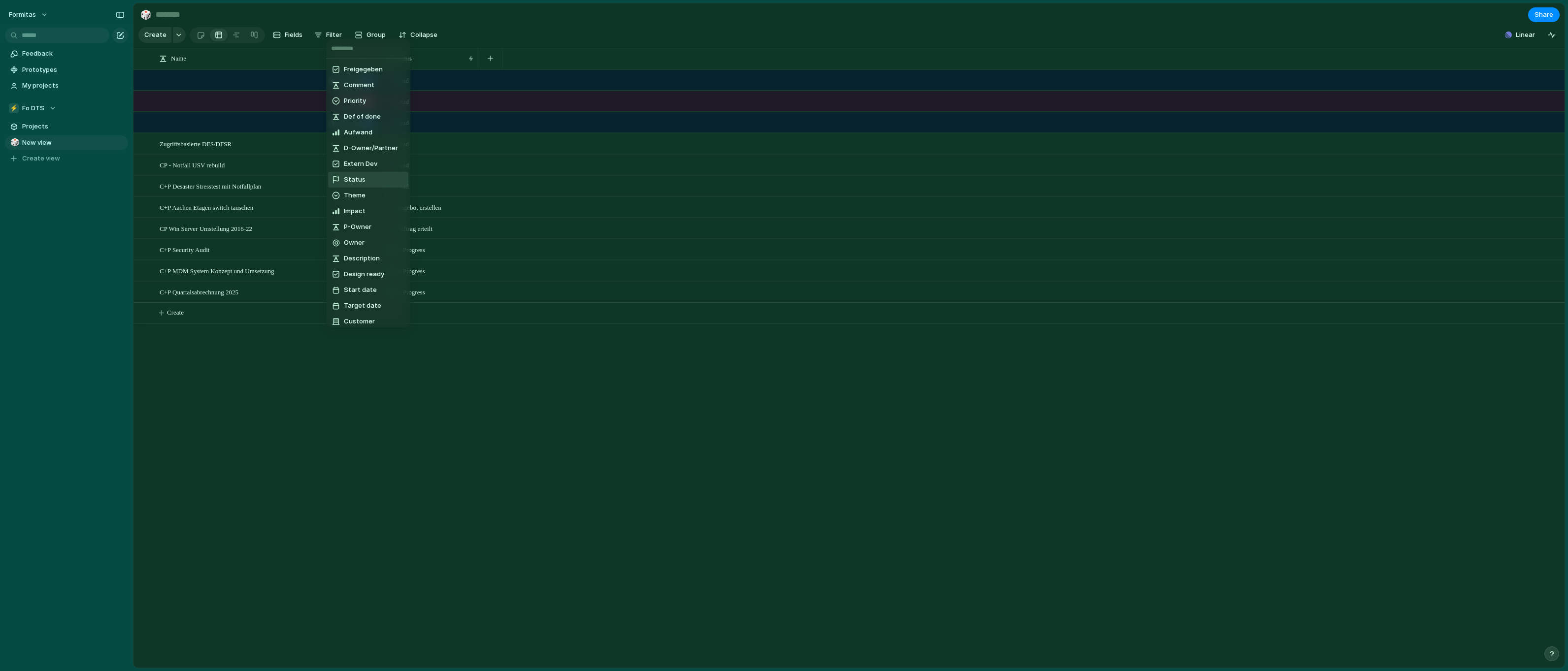
click at [373, 175] on li "Status" at bounding box center [368, 179] width 80 height 16
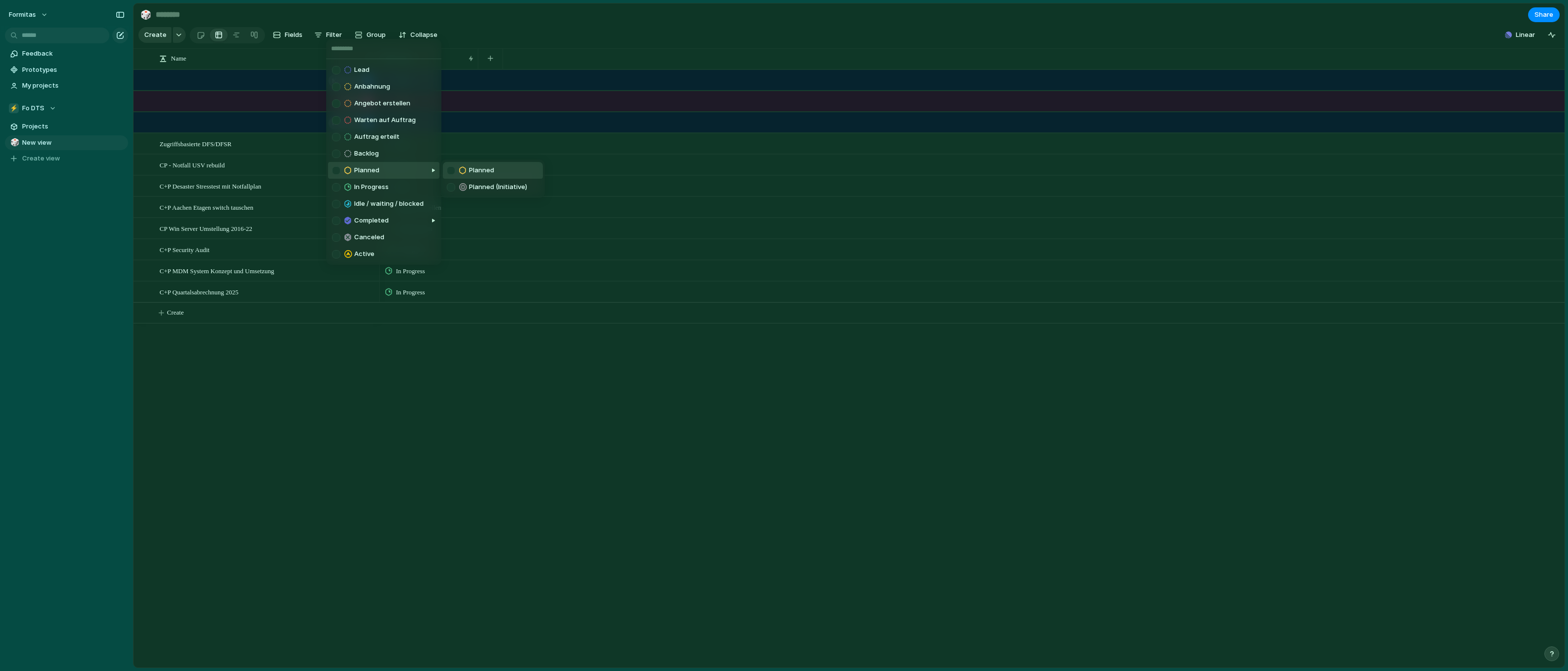
click at [450, 170] on div at bounding box center [451, 171] width 9 height 9
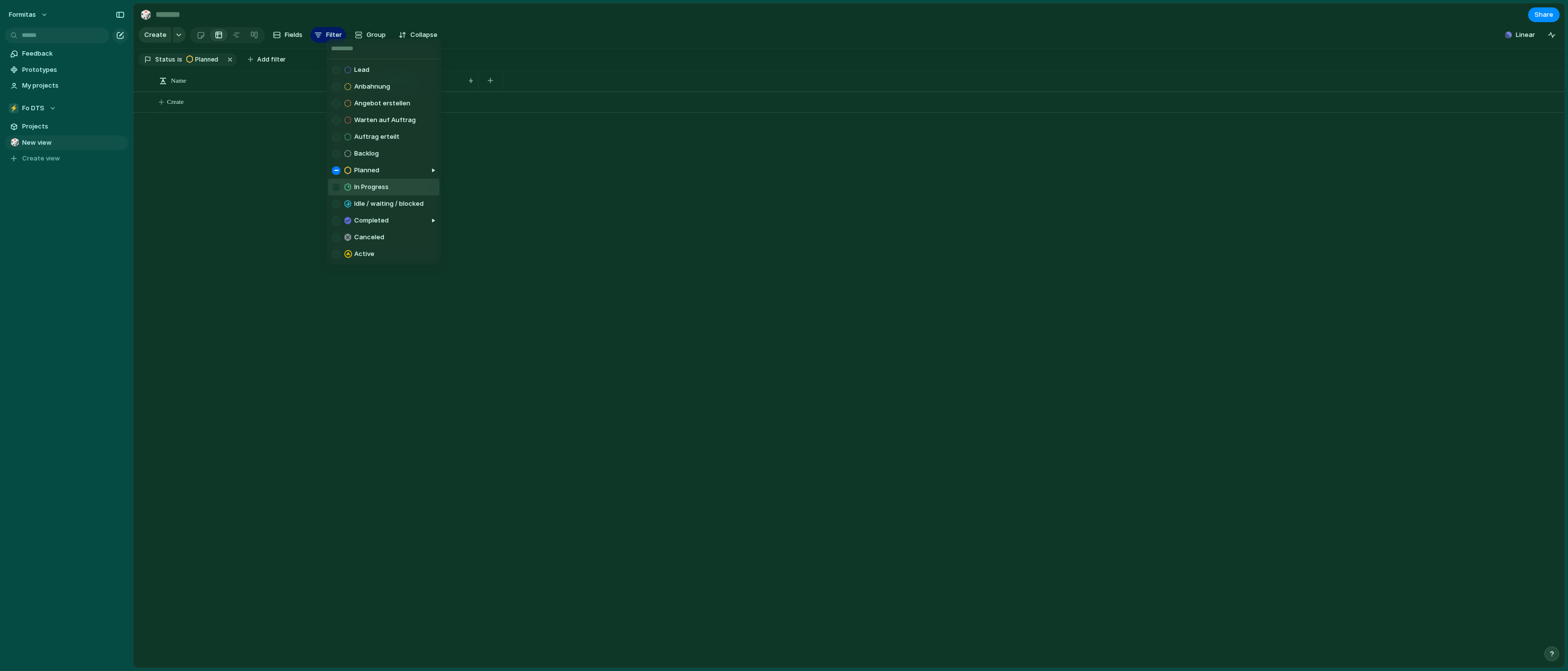
click at [339, 187] on div at bounding box center [336, 187] width 9 height 9
click at [337, 206] on div at bounding box center [336, 204] width 9 height 9
click at [335, 215] on div "Completed" at bounding box center [360, 220] width 57 height 12
click at [335, 254] on div at bounding box center [336, 254] width 9 height 9
click at [425, 302] on div "Lead Anbahnung Angebot erstellen Warten auf Auftrag Auftrag erteilt Backlog Pla…" at bounding box center [784, 335] width 1568 height 671
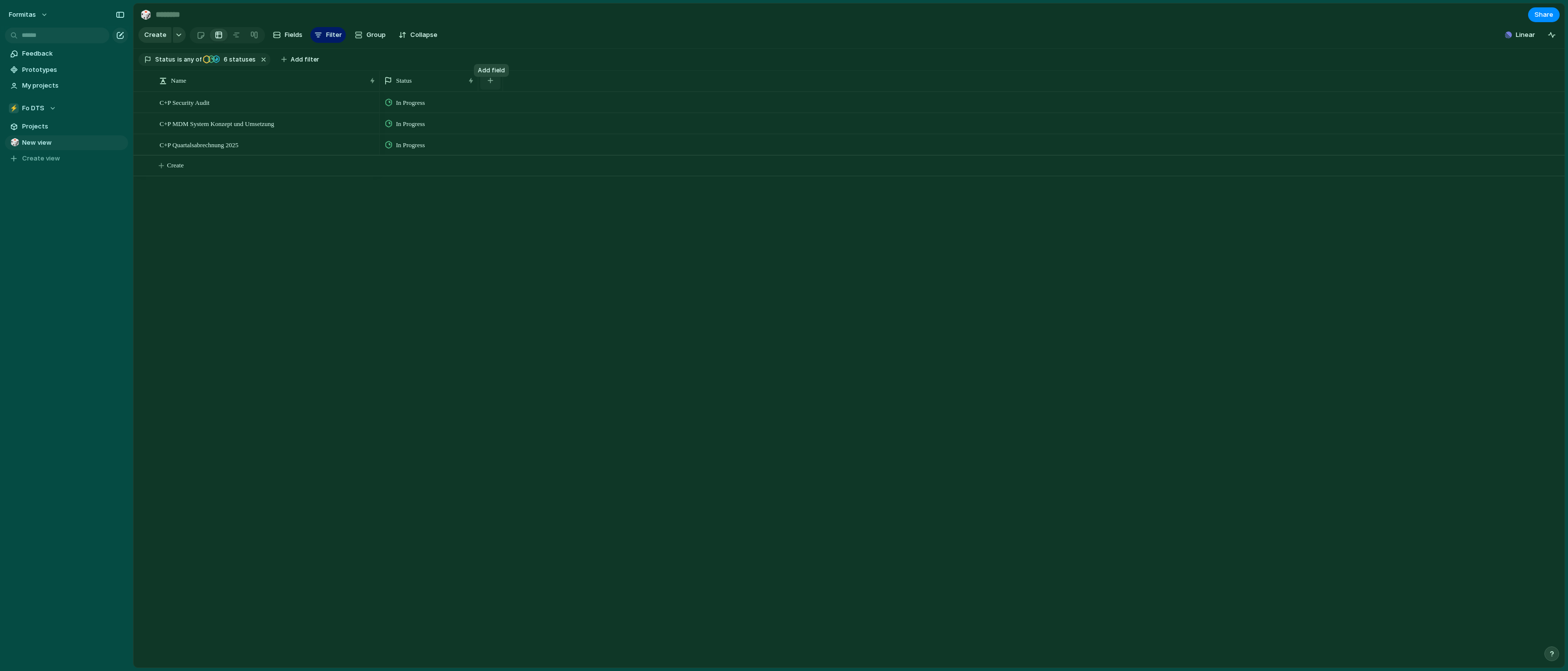
click at [489, 83] on div "button" at bounding box center [490, 80] width 5 height 5
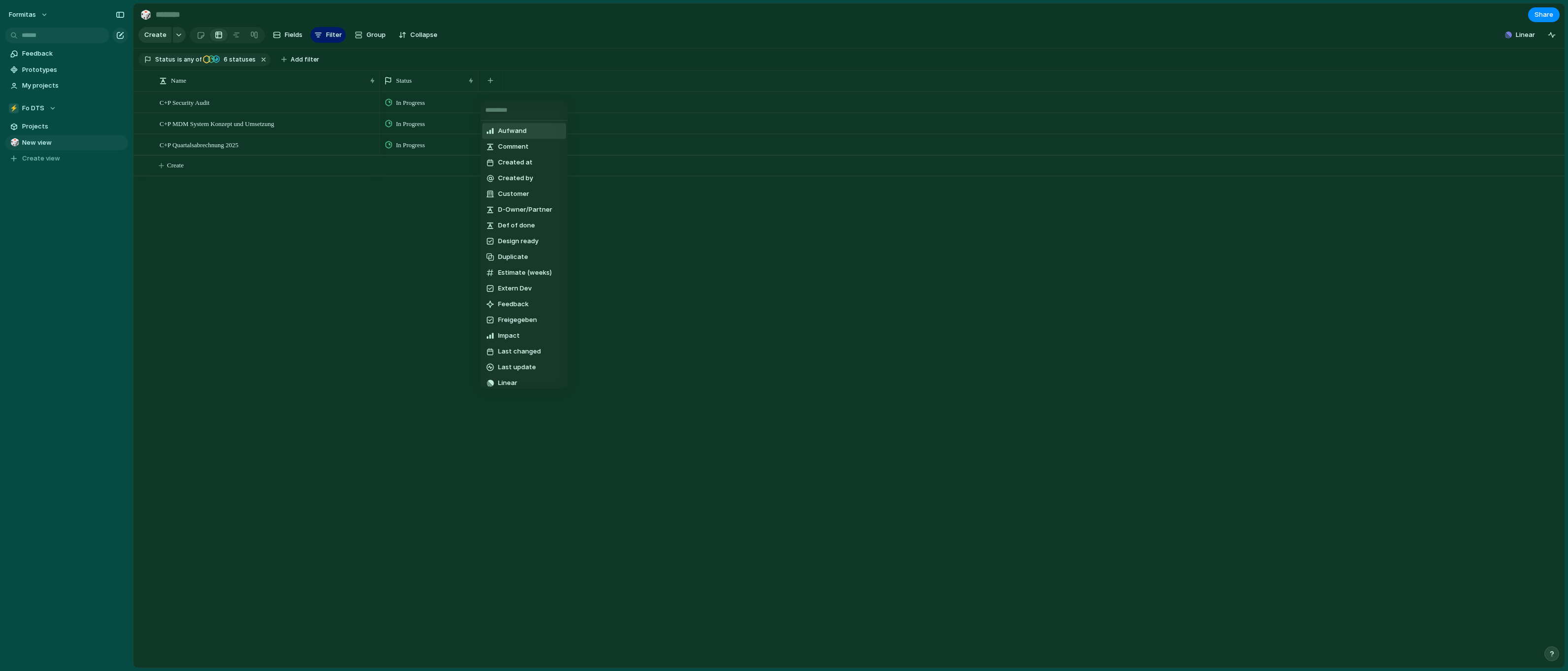
click at [335, 30] on div "Aufwand Comment Created at Created by Customer D-Owner/Partner Def of done Desi…" at bounding box center [784, 335] width 1568 height 671
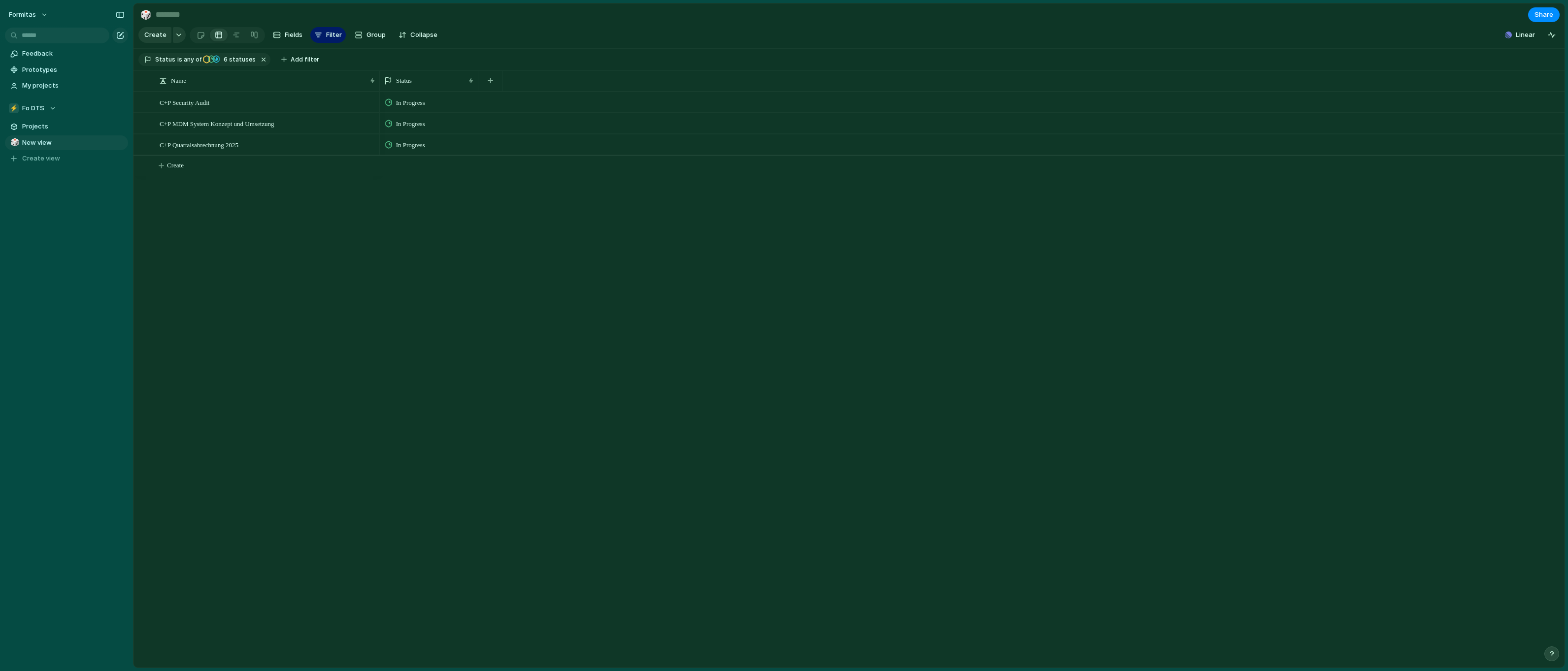
click at [306, 33] on div "Create Fields Filter Group Zoom Collapse" at bounding box center [290, 35] width 303 height 20
click at [285, 35] on span "Fields" at bounding box center [293, 35] width 18 height 10
type input "*"
click at [1458, 543] on span "Last update" at bounding box center [1471, 539] width 38 height 10
click at [1430, 170] on div "button" at bounding box center [1433, 165] width 9 height 9
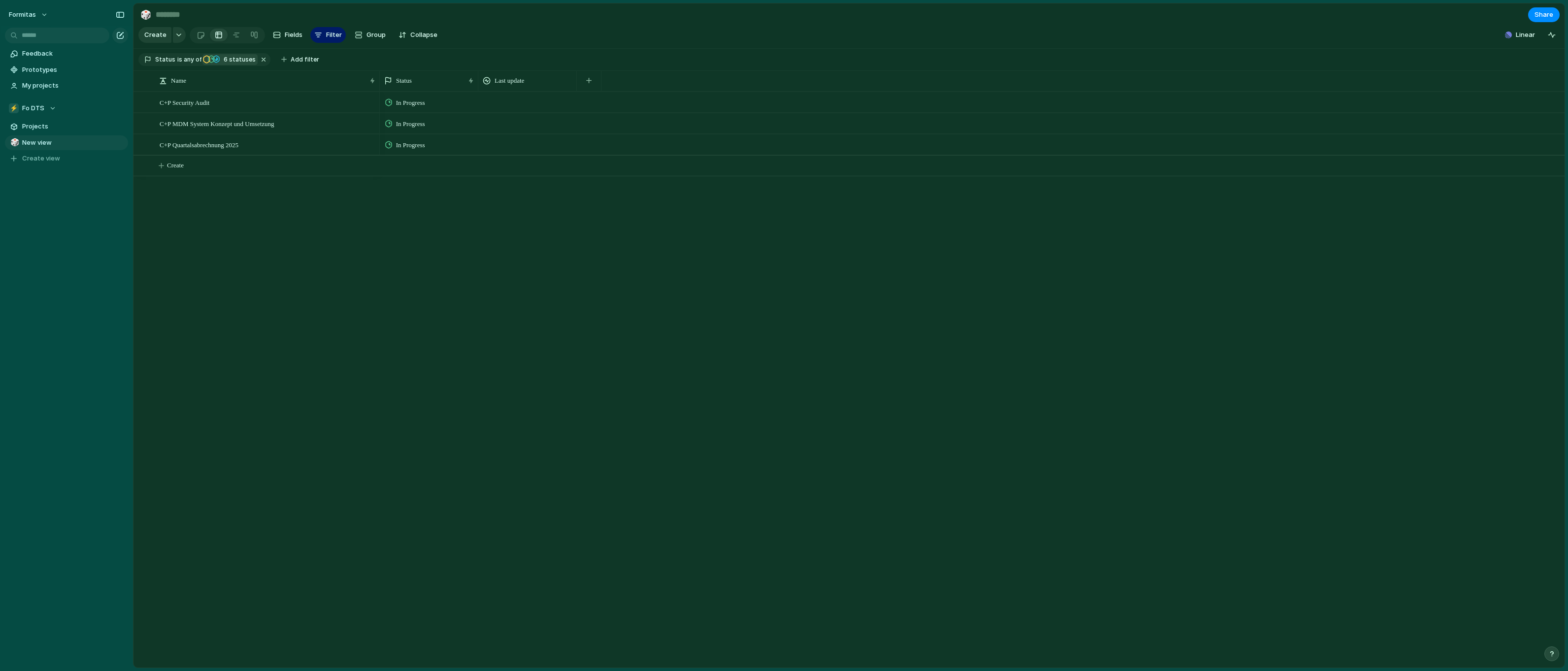
click at [211, 63] on div "button" at bounding box center [211, 59] width 7 height 9
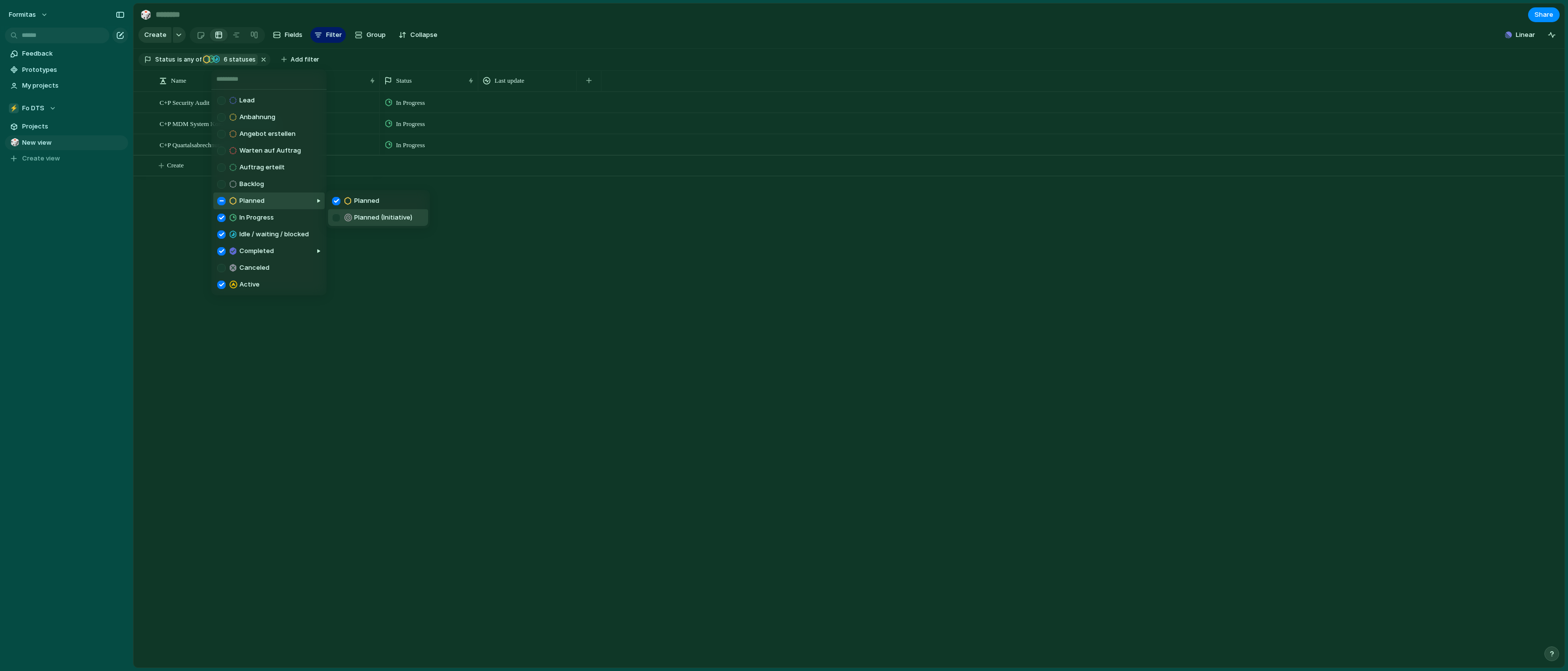
click at [377, 240] on div "Lead Anbahnung Angebot erstellen Warten auf Auftrag Auftrag erteilt Backlog Pla…" at bounding box center [784, 335] width 1568 height 671
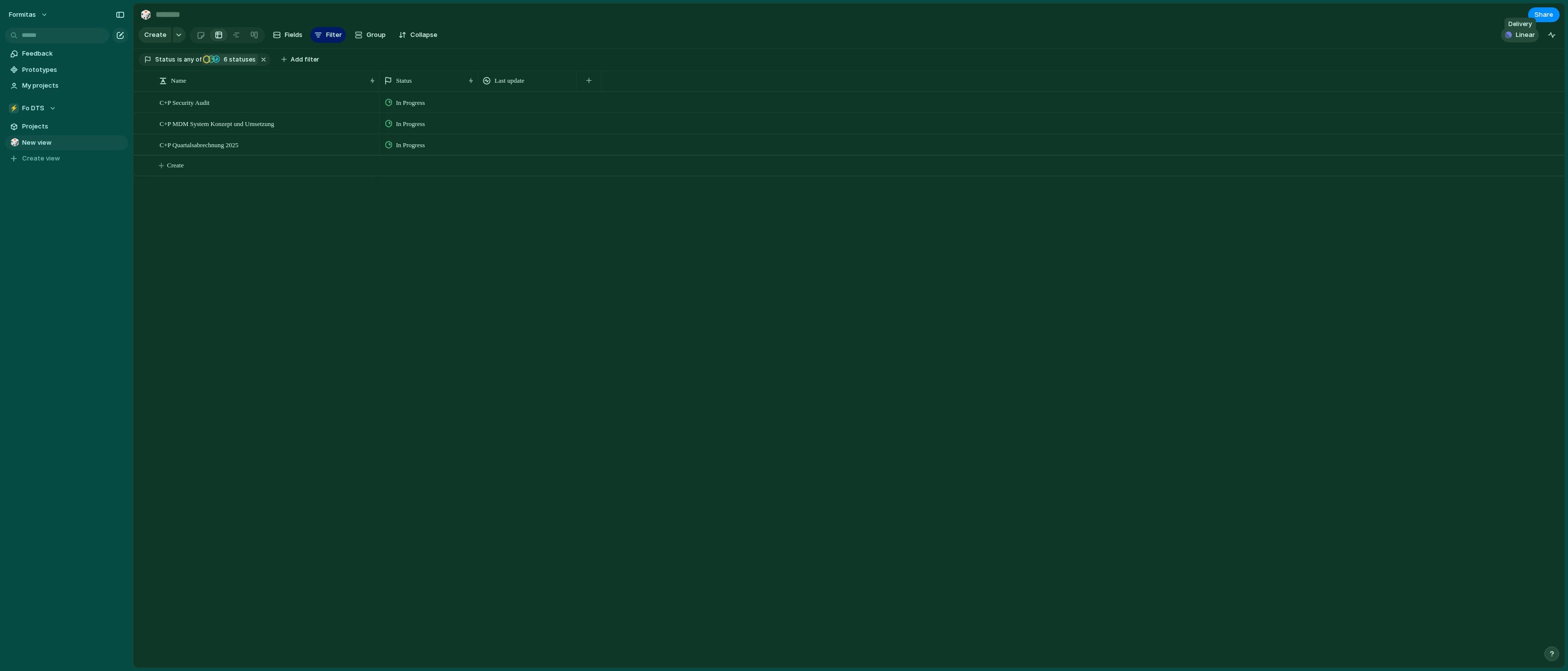
click at [1520, 40] on span "Linear" at bounding box center [1525, 35] width 19 height 10
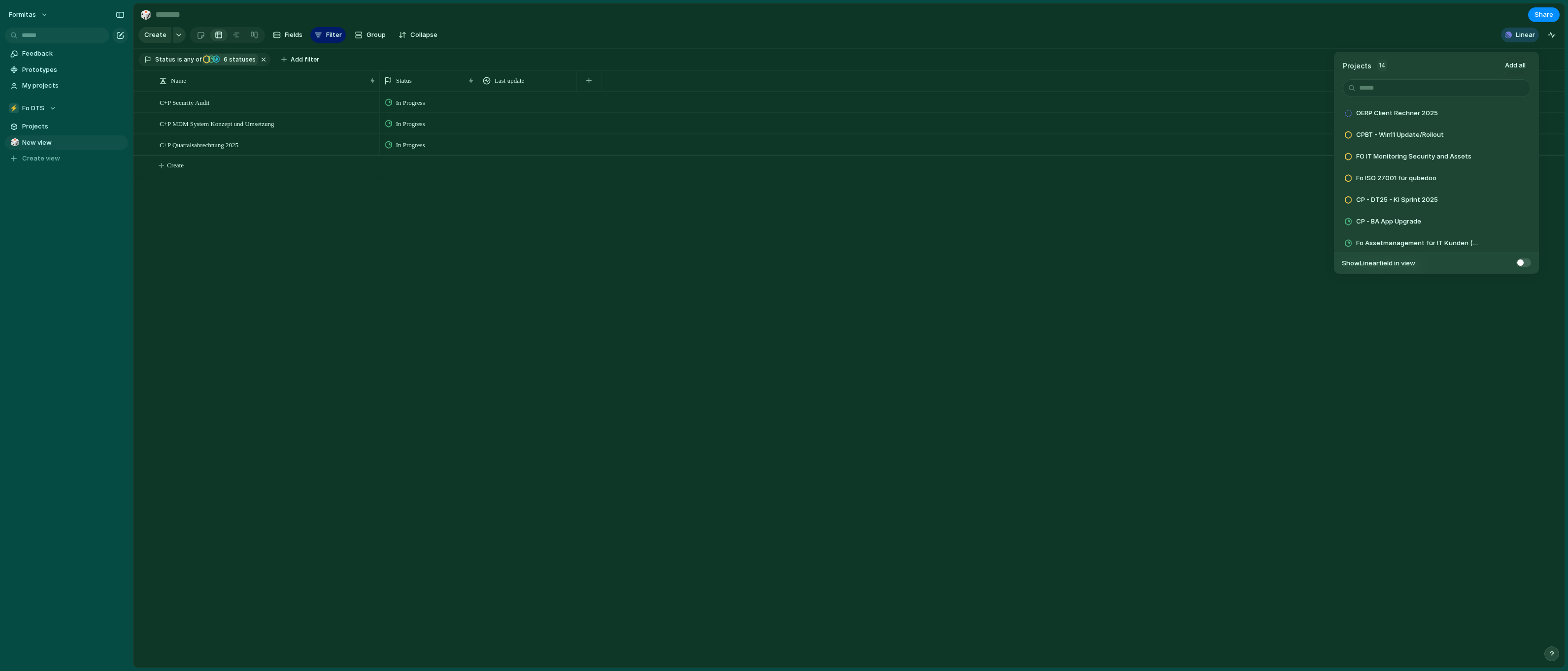
click at [460, 308] on div "Projects 14 Add all OERP Client Rechner 2025 Add CPBT - Win11 Update/Rollout Ad…" at bounding box center [784, 335] width 1568 height 671
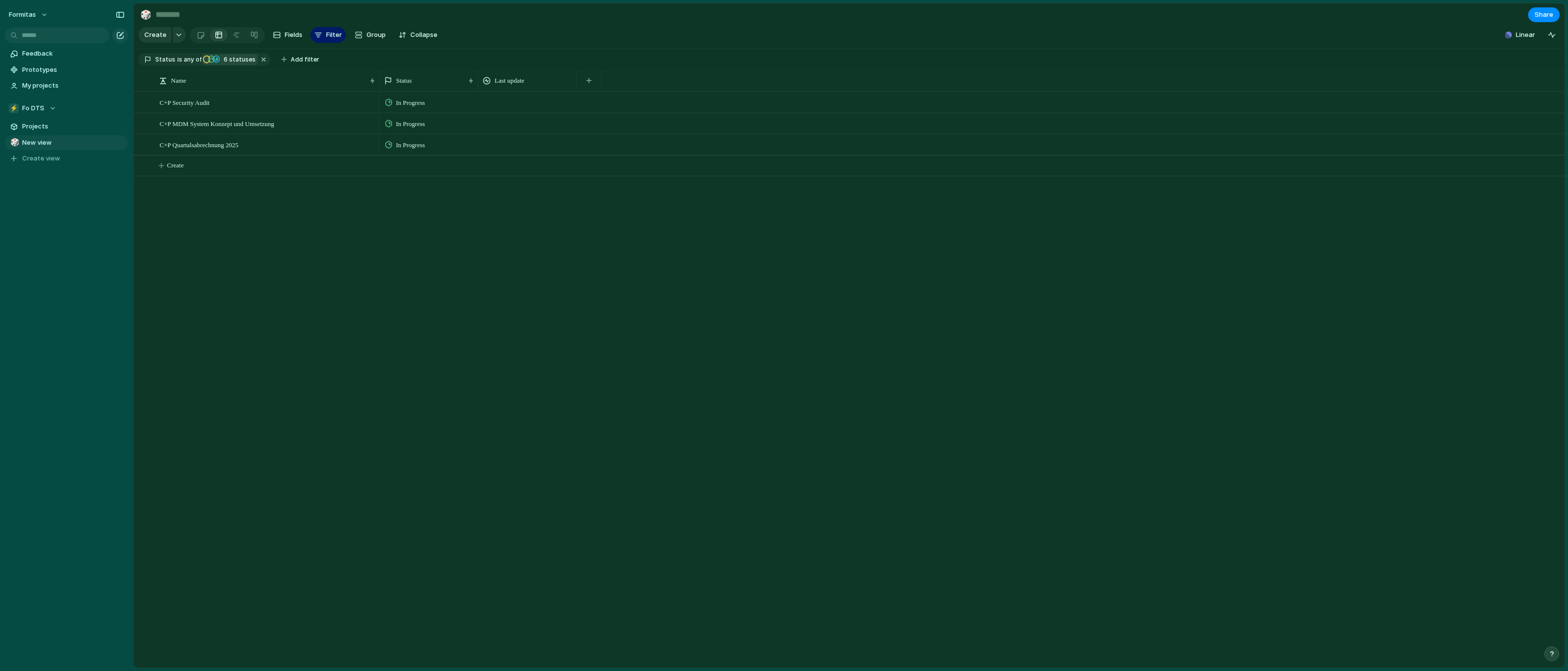
click at [221, 62] on span "6" at bounding box center [225, 59] width 9 height 7
click at [262, 60] on div "Lead Anbahnung Angebot erstellen Warten auf Auftrag Auftrag erteilt Backlog Pla…" at bounding box center [784, 335] width 1568 height 671
click at [260, 66] on button "button" at bounding box center [264, 59] width 13 height 13
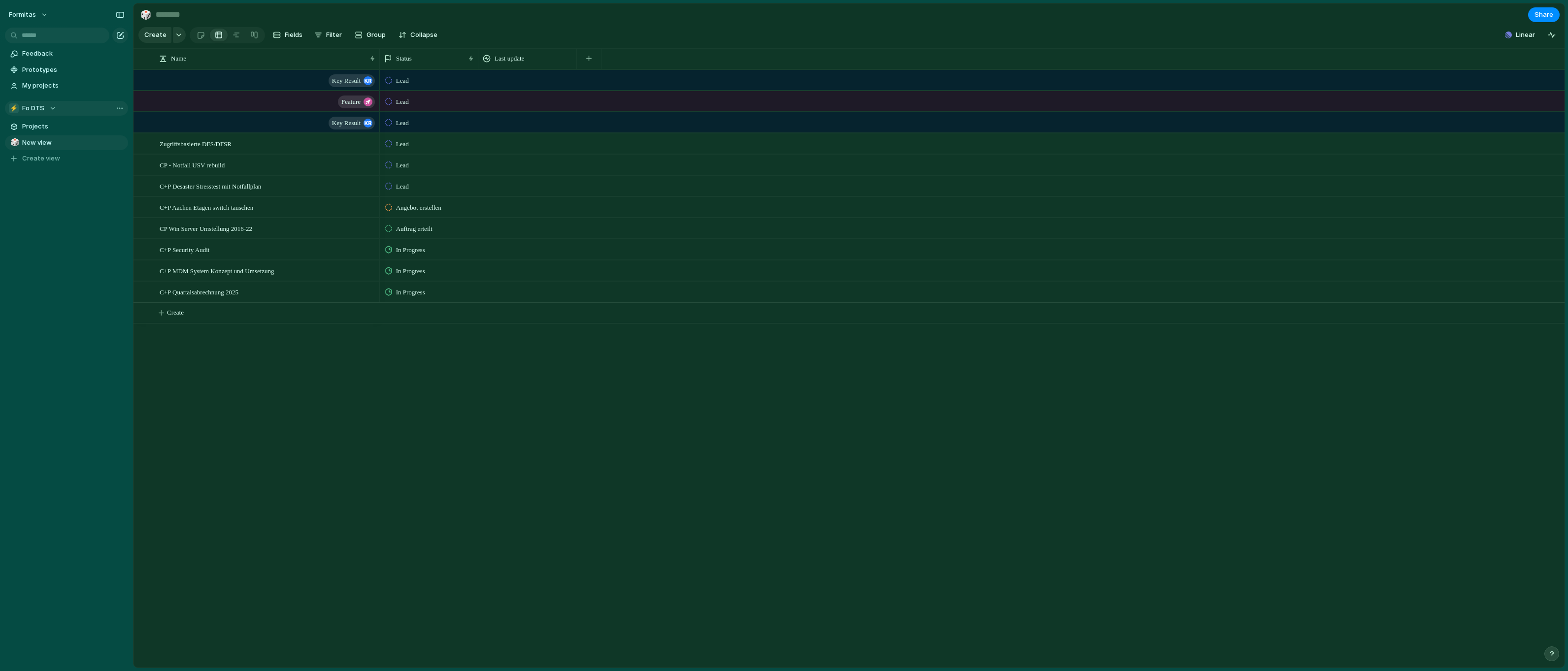
click at [35, 103] on span "Fo DTS" at bounding box center [33, 108] width 22 height 10
click at [32, 147] on span "Formitas" at bounding box center [44, 148] width 27 height 10
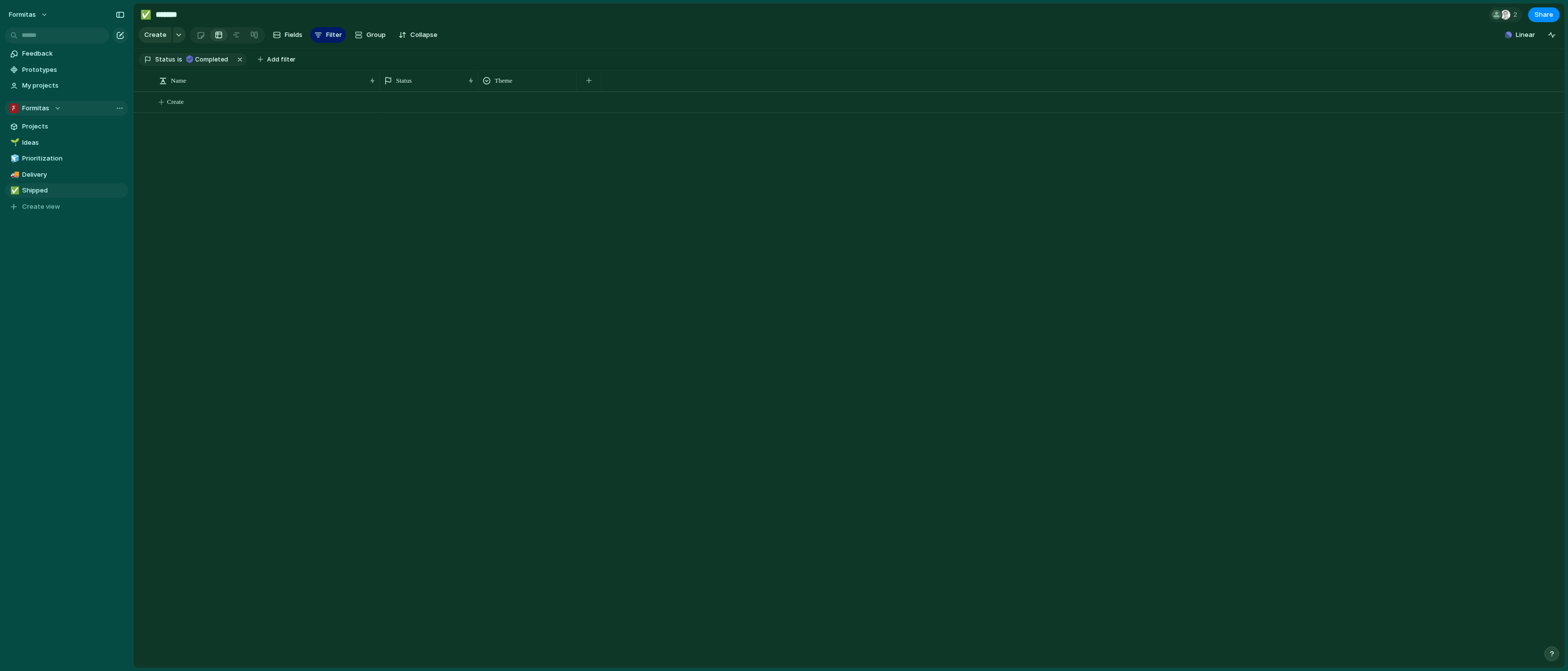
click at [47, 110] on span "Formitas" at bounding box center [35, 108] width 27 height 10
click at [38, 164] on span "Drops" at bounding box center [40, 165] width 18 height 10
click at [228, 84] on div "Drops - Enterprise AI" at bounding box center [268, 80] width 217 height 20
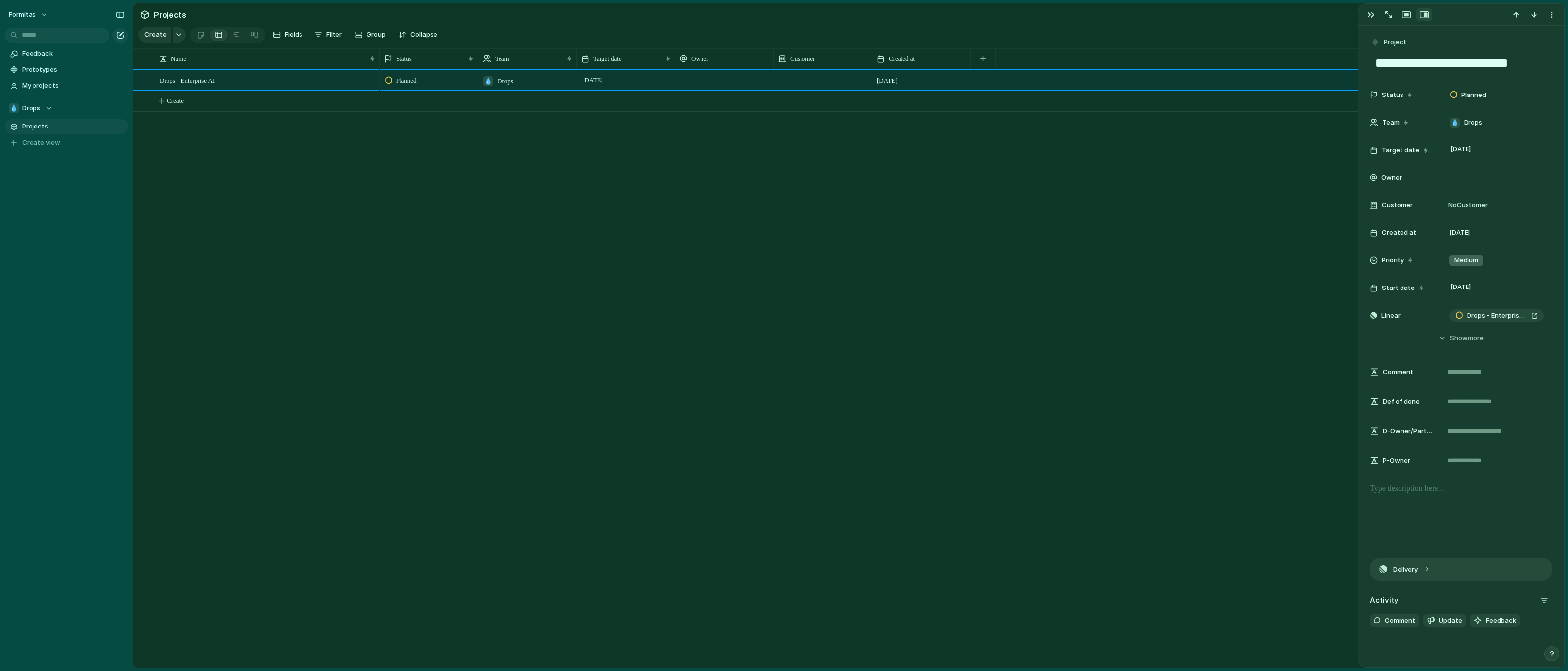
click at [1424, 571] on button "Delivery" at bounding box center [1461, 569] width 181 height 22
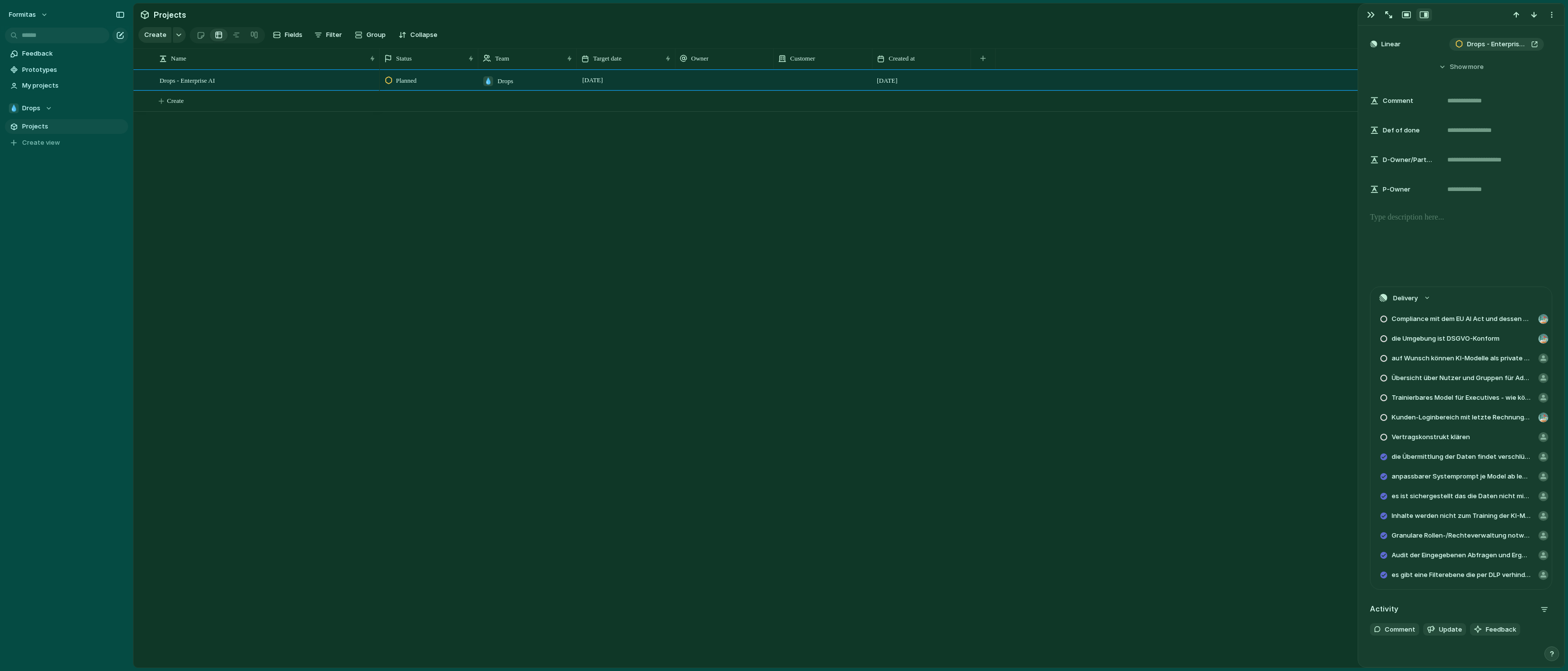
scroll to position [279, 0]
click at [1423, 290] on button "Delivery" at bounding box center [1461, 291] width 181 height 22
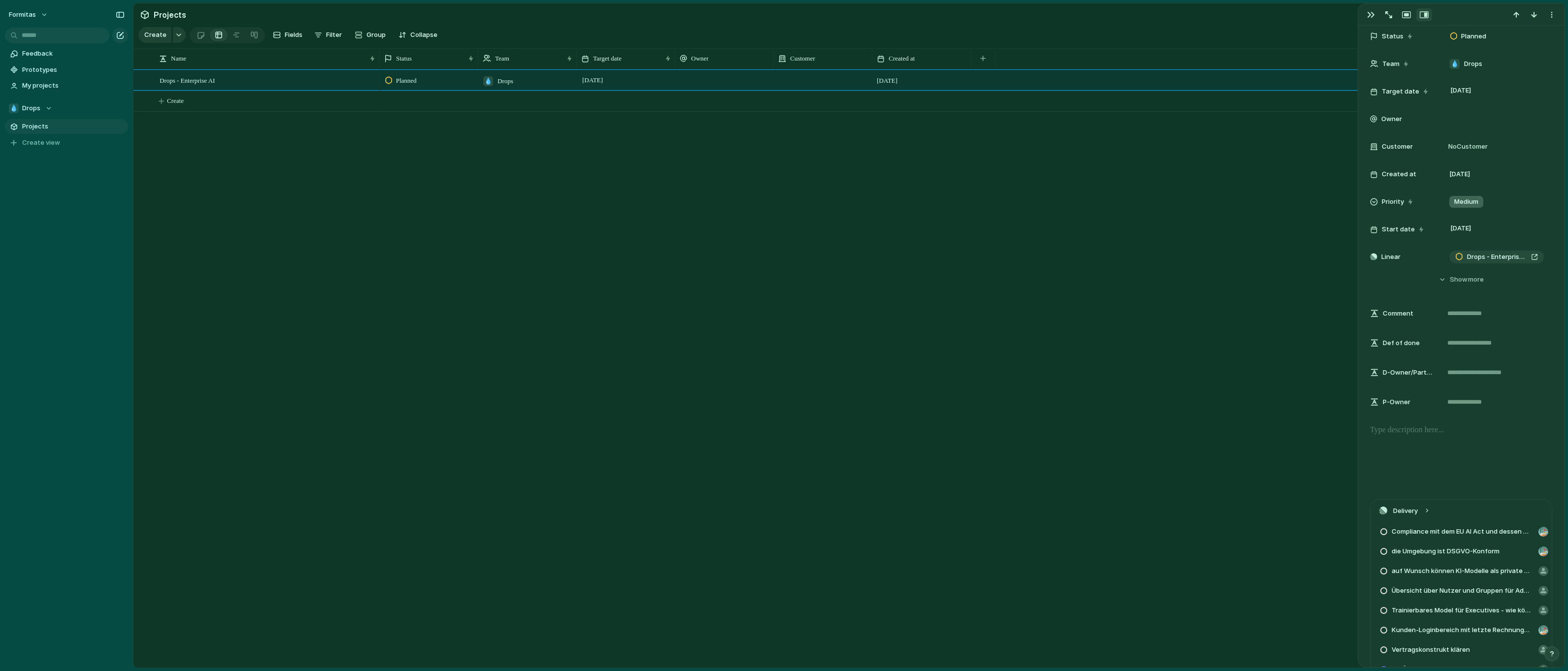
scroll to position [40, 0]
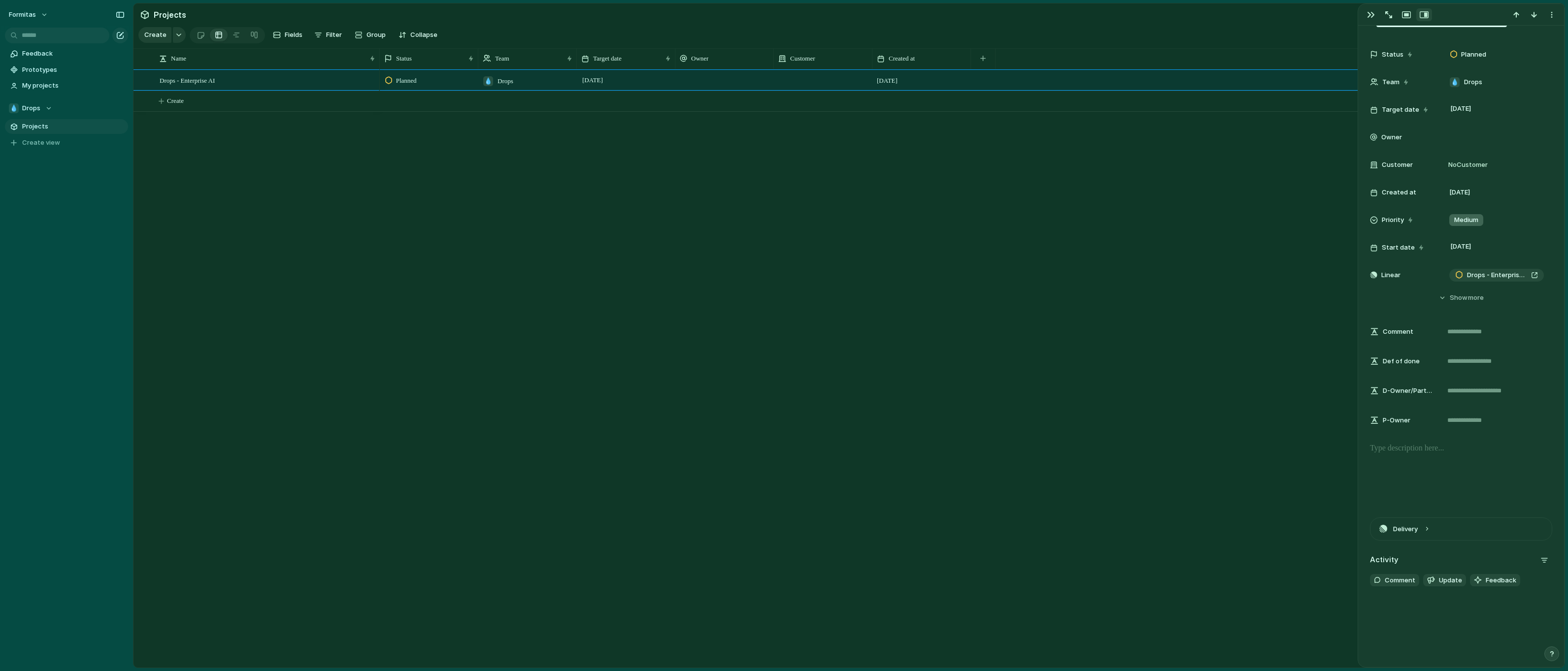
click at [1429, 516] on div "**********" at bounding box center [1461, 291] width 206 height 611
click at [1427, 525] on button "Delivery" at bounding box center [1461, 529] width 181 height 22
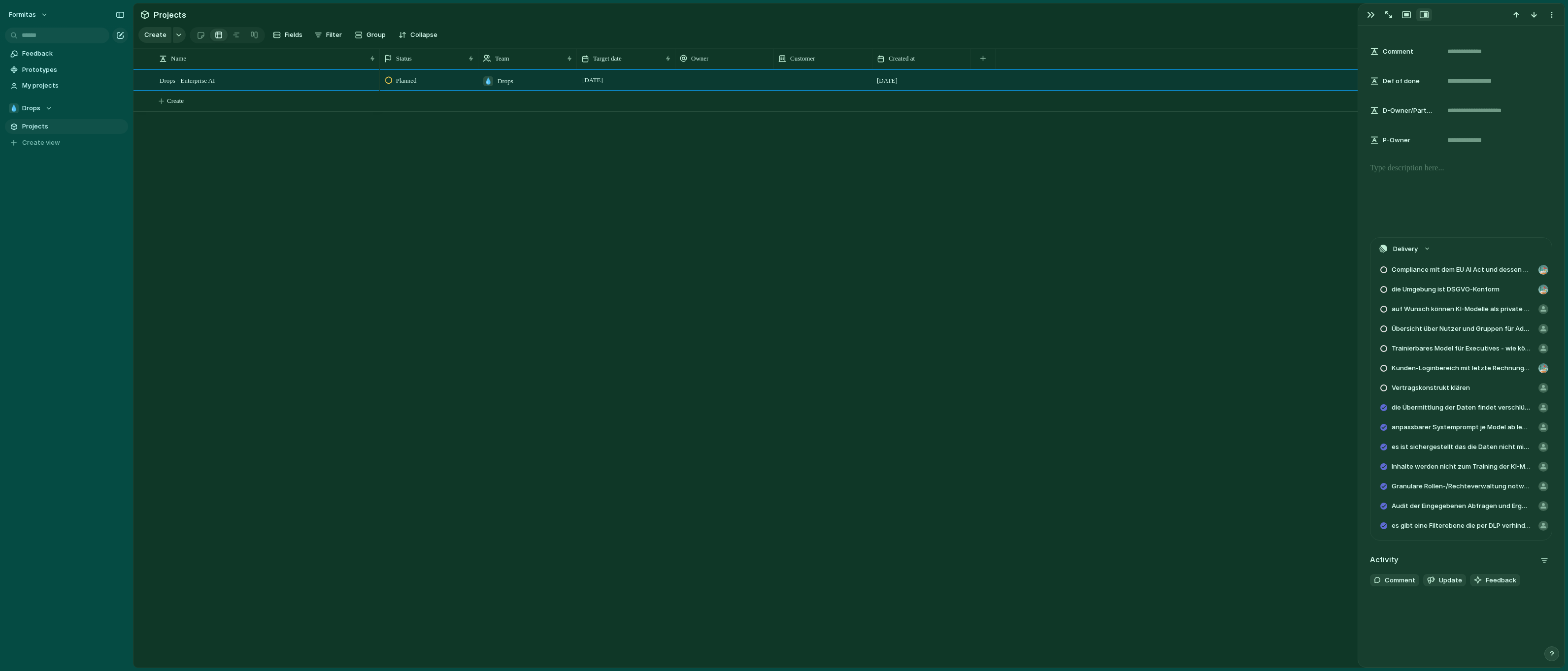
scroll to position [0, 0]
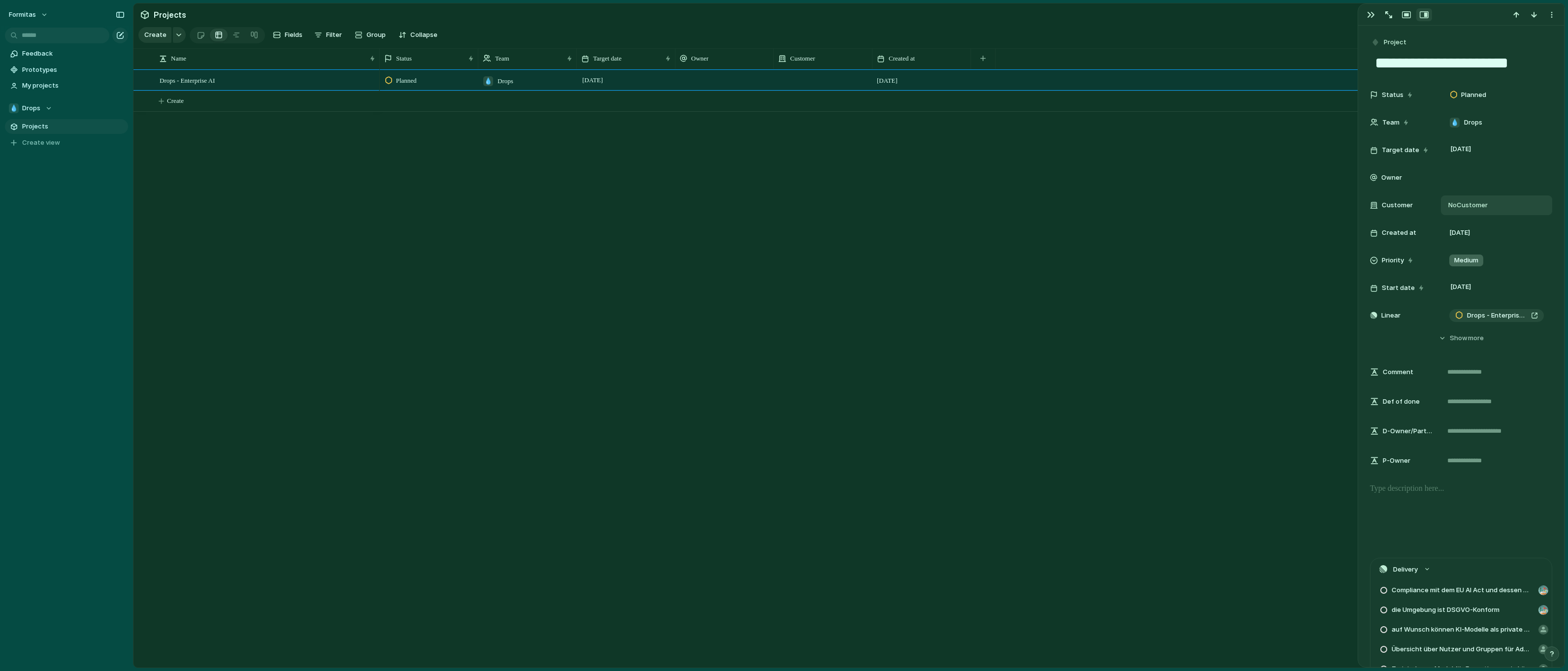
click at [1474, 208] on span "No Customer" at bounding box center [1466, 205] width 43 height 10
click at [1528, 186] on div "medfacilities diederichs Formitas Carpus+Partner CP Bauteam Qubedoo Alanus Form…" at bounding box center [784, 335] width 1568 height 671
click at [1372, 12] on div "button" at bounding box center [1371, 15] width 8 height 8
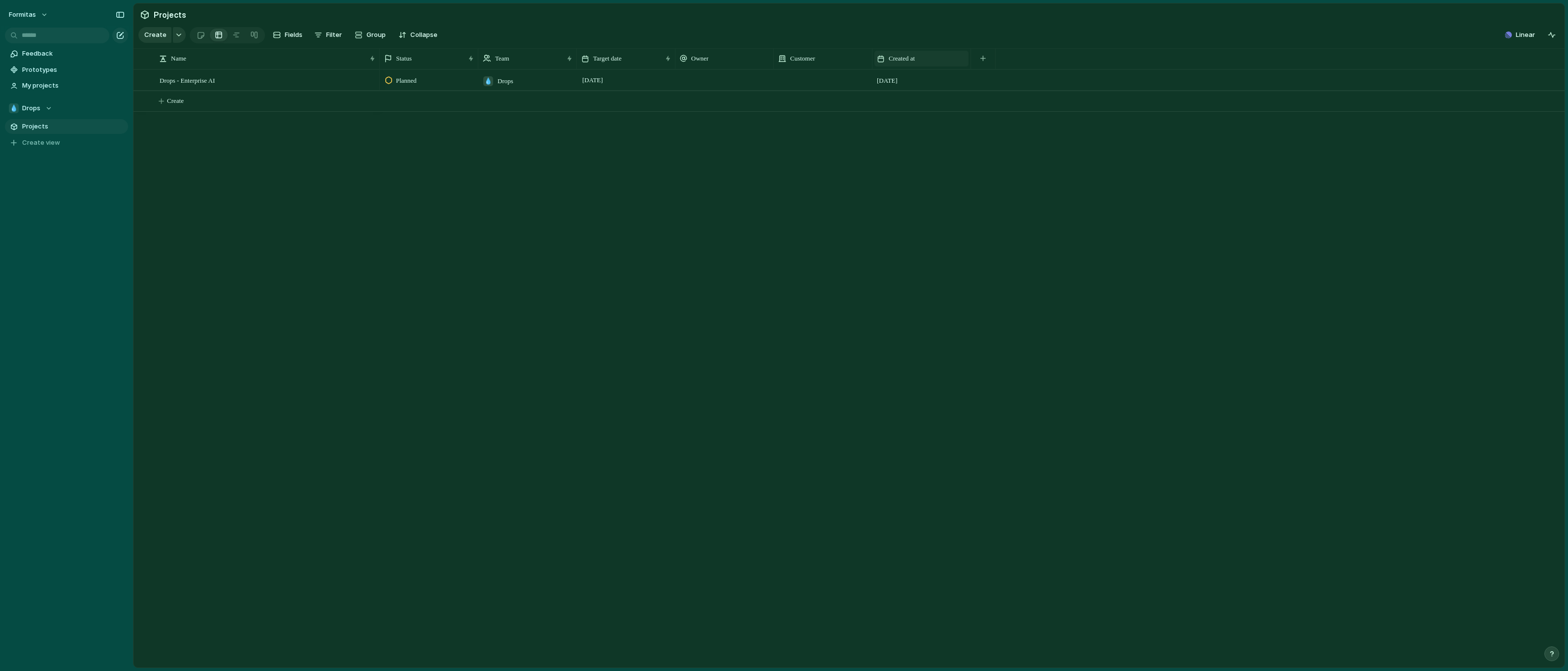
click at [950, 63] on div "Created at" at bounding box center [922, 58] width 89 height 10
click at [902, 102] on span "Hide" at bounding box center [900, 103] width 14 height 10
click at [890, 64] on button "button" at bounding box center [884, 58] width 20 height 18
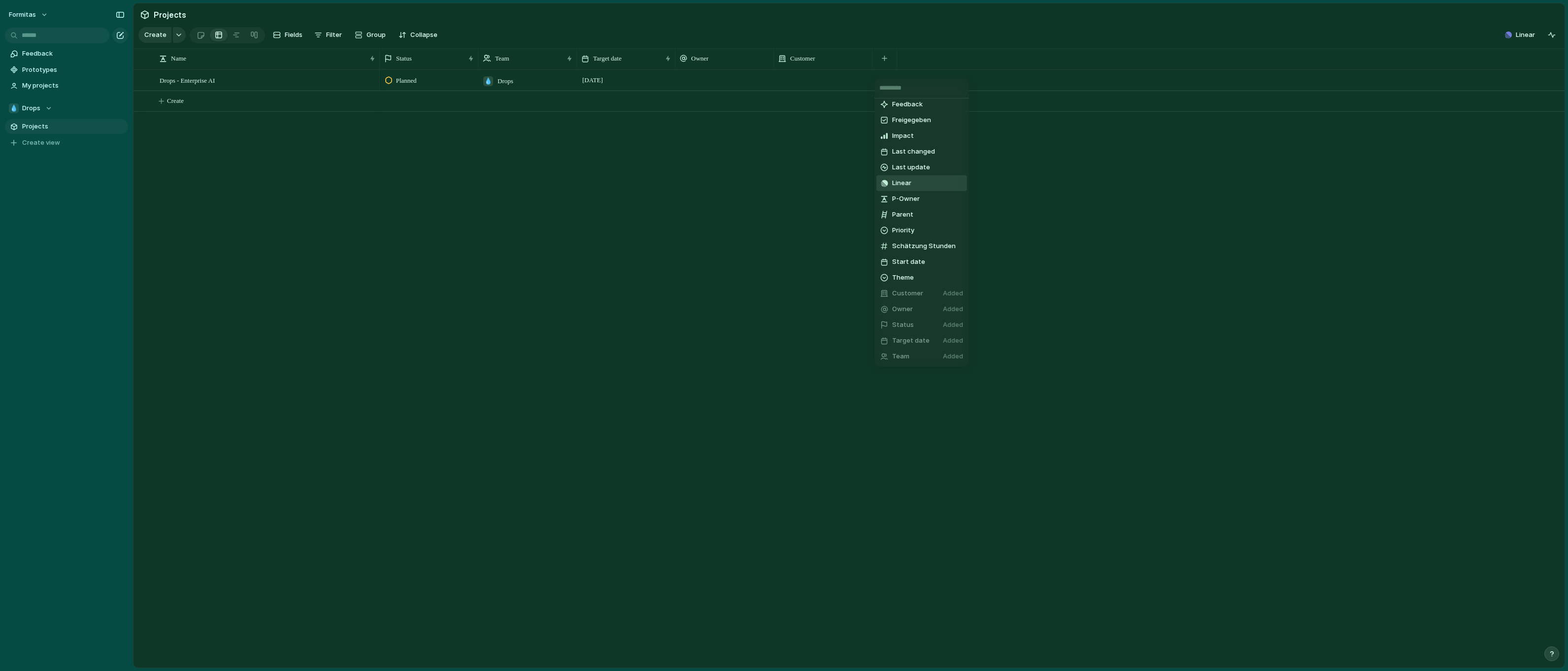
scroll to position [178, 0]
click at [677, 296] on div "Aufwand Comment Created at Created by D-Owner/Partner Def of done Design ready …" at bounding box center [784, 335] width 1568 height 671
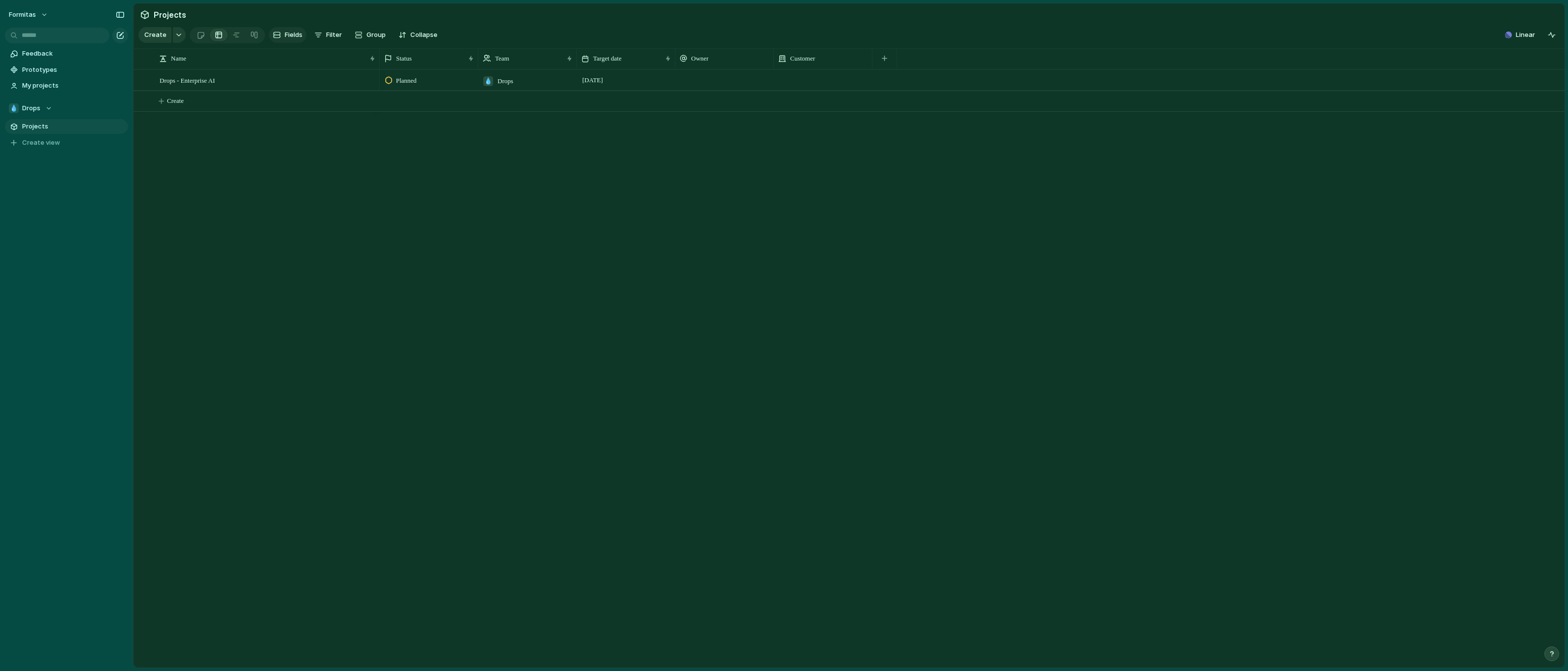
click at [278, 37] on div "button" at bounding box center [276, 35] width 8 height 8
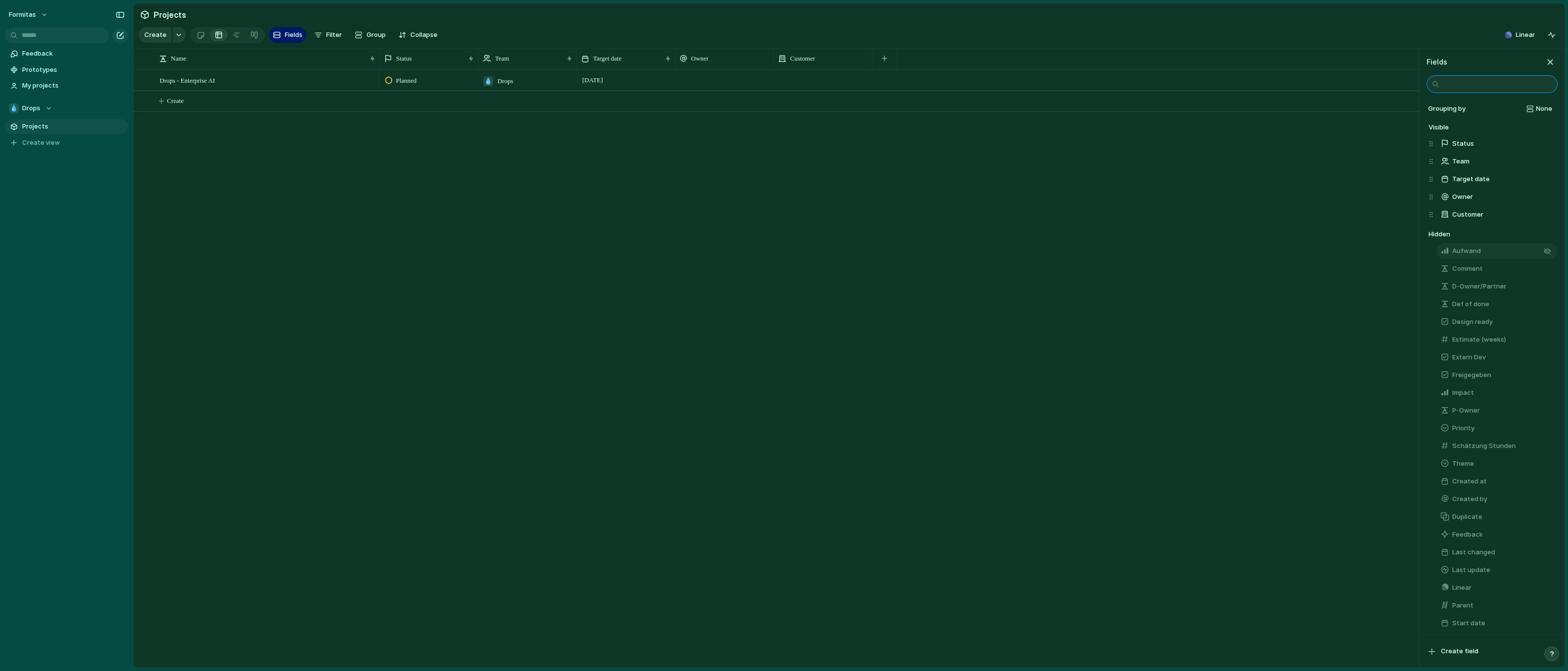
scroll to position [10, 0]
click at [1483, 572] on button "Last update" at bounding box center [1497, 567] width 121 height 16
click at [290, 37] on span "Fields" at bounding box center [293, 35] width 18 height 10
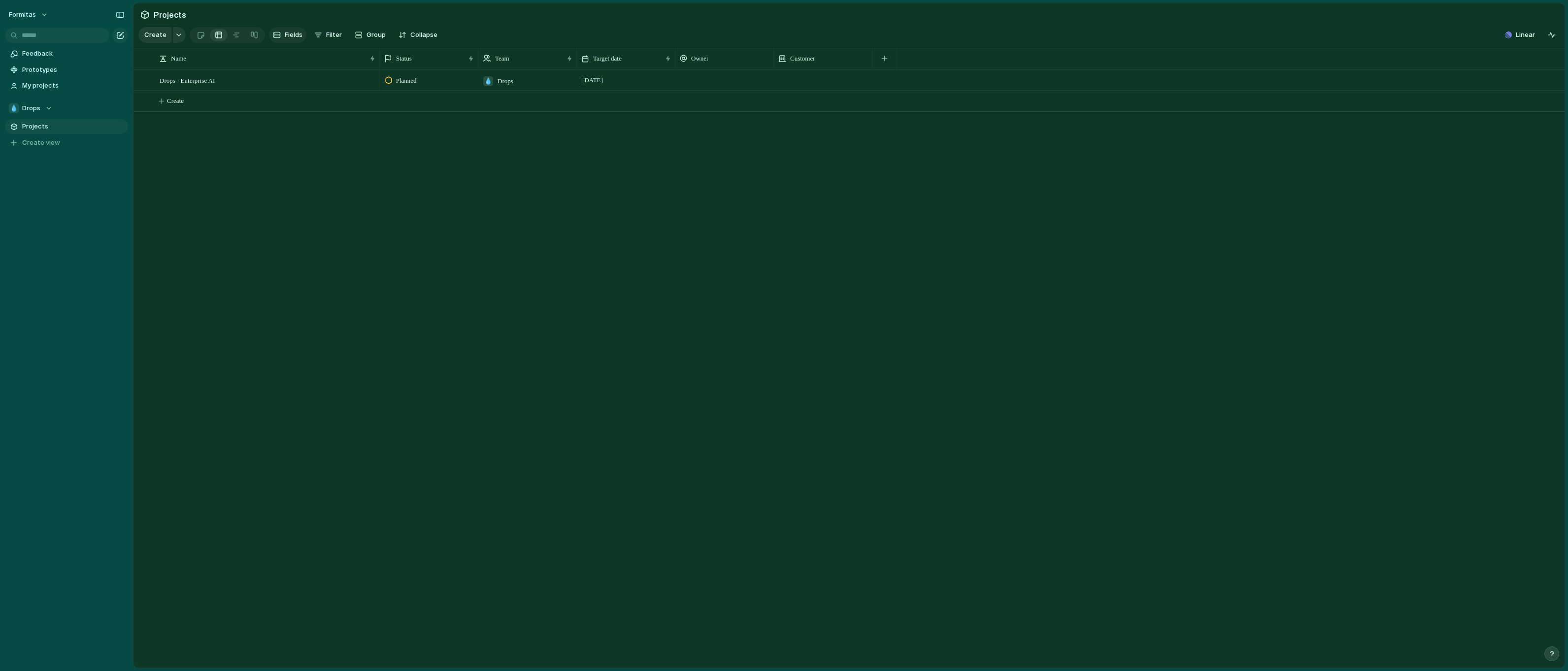
click at [286, 38] on span "Fields" at bounding box center [293, 35] width 18 height 10
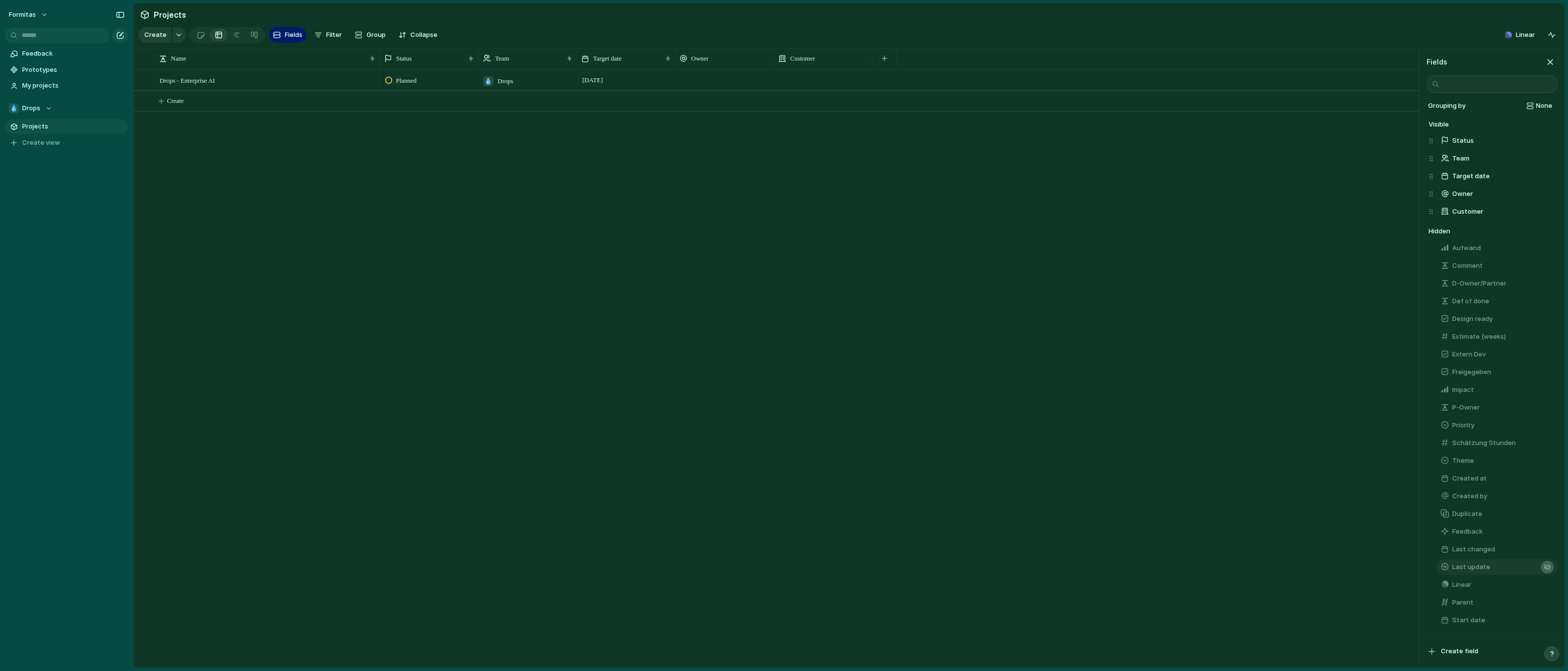
click at [1544, 566] on div "button" at bounding box center [1547, 567] width 8 height 8
click at [1544, 584] on div "button" at bounding box center [1547, 585] width 8 height 8
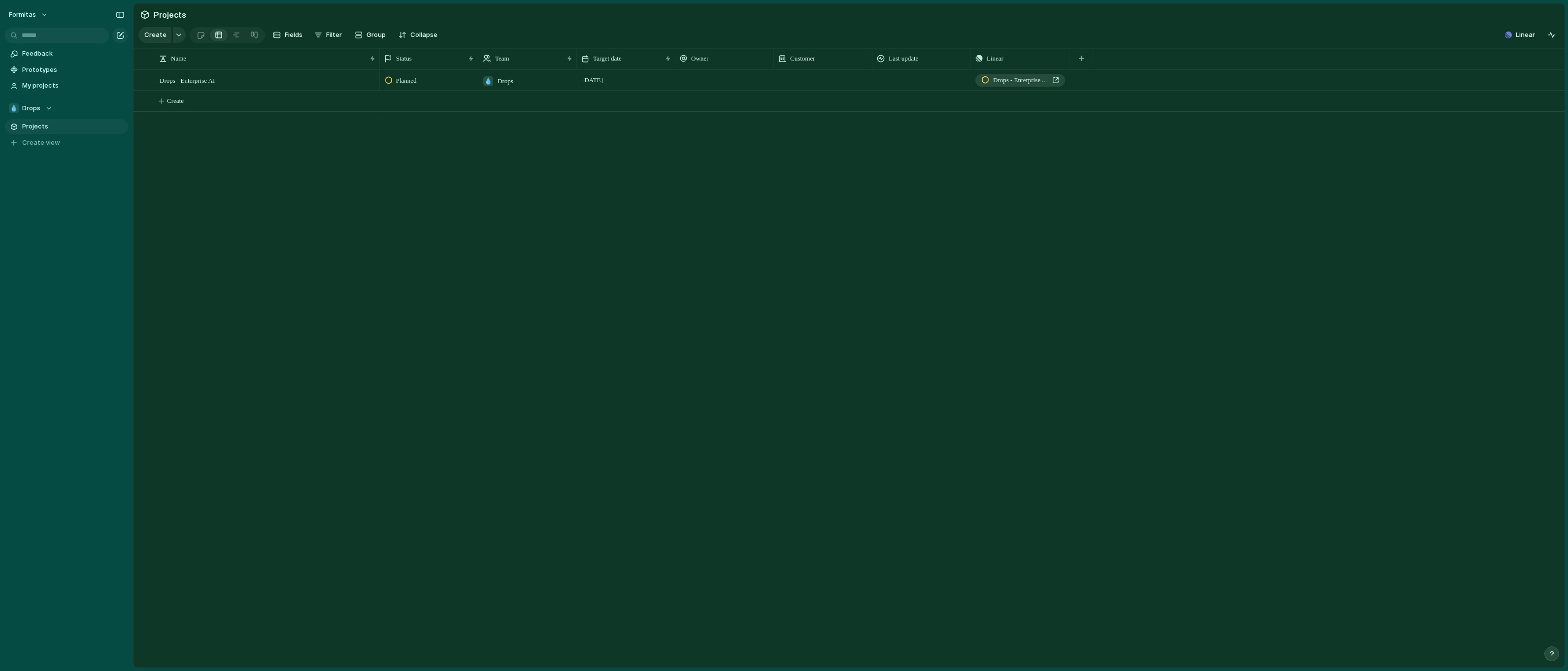
click at [1166, 361] on div "Planned 💧 Drops [DATE] Drops - Enterprise AI" at bounding box center [972, 368] width 1185 height 598
click at [337, 86] on div "Drops - Enterprise AI" at bounding box center [268, 80] width 217 height 20
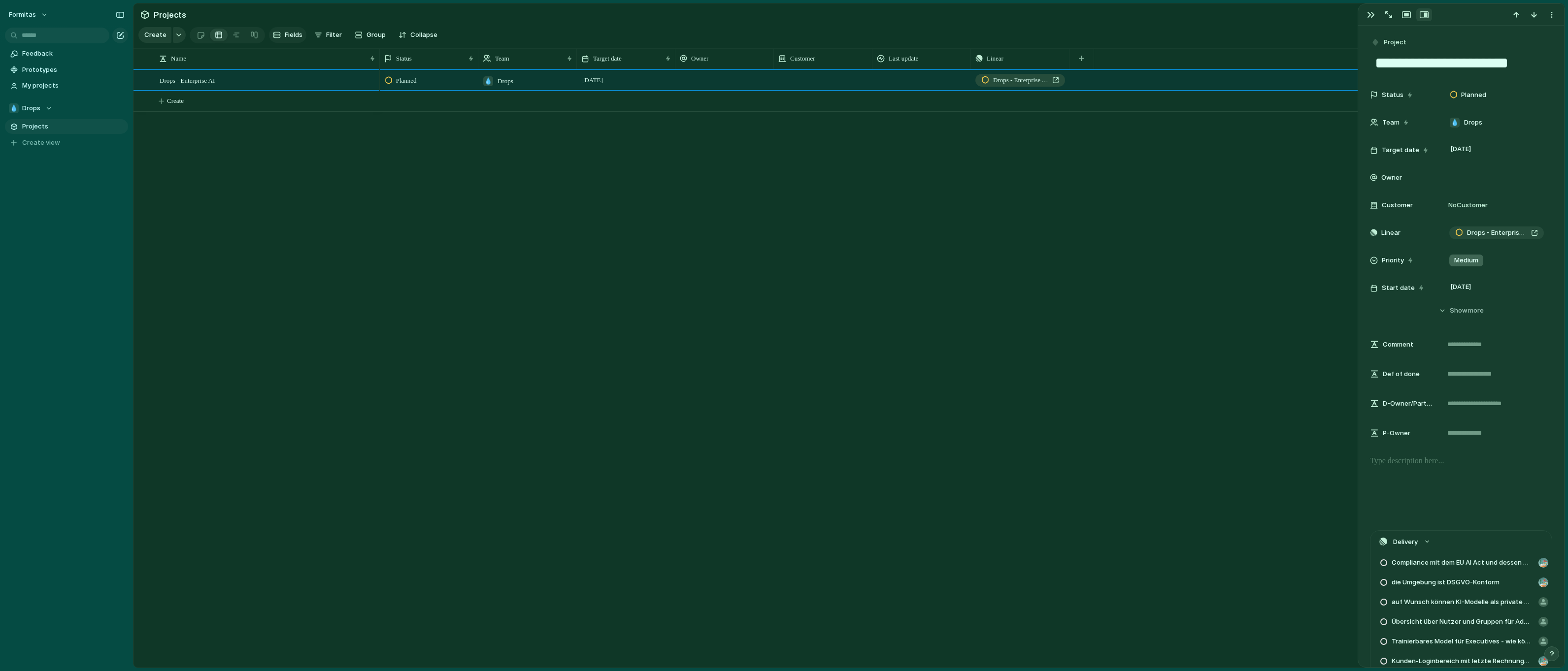
click at [289, 37] on span "Fields" at bounding box center [293, 35] width 18 height 10
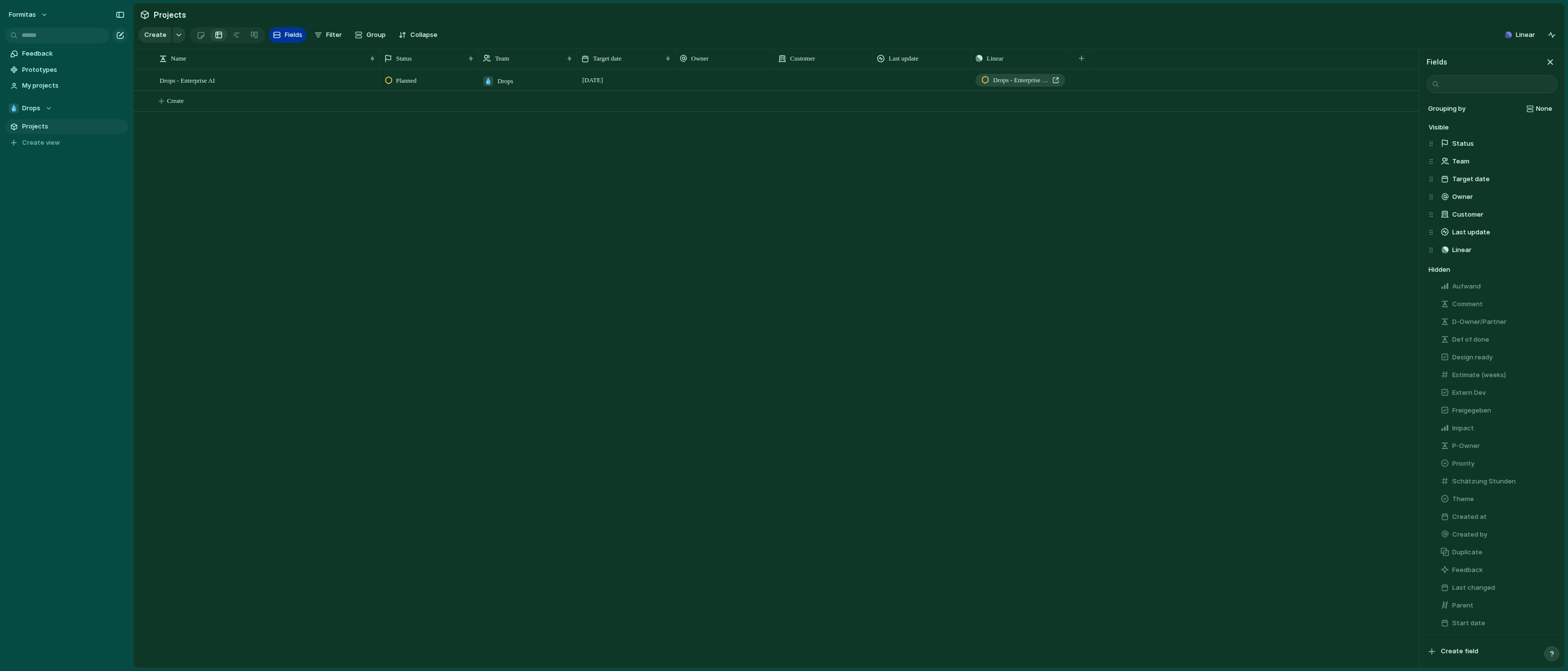
click at [288, 37] on span "Fields" at bounding box center [293, 35] width 18 height 10
click at [287, 36] on span "Fields" at bounding box center [293, 35] width 18 height 10
type input "***"
click at [1090, 187] on div "Planned 💧 Drops [DATE] Drops - Enterprise AI" at bounding box center [899, 368] width 1039 height 598
click at [291, 38] on span "Fields" at bounding box center [293, 35] width 18 height 10
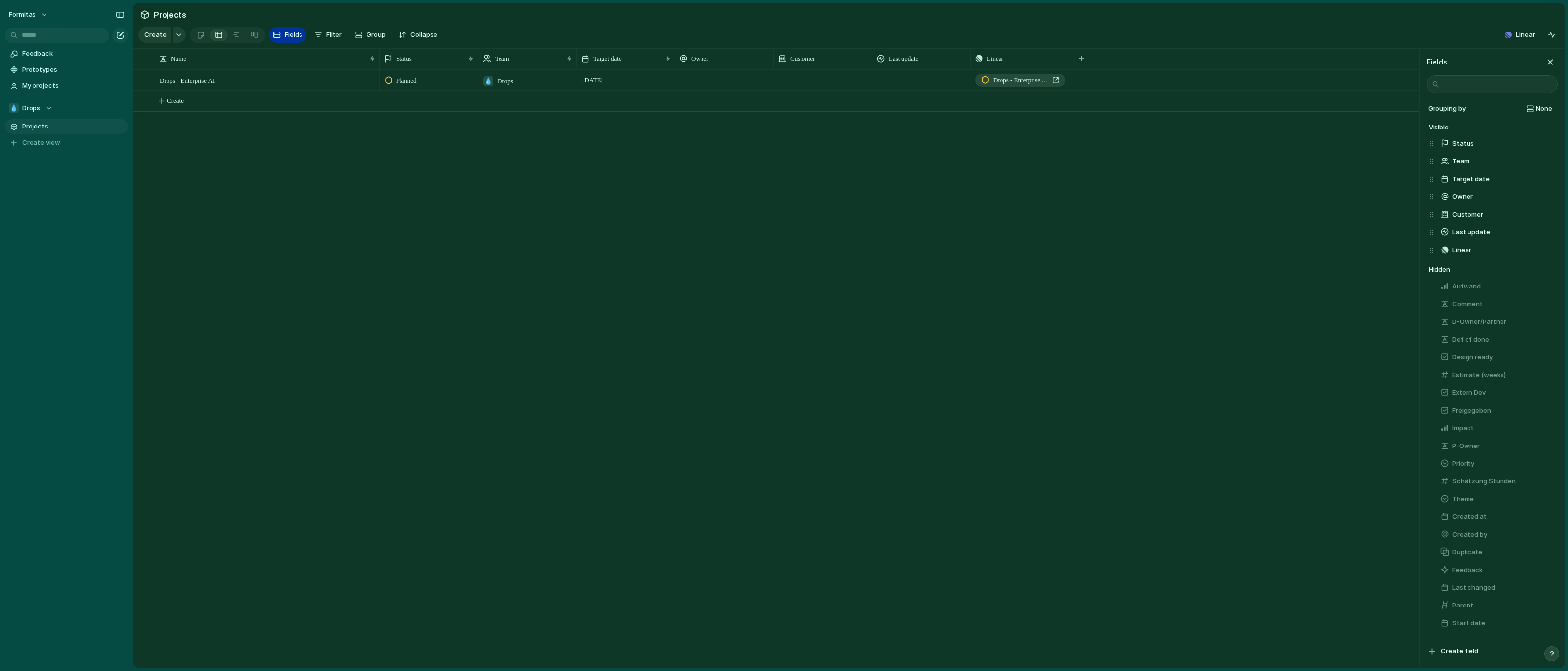
click at [293, 38] on span "Fields" at bounding box center [293, 35] width 18 height 10
click at [233, 38] on div at bounding box center [236, 35] width 8 height 16
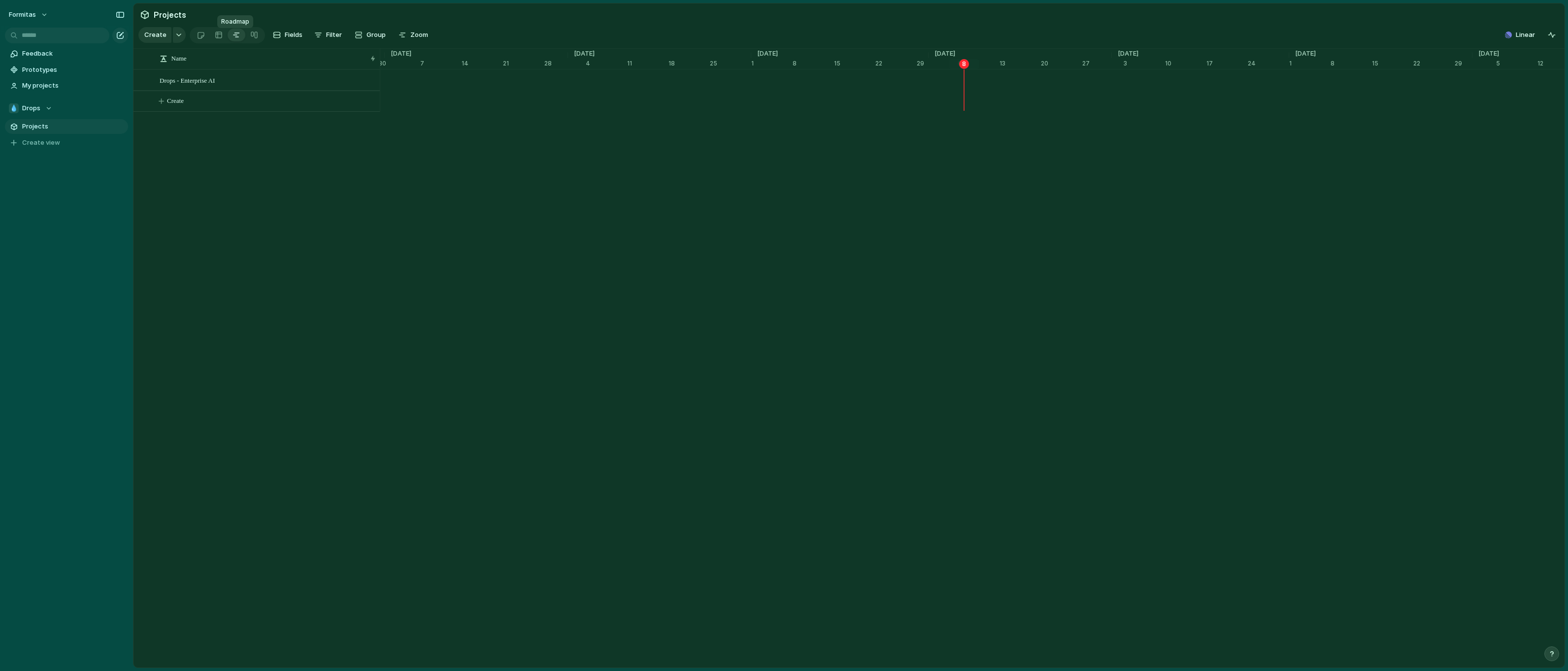
scroll to position [0, 5931]
click at [36, 107] on span "Drops" at bounding box center [31, 108] width 18 height 10
click at [42, 203] on span "Fo DTS" at bounding box center [41, 198] width 22 height 10
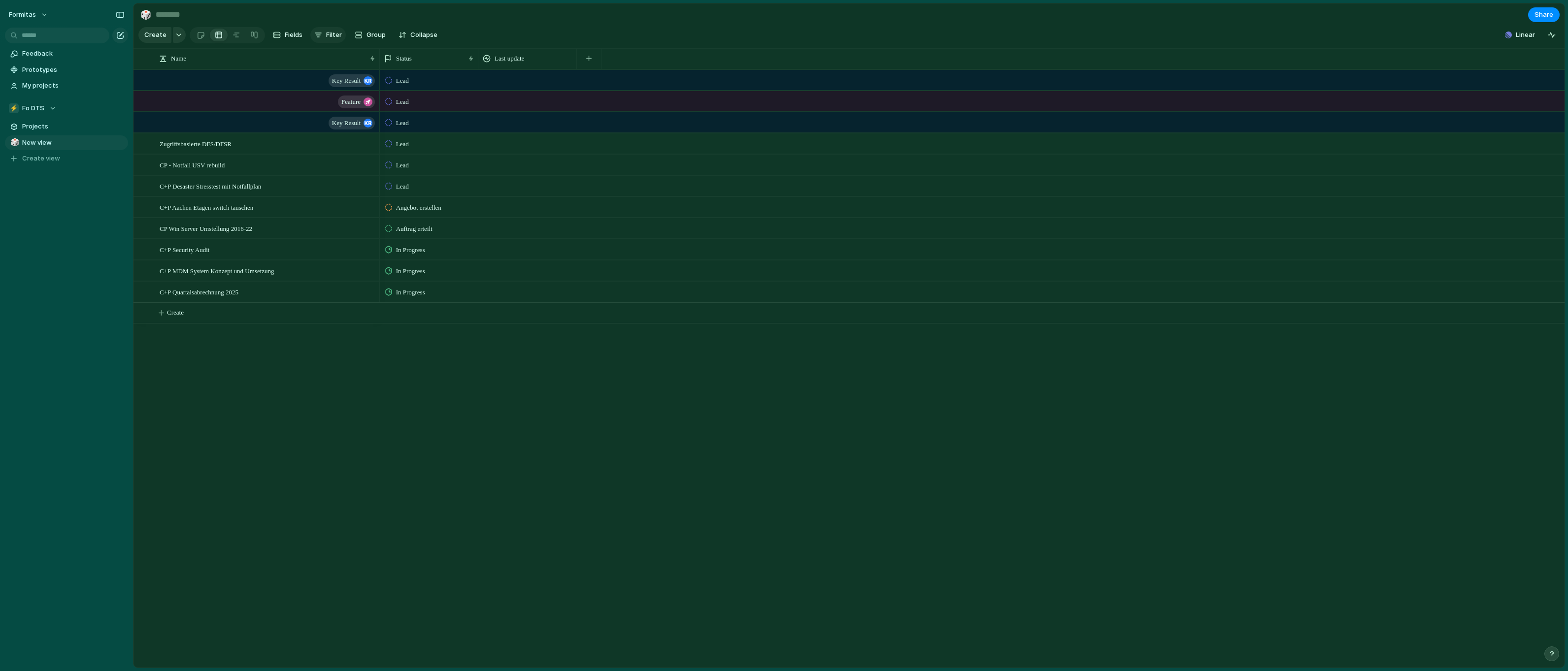
click at [321, 35] on button "Filter" at bounding box center [328, 35] width 35 height 16
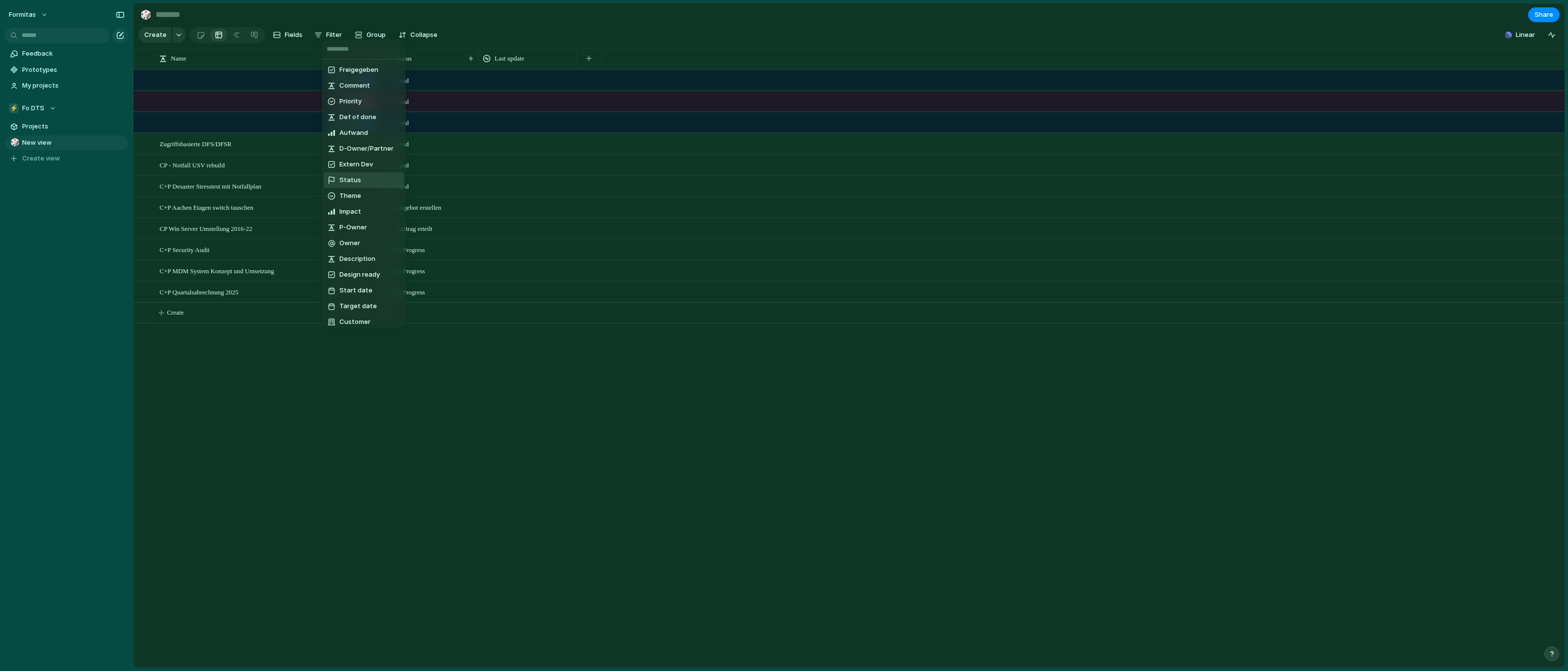
click at [376, 175] on li "Status" at bounding box center [364, 180] width 80 height 16
click at [330, 170] on div at bounding box center [332, 171] width 9 height 9
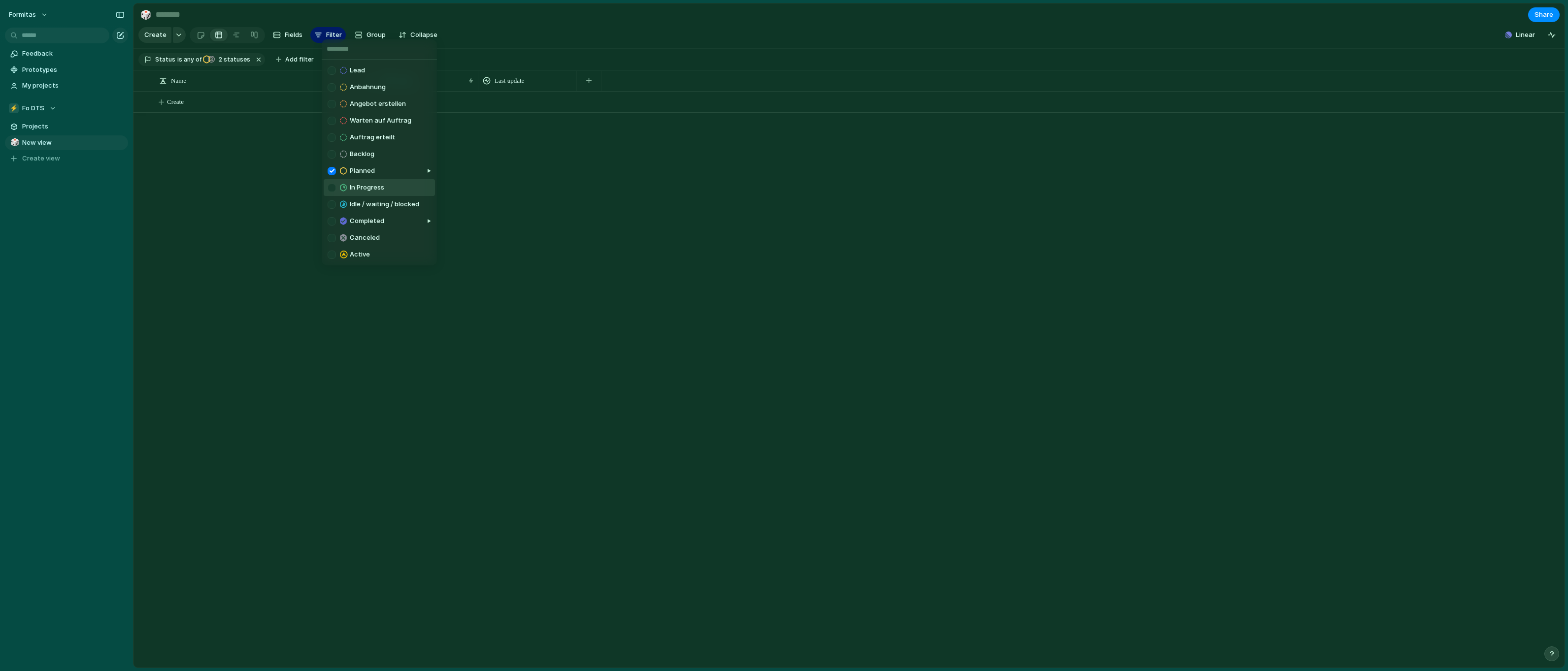
click at [332, 190] on div at bounding box center [332, 188] width 9 height 9
click at [332, 204] on div at bounding box center [332, 204] width 9 height 9
click at [332, 218] on div at bounding box center [332, 221] width 9 height 9
click at [331, 254] on div at bounding box center [332, 255] width 9 height 9
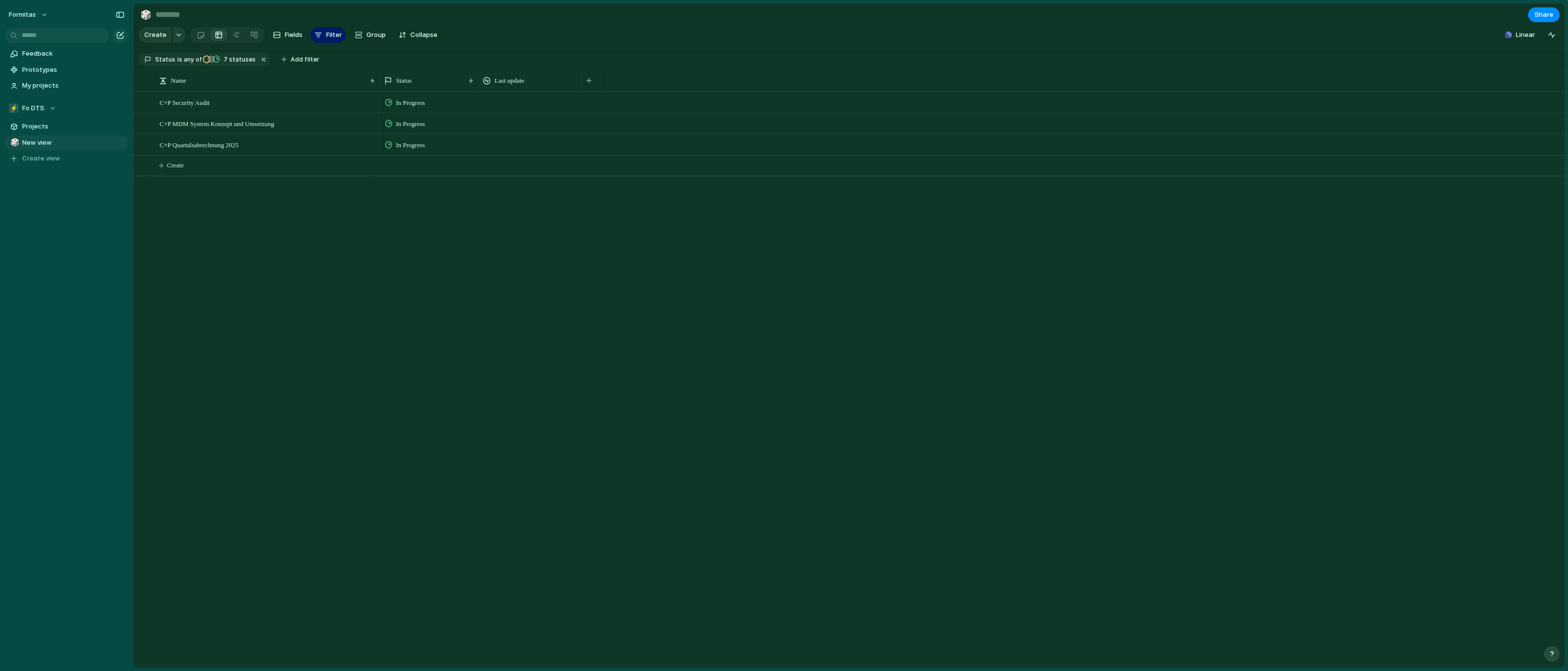
click at [417, 344] on div "Lead Anbahnung Angebot erstellen Warten auf Auftrag Auftrag erteilt Backlog Pla…" at bounding box center [784, 335] width 1568 height 671
click at [234, 38] on div at bounding box center [236, 35] width 8 height 16
click at [198, 40] on div at bounding box center [201, 35] width 9 height 16
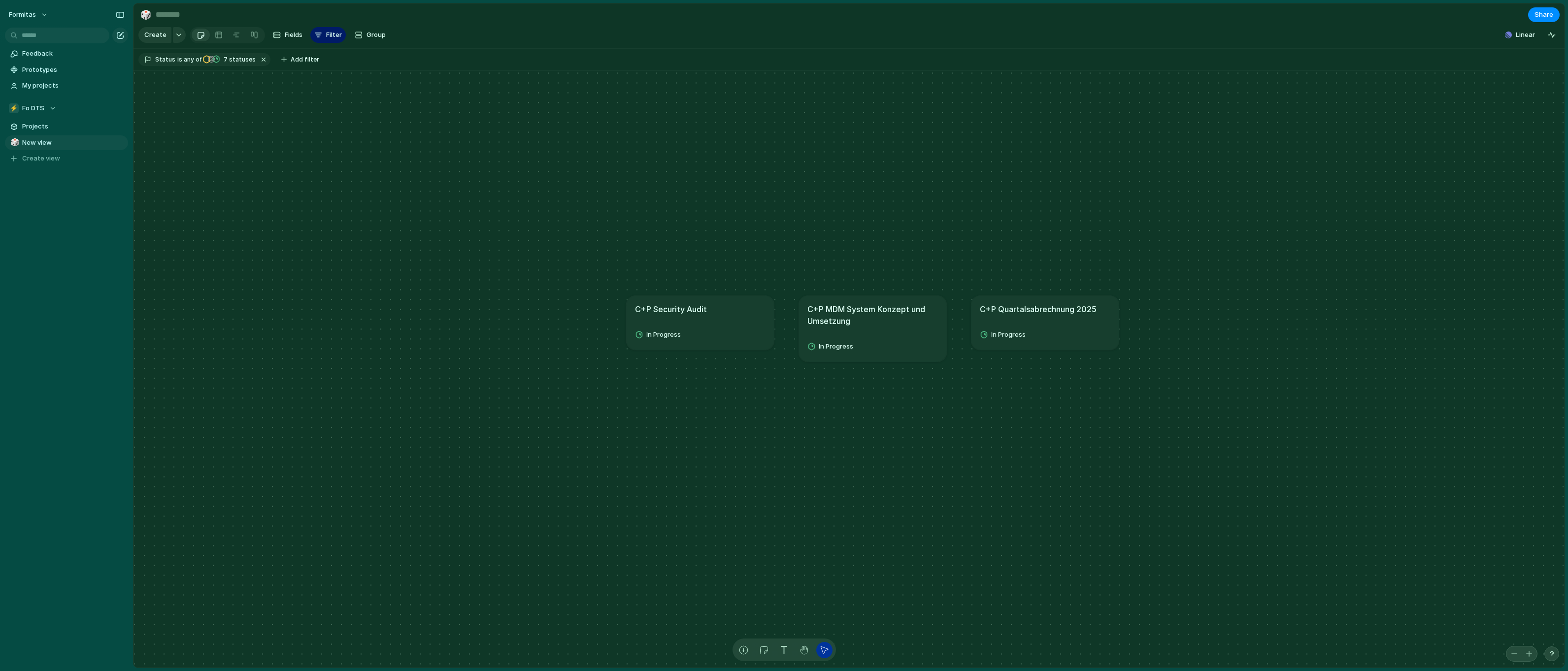
click at [706, 342] on div "In Progress" at bounding box center [700, 335] width 131 height 16
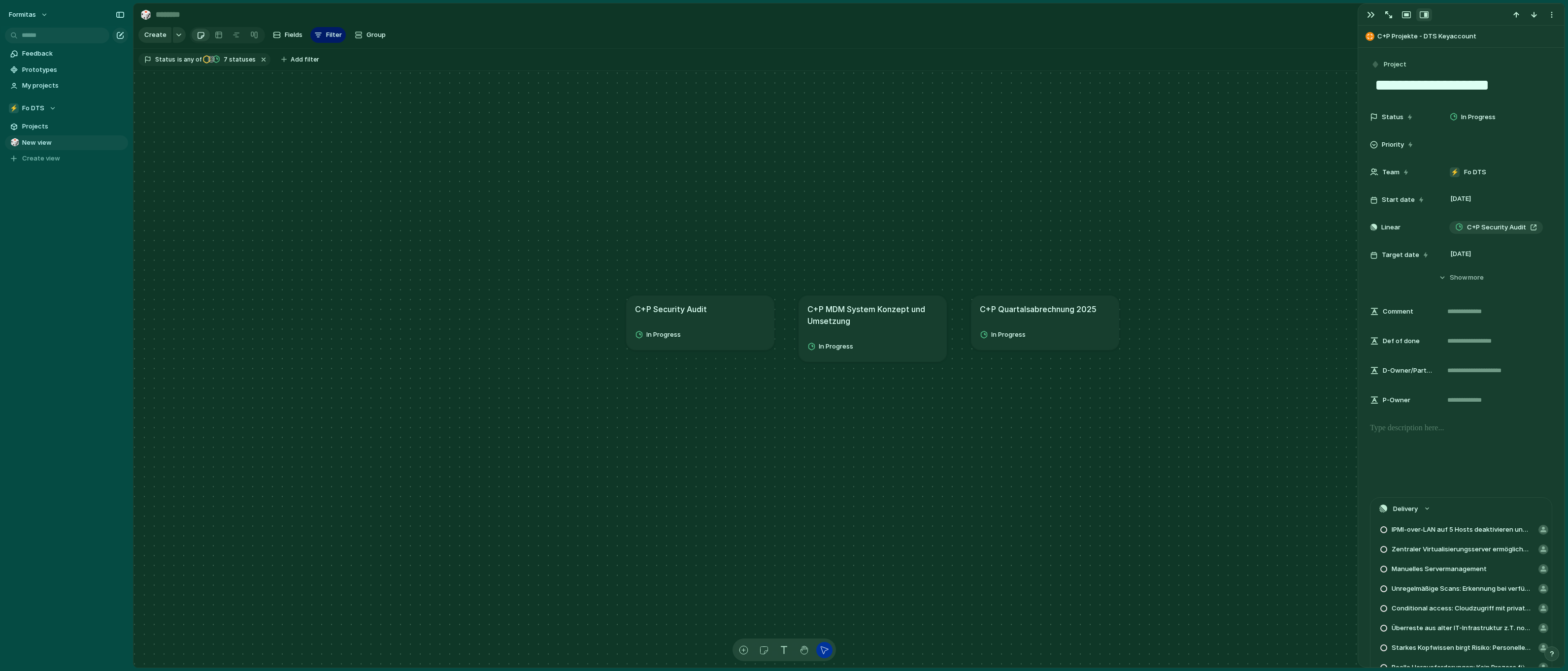
click at [730, 350] on article "C+P Security Audit In Progress" at bounding box center [700, 322] width 148 height 54
click at [803, 647] on div "button" at bounding box center [804, 650] width 10 height 10
drag, startPoint x: 799, startPoint y: 520, endPoint x: 765, endPoint y: 485, distance: 48.8
click at [765, 485] on div "C+P Security Audit In Progress C+P MDM System Konzept und Umsetzung In Progress…" at bounding box center [1334, 588] width 1431 height 597
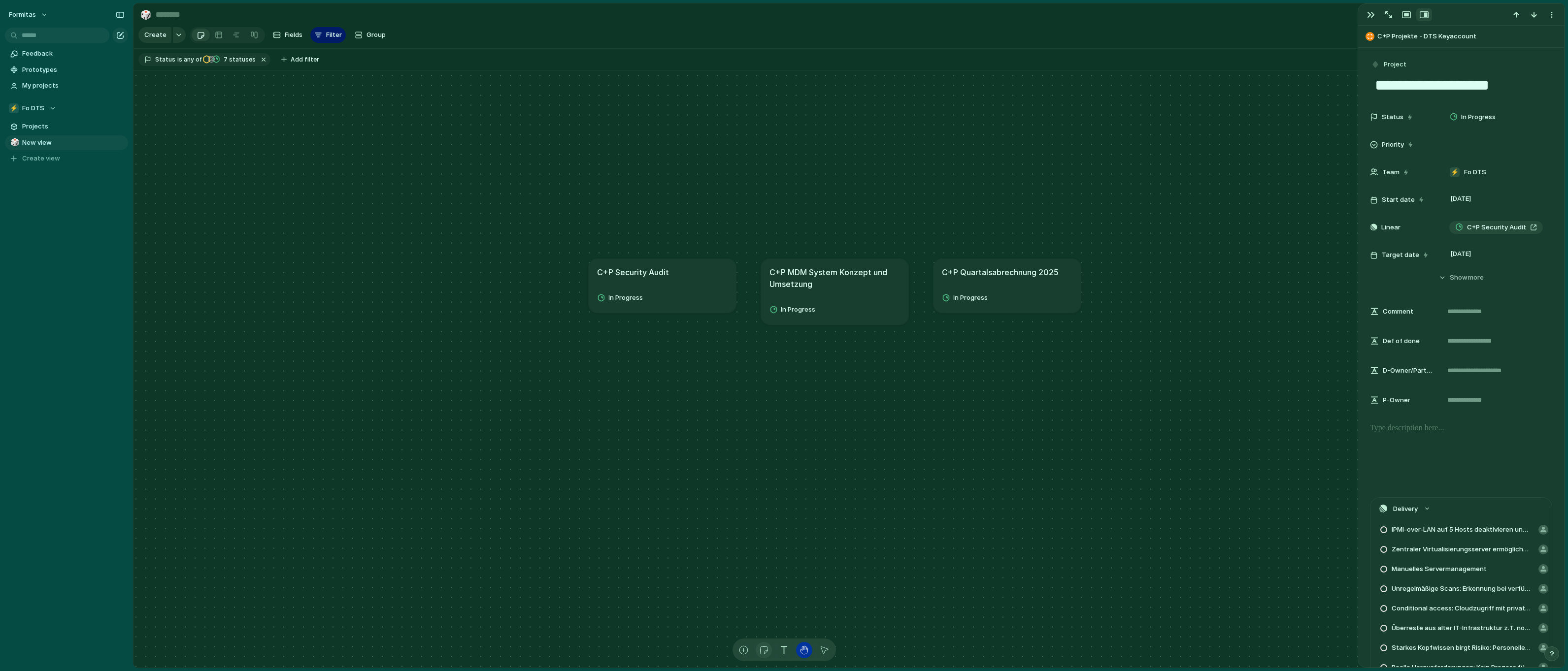
click at [763, 656] on button "button" at bounding box center [763, 650] width 16 height 16
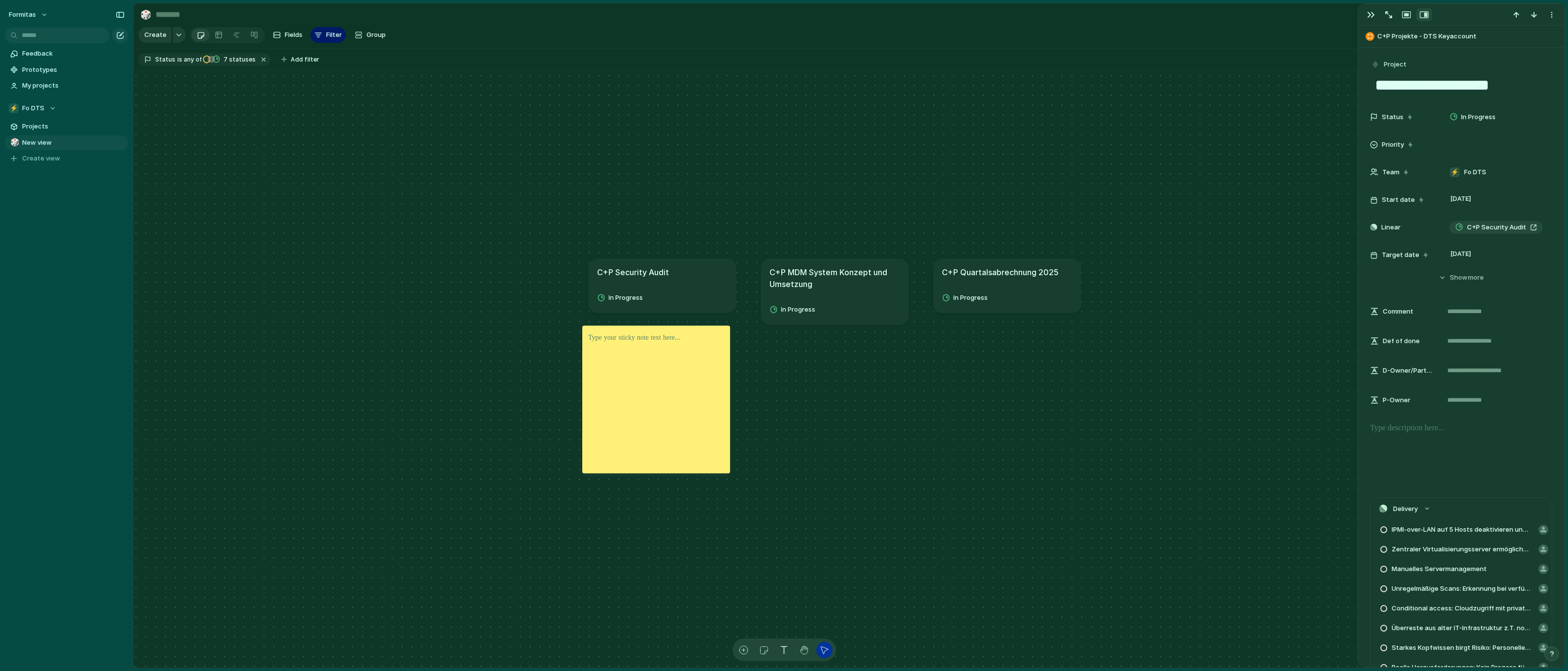
click at [631, 368] on div at bounding box center [656, 399] width 148 height 148
click at [673, 410] on div at bounding box center [656, 399] width 148 height 148
click at [712, 432] on div at bounding box center [656, 399] width 148 height 148
click at [730, 440] on div "C+P Security Audit In Progress C+P MDM System Konzept und Umsetzung In Progress…" at bounding box center [1303, 557] width 1431 height 597
click at [729, 437] on div at bounding box center [656, 399] width 148 height 148
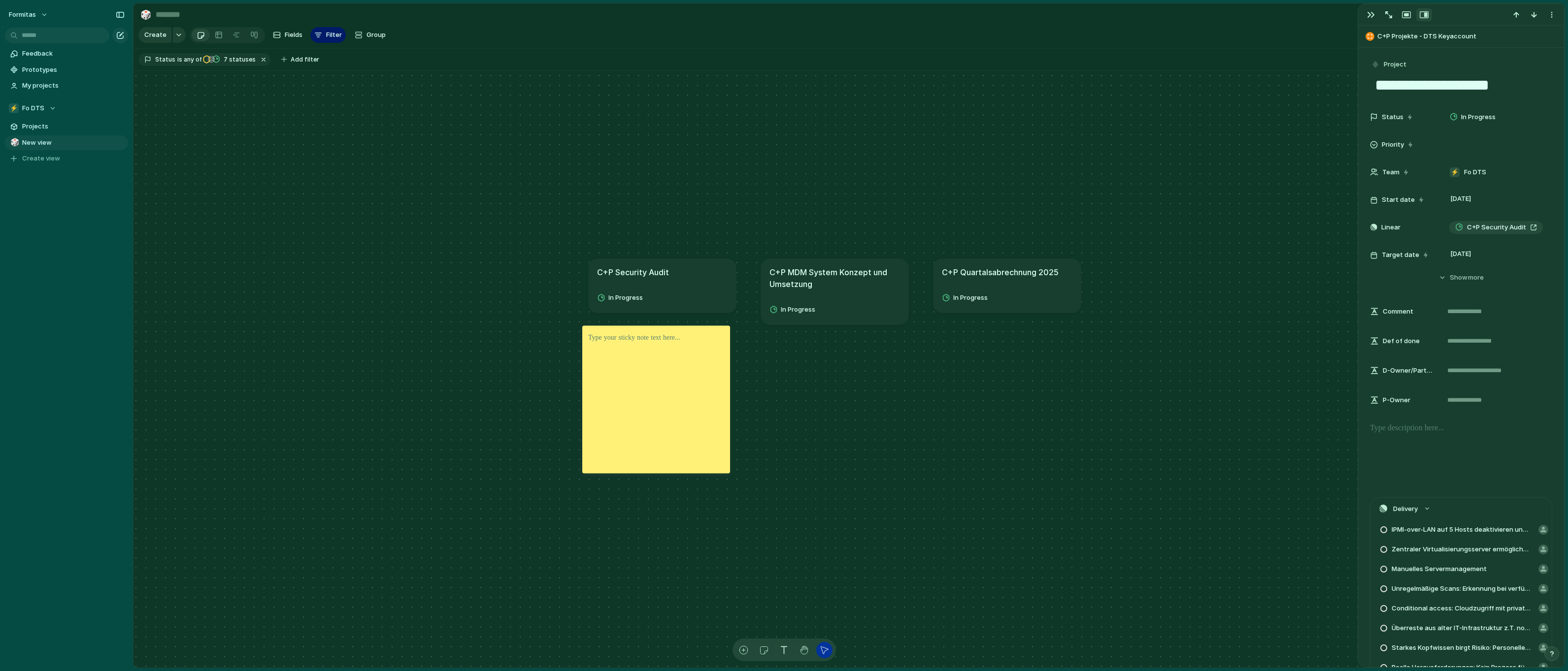
click at [660, 461] on div at bounding box center [656, 399] width 148 height 148
click at [622, 422] on div at bounding box center [656, 399] width 148 height 148
click at [583, 345] on div at bounding box center [656, 399] width 148 height 148
click at [610, 355] on div at bounding box center [656, 399] width 148 height 148
click at [598, 337] on div at bounding box center [656, 399] width 148 height 148
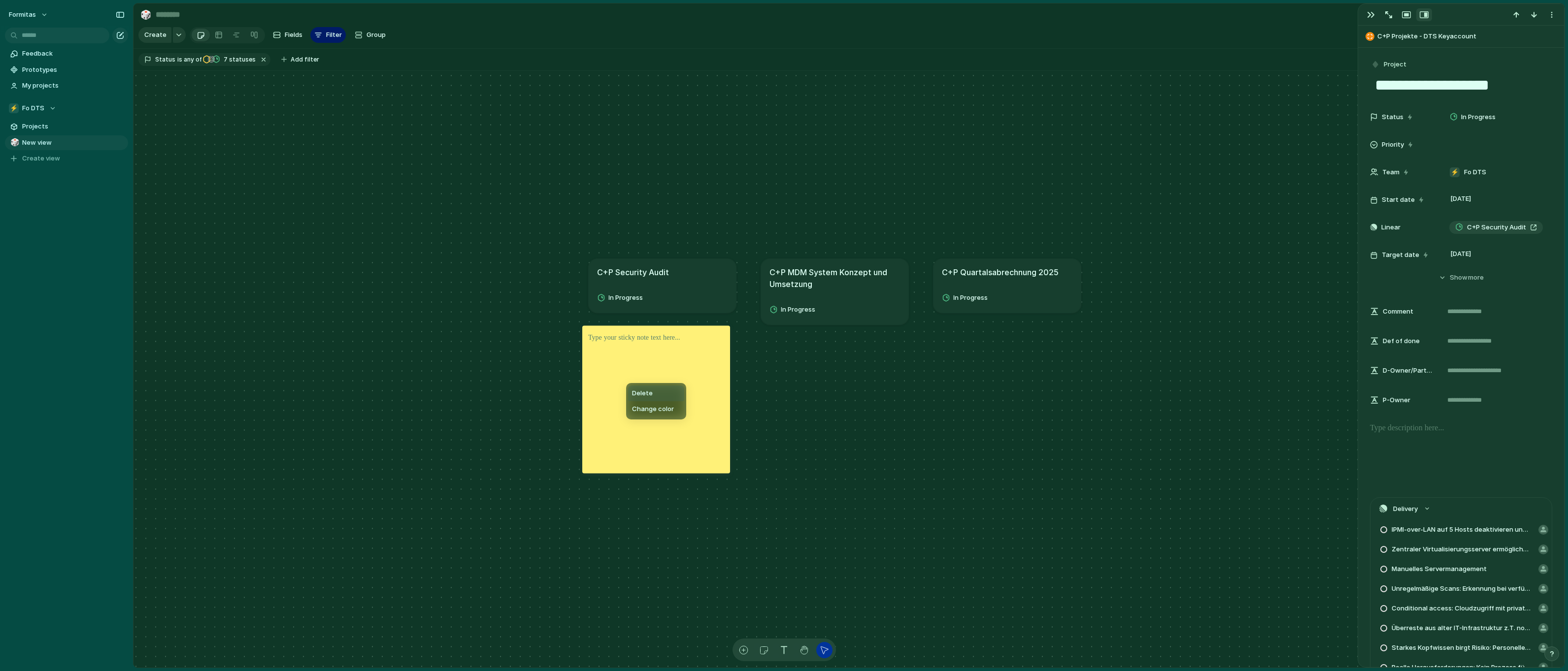
click at [643, 394] on span "Delete" at bounding box center [642, 394] width 21 height 10
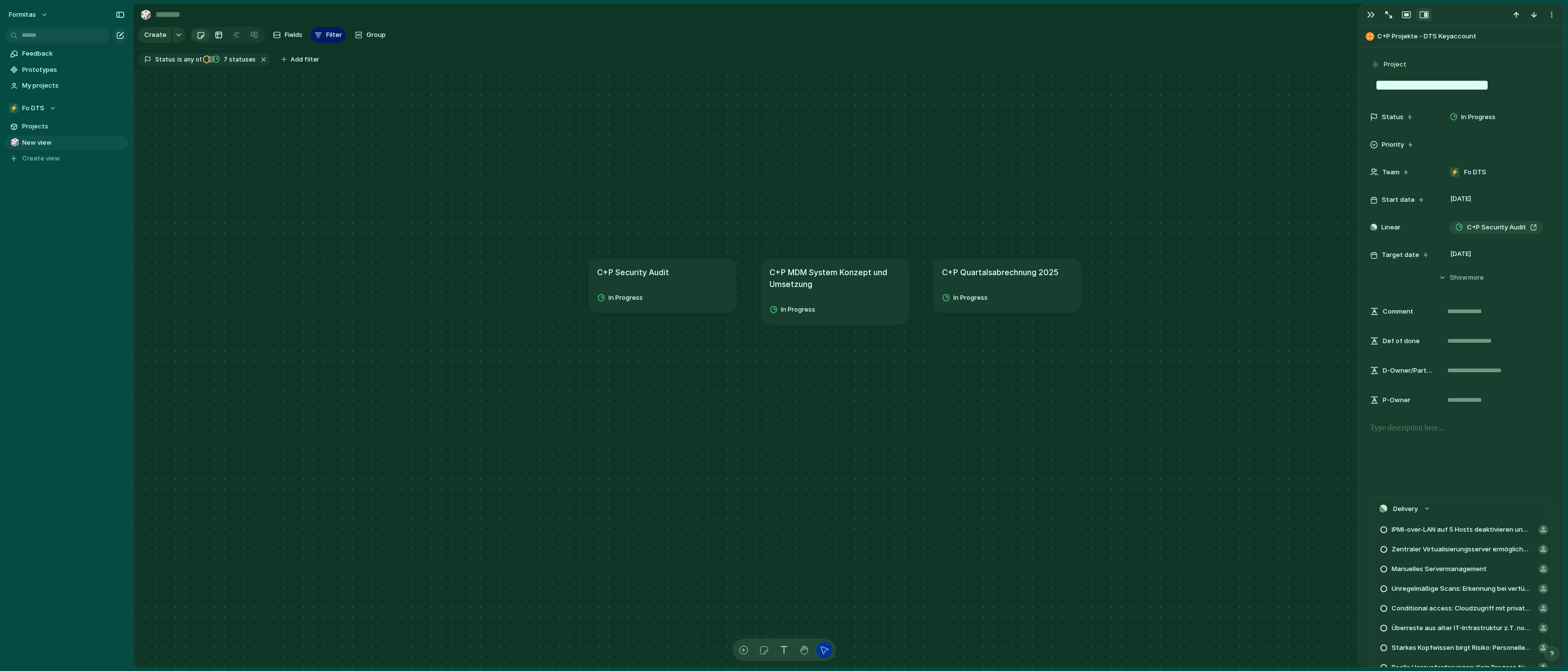
click at [215, 35] on div at bounding box center [219, 35] width 8 height 16
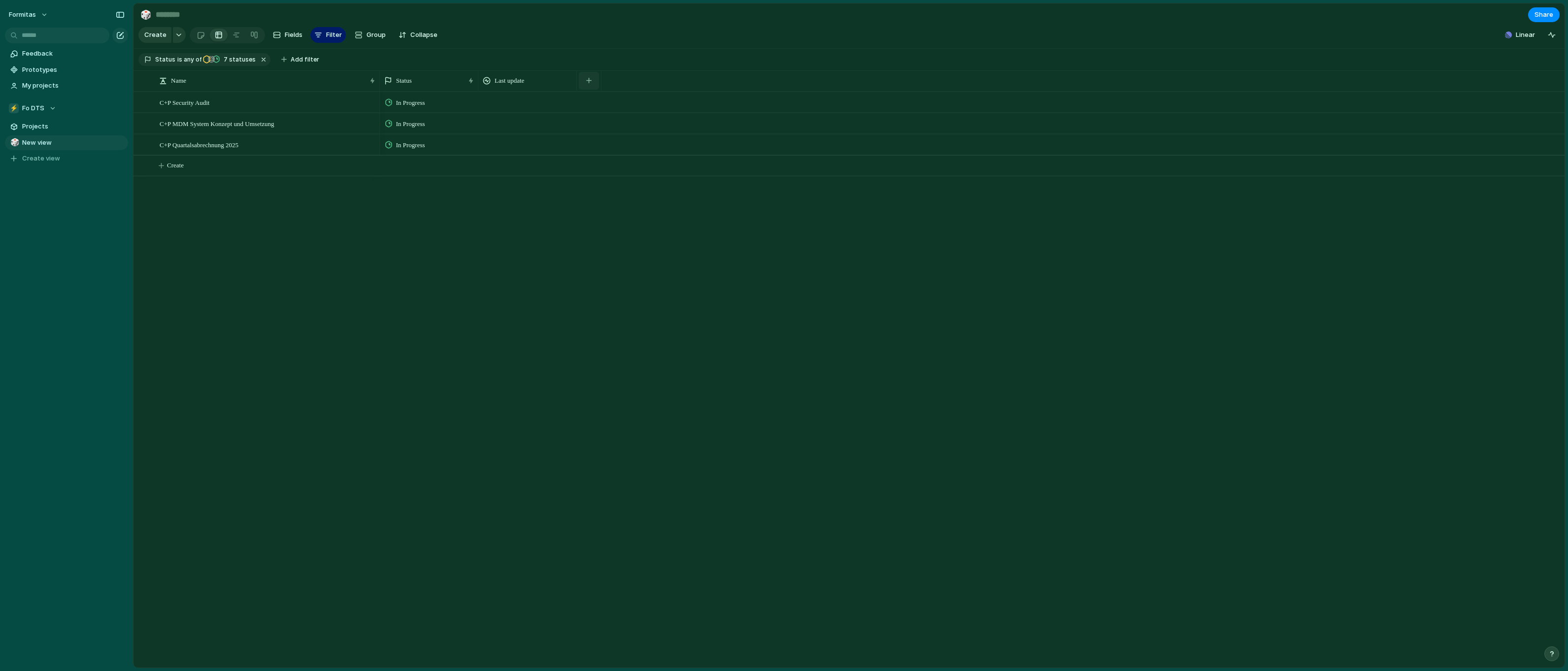
click at [593, 89] on button "button" at bounding box center [589, 80] width 20 height 18
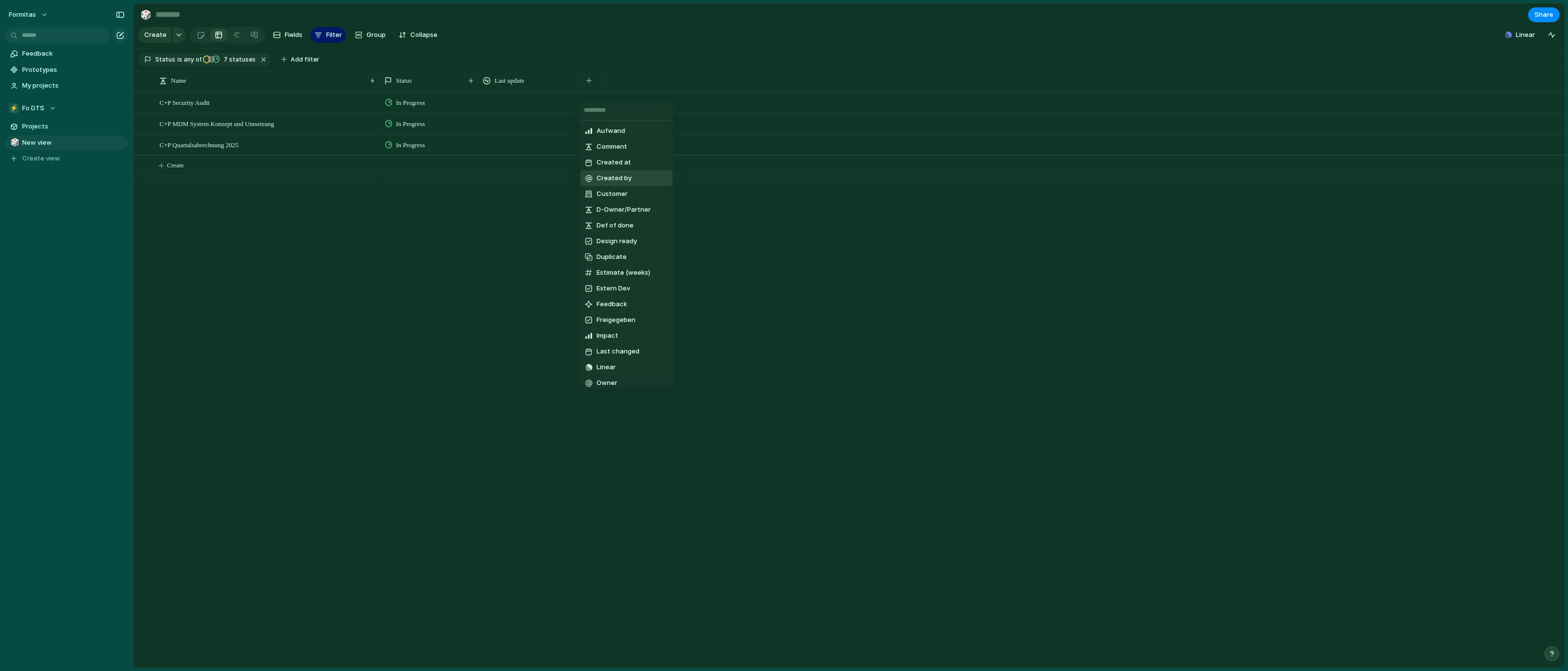
click at [475, 175] on div "Aufwand Comment Created at Created by Customer D-Owner/Partner Def of done Desi…" at bounding box center [784, 335] width 1568 height 671
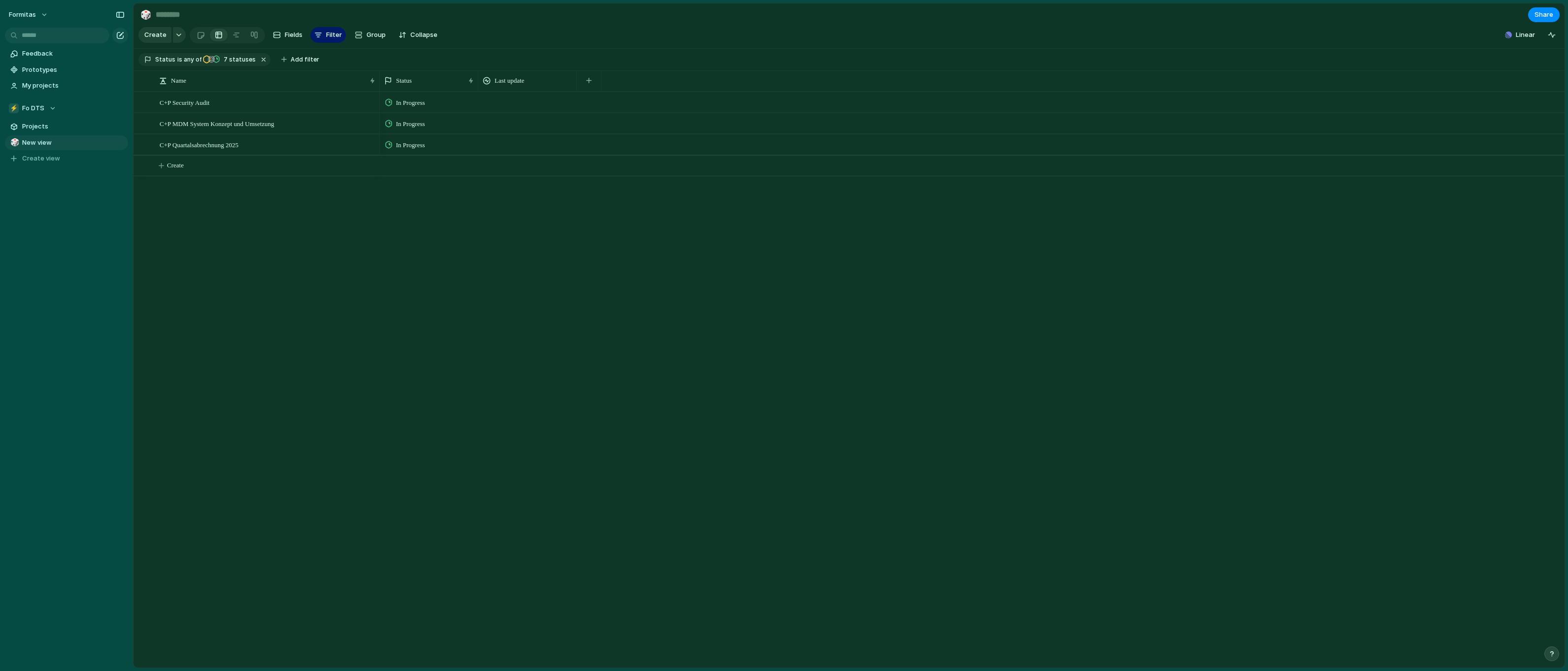
click at [533, 105] on div at bounding box center [528, 102] width 99 height 20
click at [589, 83] on div "button" at bounding box center [589, 80] width 5 height 5
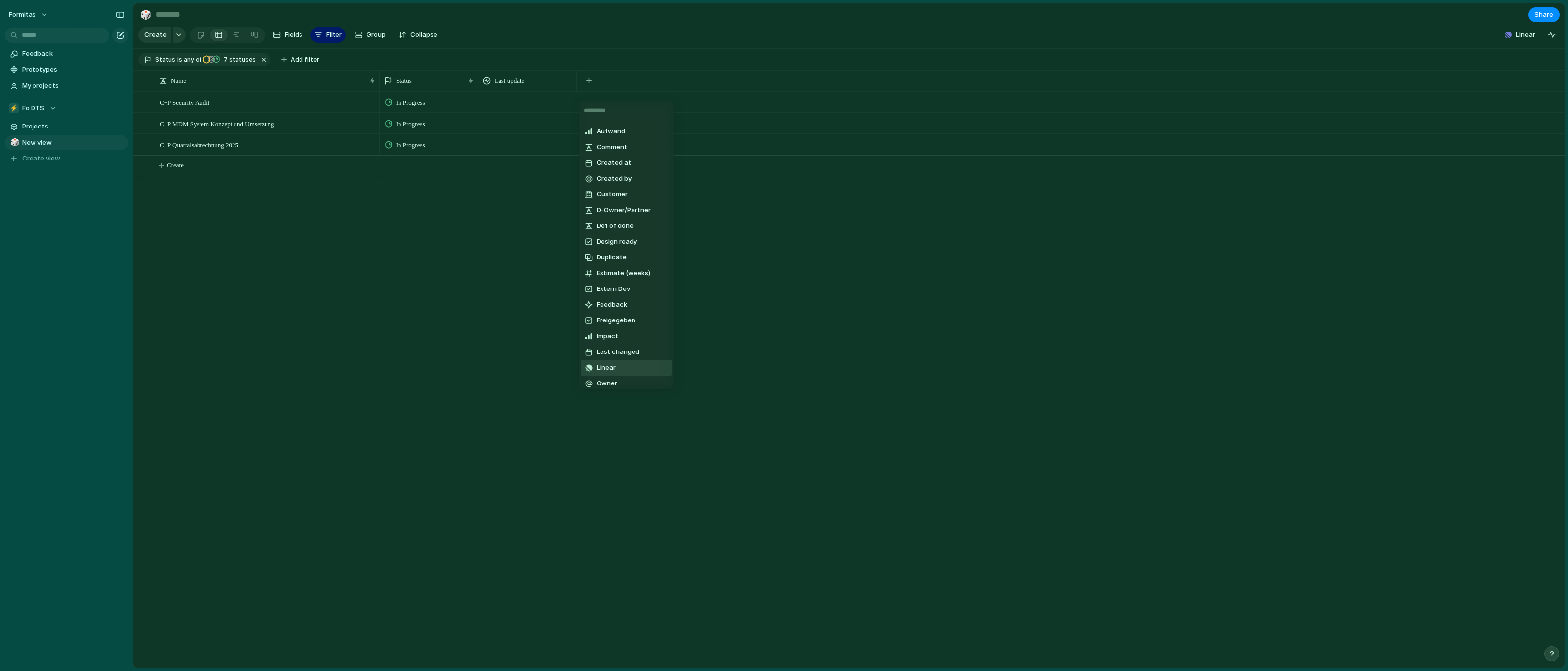
click at [616, 365] on li "Linear" at bounding box center [626, 368] width 92 height 16
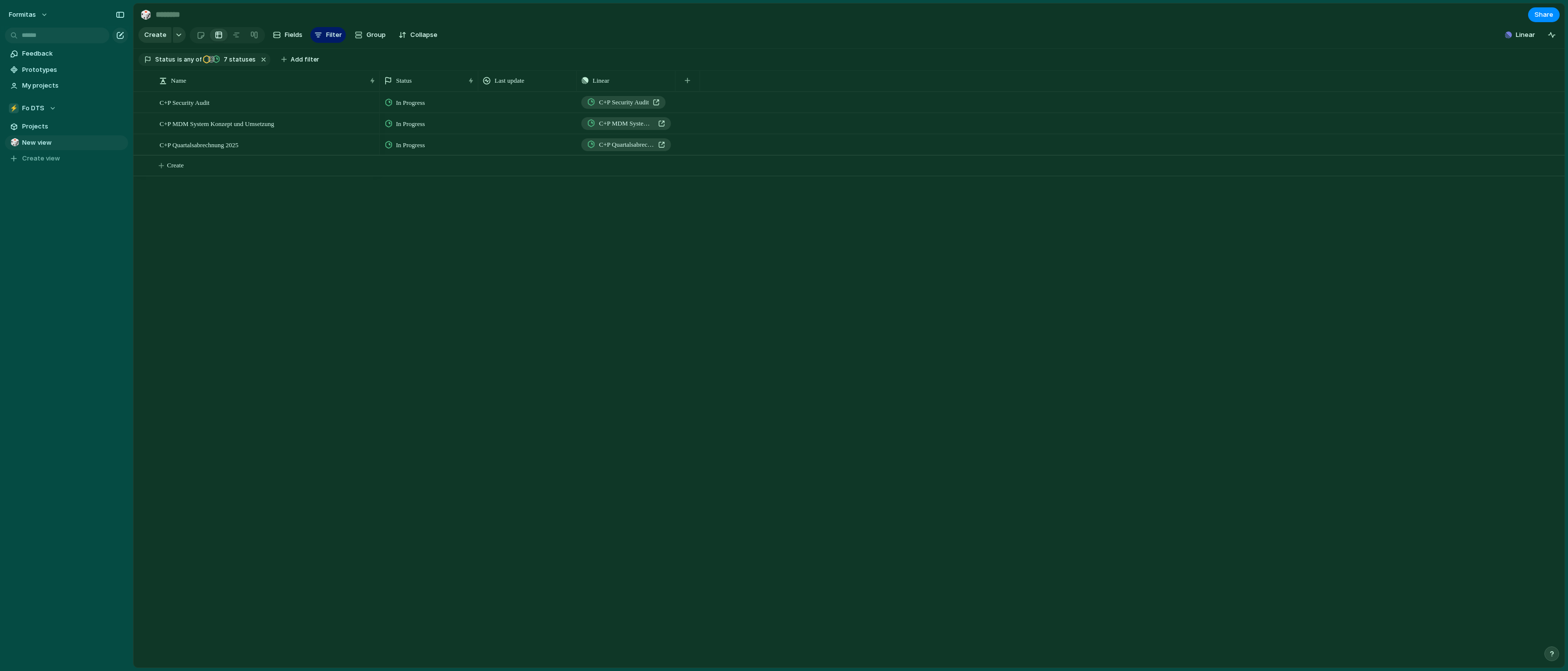
click at [650, 218] on div "In Progress C+P Security Audit In Progress C+P MDM System Konzept und Umsetzung…" at bounding box center [972, 380] width 1185 height 576
click at [632, 105] on span "C+P Security Audit" at bounding box center [624, 102] width 50 height 10
